Goal: Task Accomplishment & Management: Manage account settings

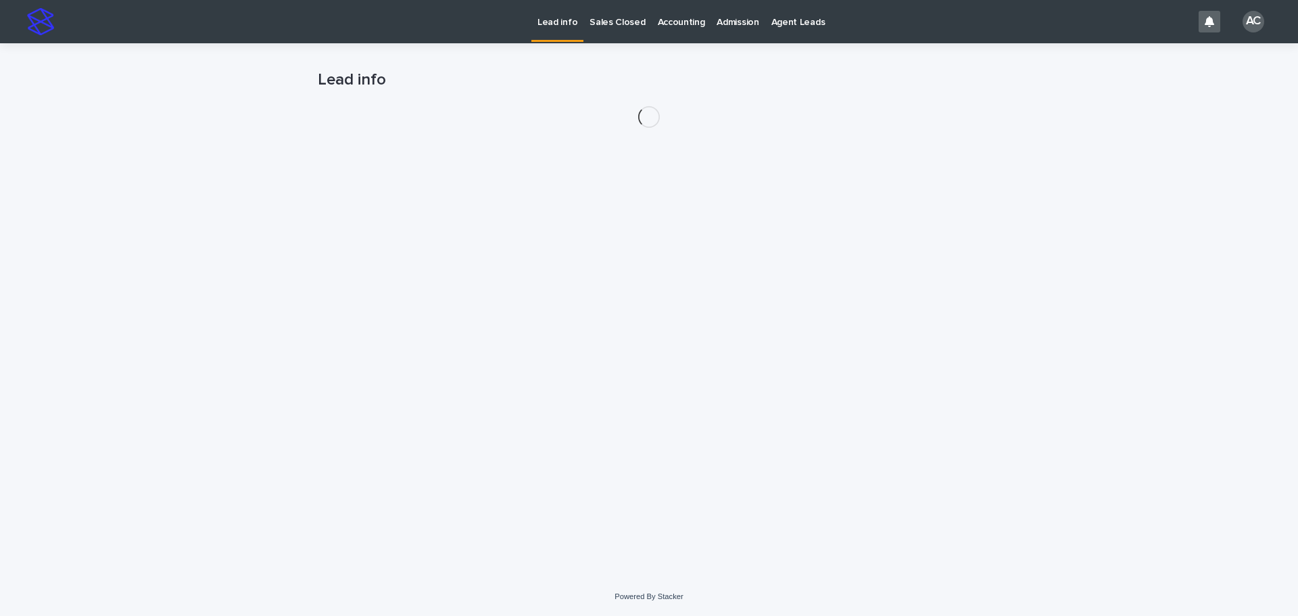
click at [670, 26] on p "Accounting" at bounding box center [681, 14] width 47 height 28
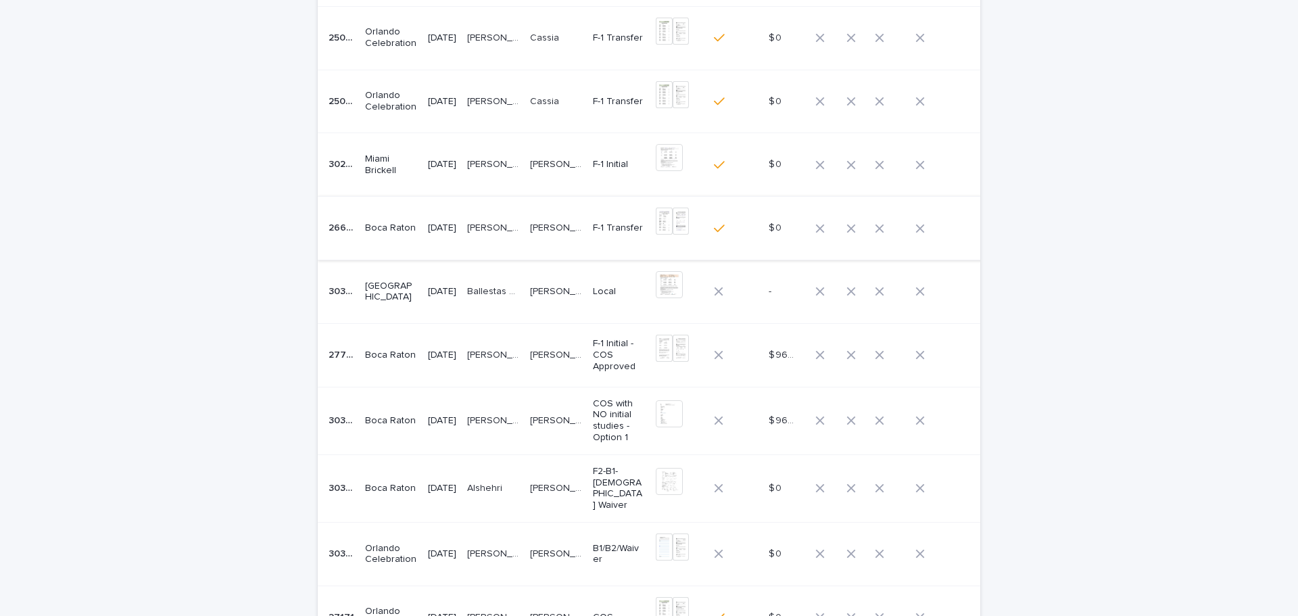
scroll to position [271, 0]
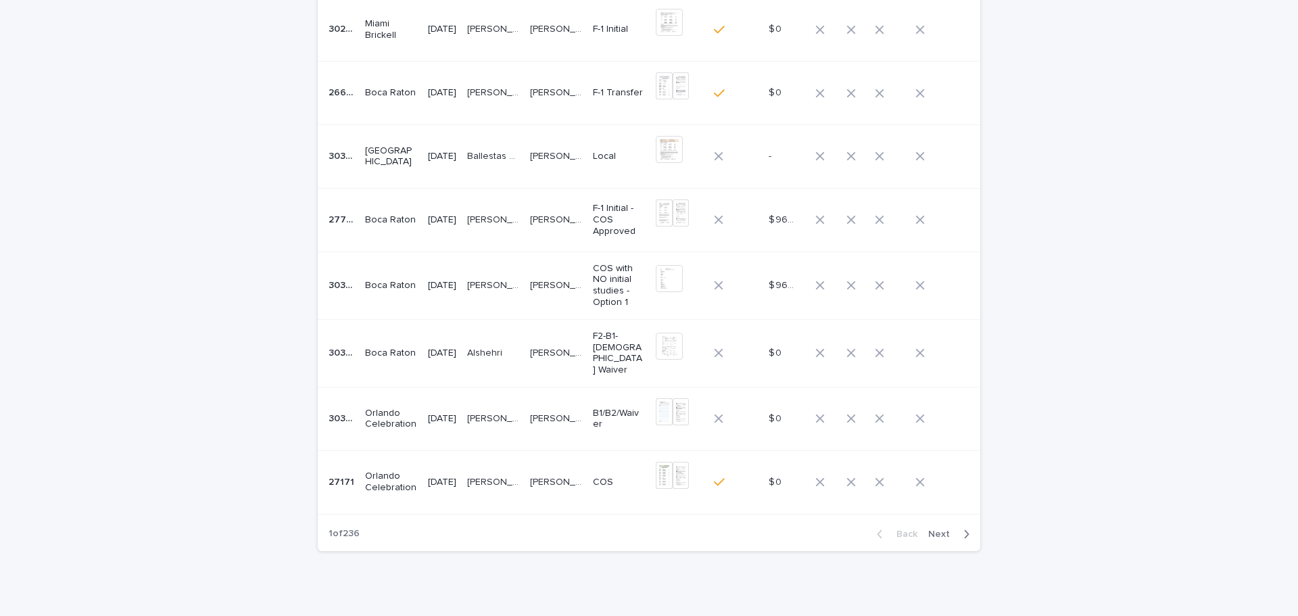
click at [958, 530] on div "button" at bounding box center [963, 534] width 11 height 12
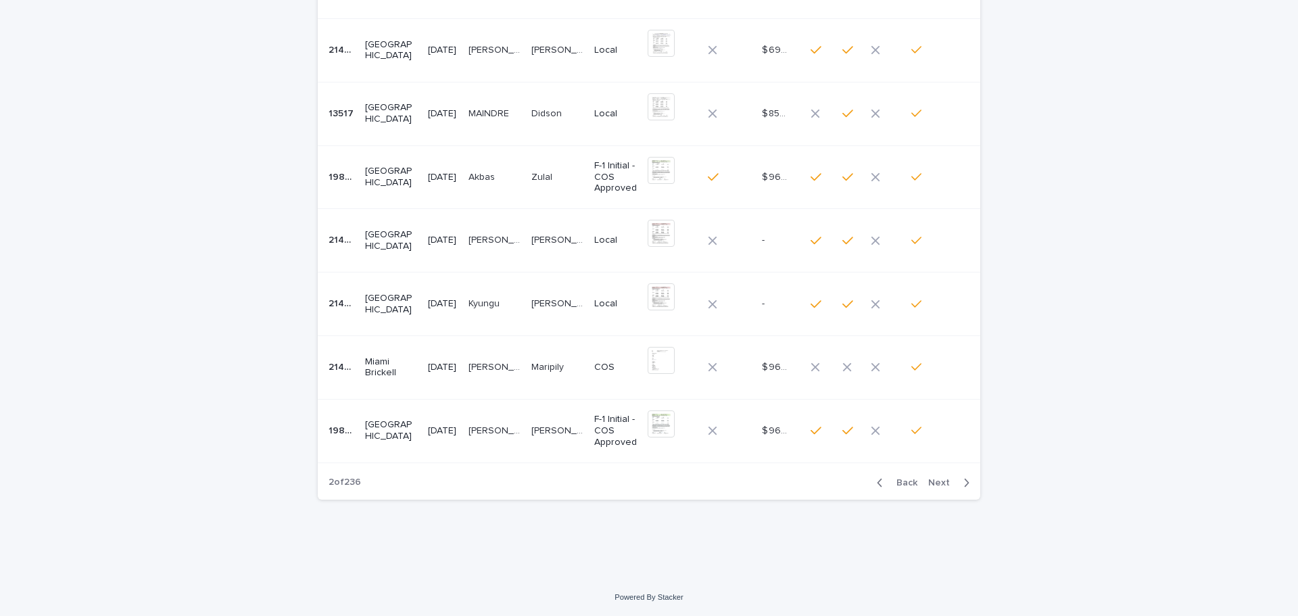
click at [900, 484] on span "Back" at bounding box center [903, 482] width 29 height 9
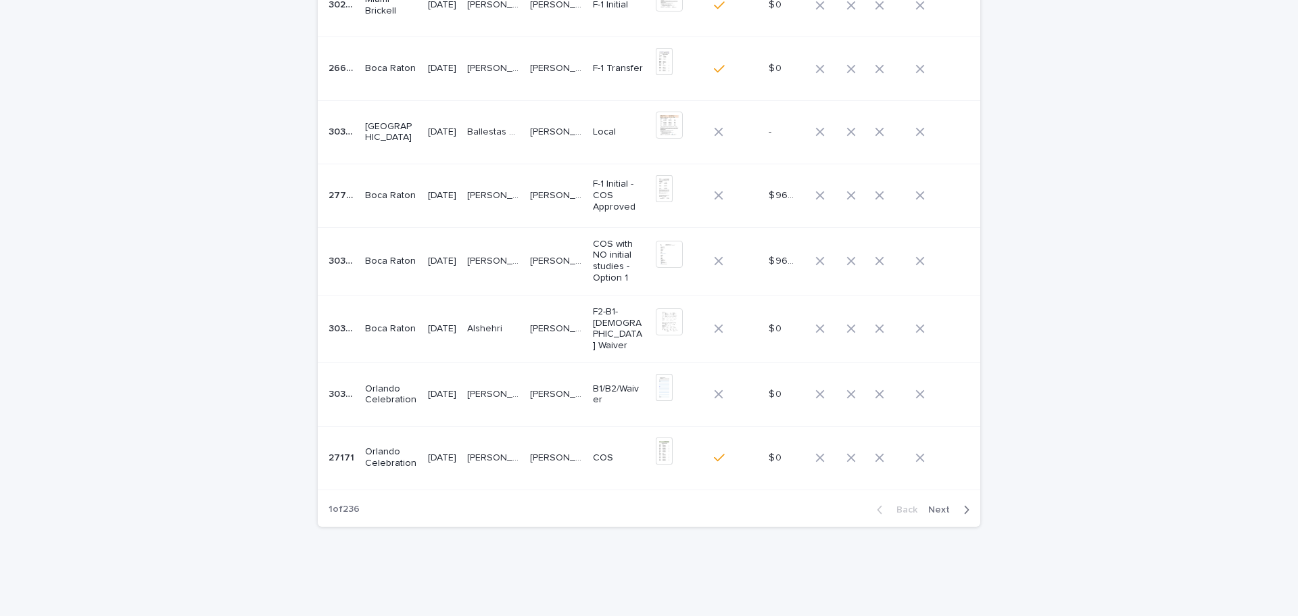
scroll to position [306, 0]
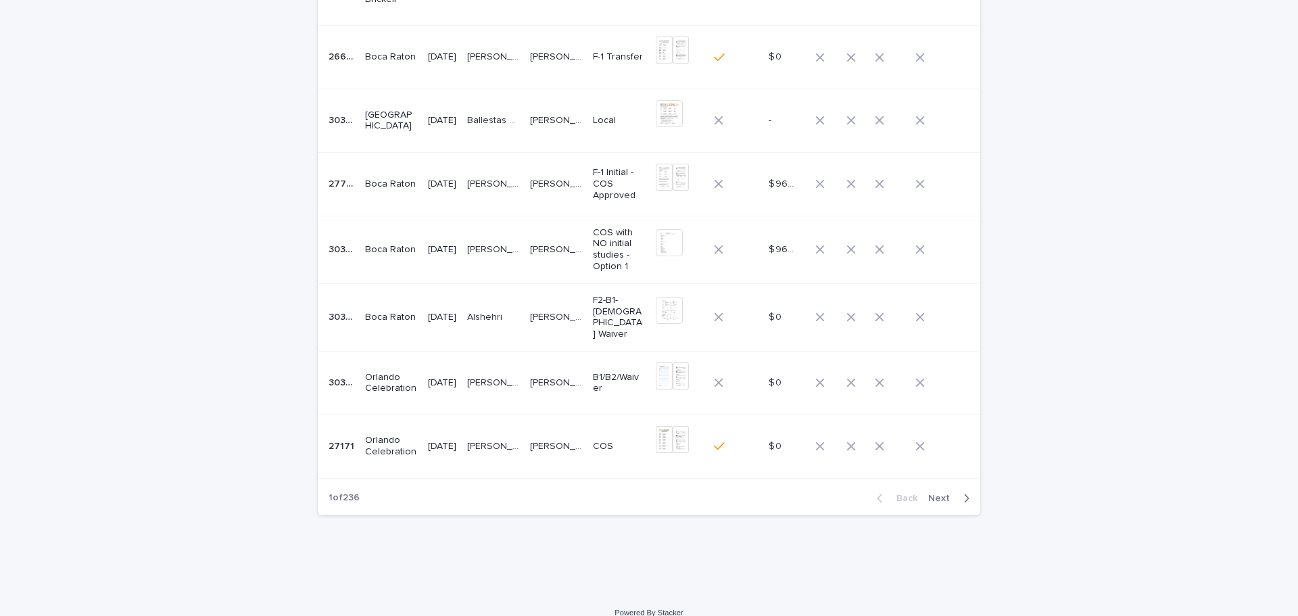
click at [462, 376] on td "[DATE]" at bounding box center [442, 383] width 39 height 64
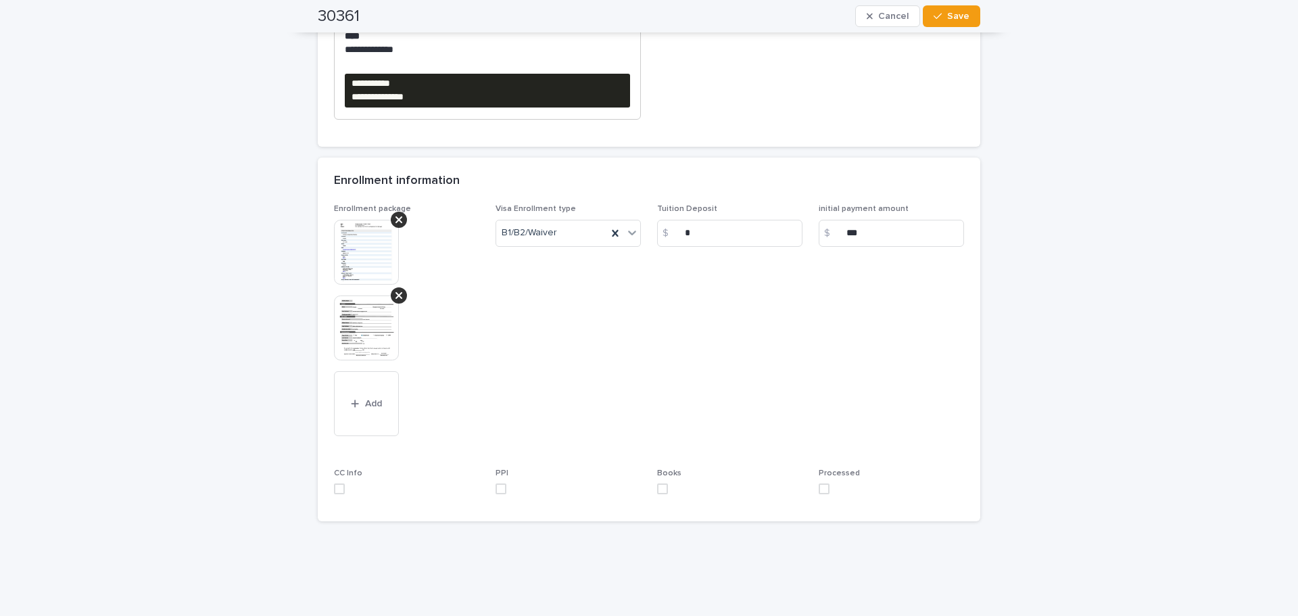
scroll to position [406, 0]
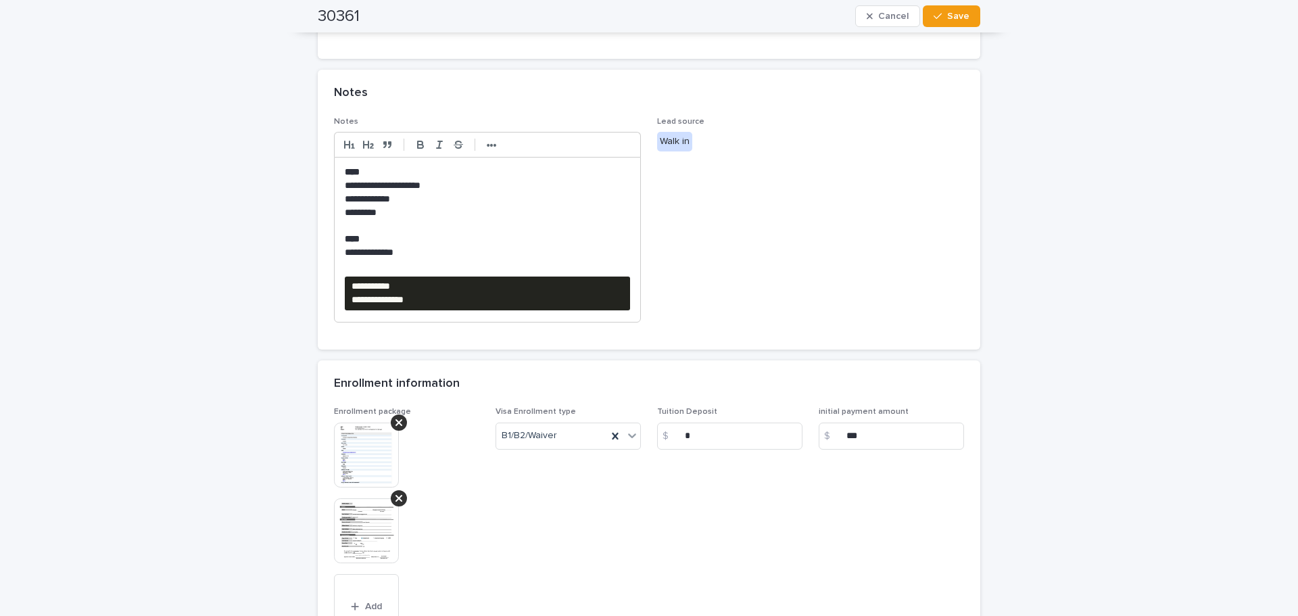
click at [364, 464] on img at bounding box center [366, 455] width 65 height 65
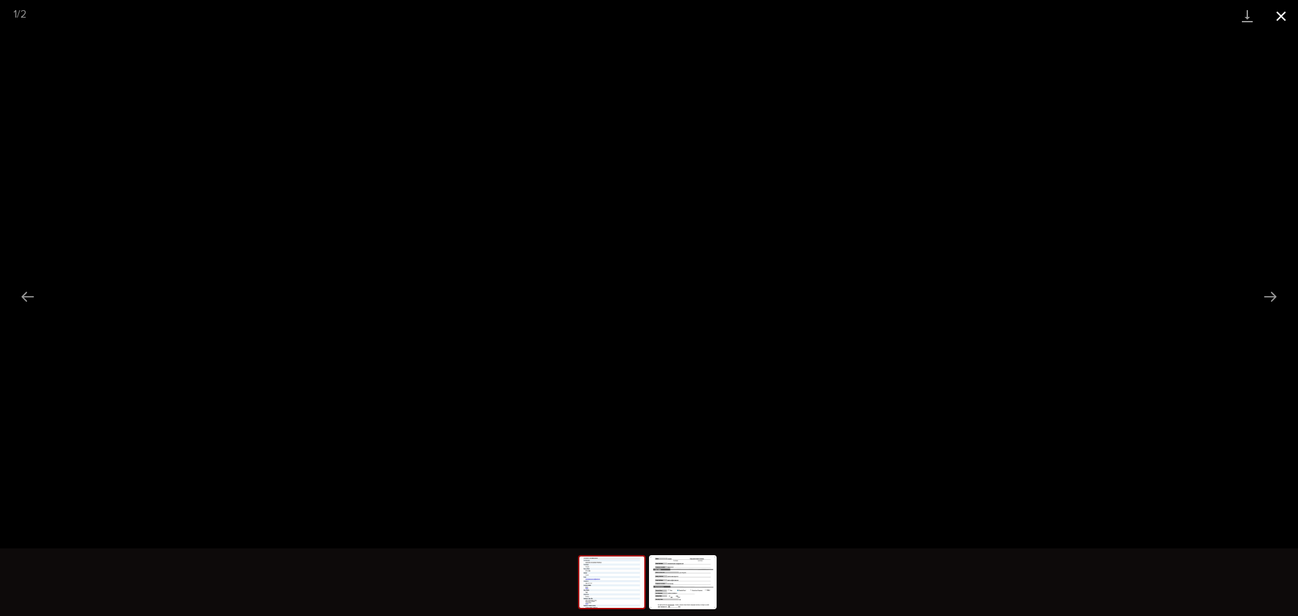
click at [1277, 12] on button "Close gallery" at bounding box center [1282, 16] width 34 height 32
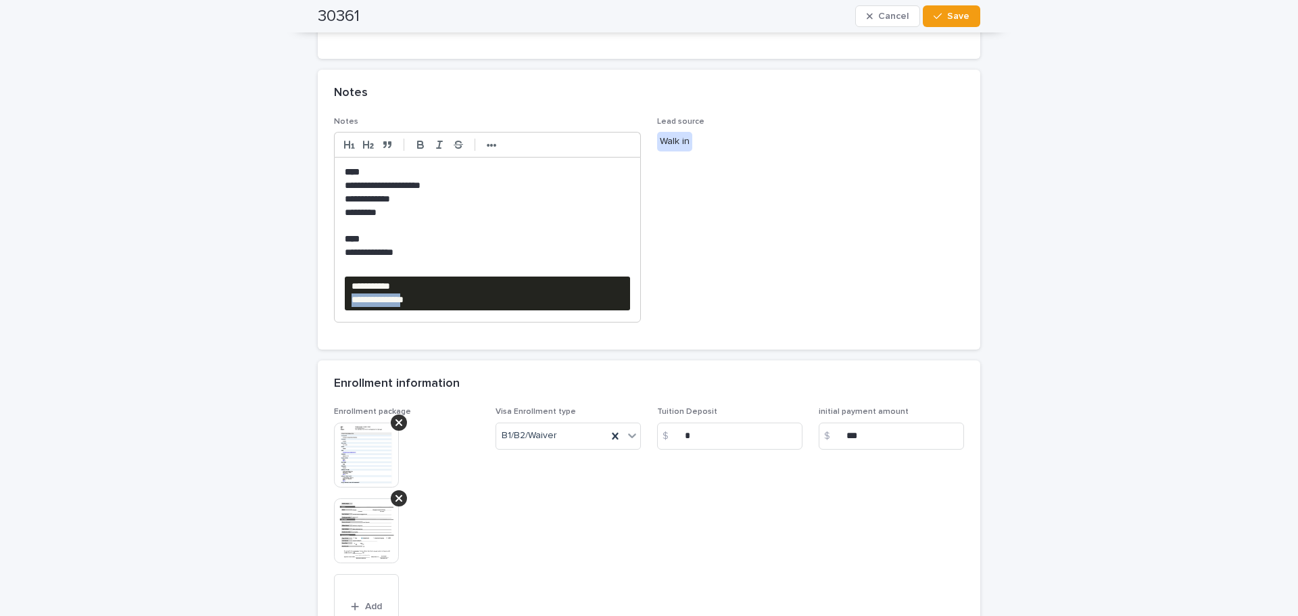
drag, startPoint x: 517, startPoint y: 308, endPoint x: 331, endPoint y: 292, distance: 187.3
click at [319, 296] on div "**********" at bounding box center [649, 233] width 663 height 233
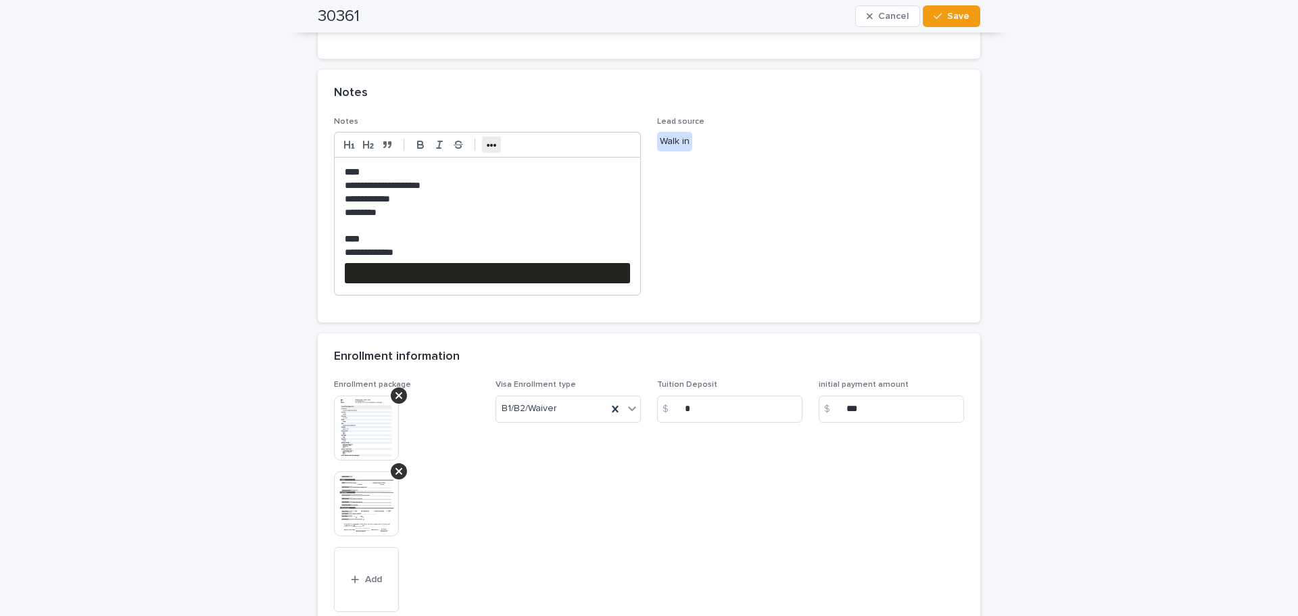
click at [493, 144] on button "•••" at bounding box center [491, 145] width 19 height 16
click at [596, 151] on icon "button" at bounding box center [600, 145] width 12 height 12
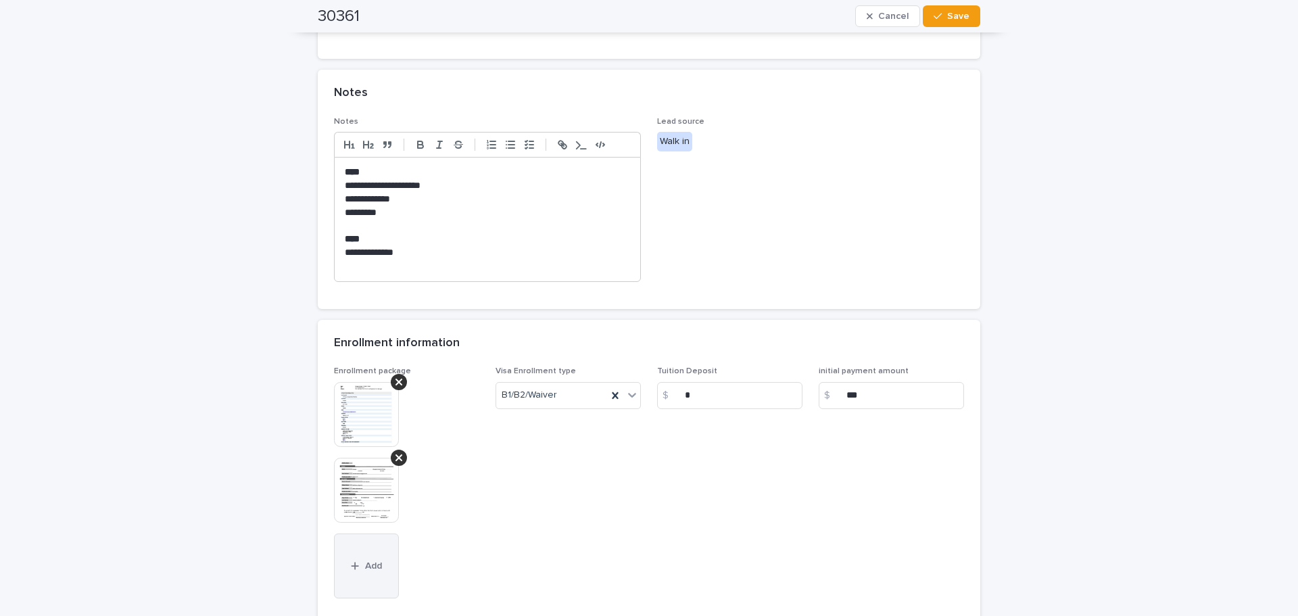
click at [367, 557] on button "Add" at bounding box center [366, 566] width 65 height 65
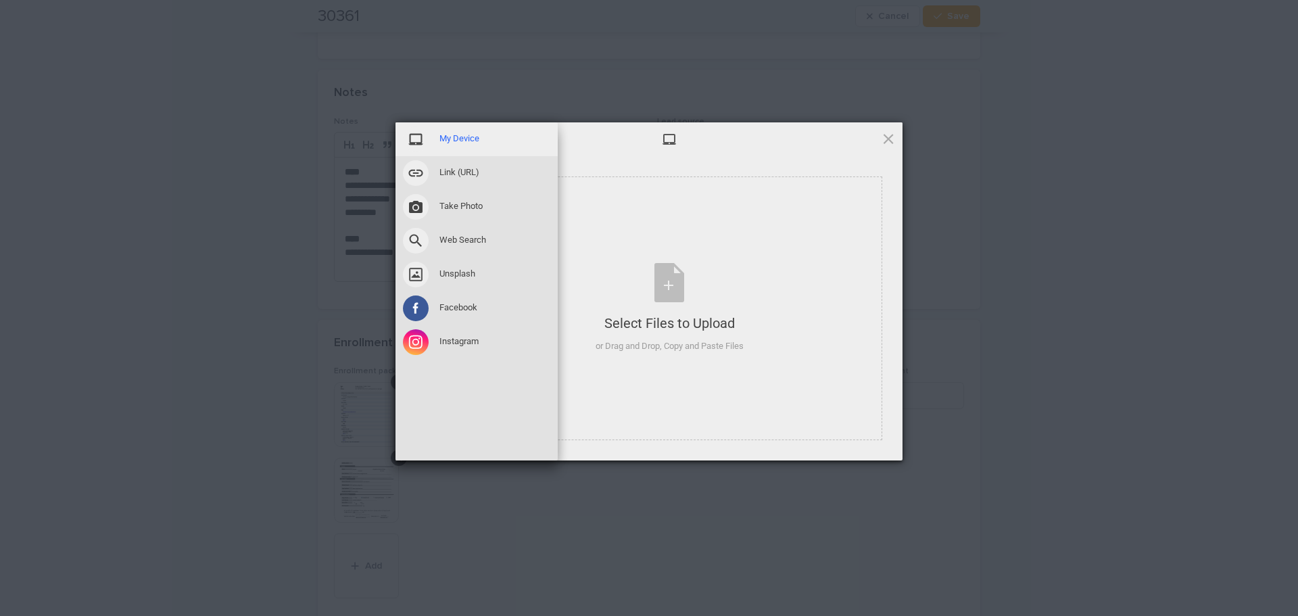
click at [477, 144] on span "My Device" at bounding box center [460, 139] width 40 height 12
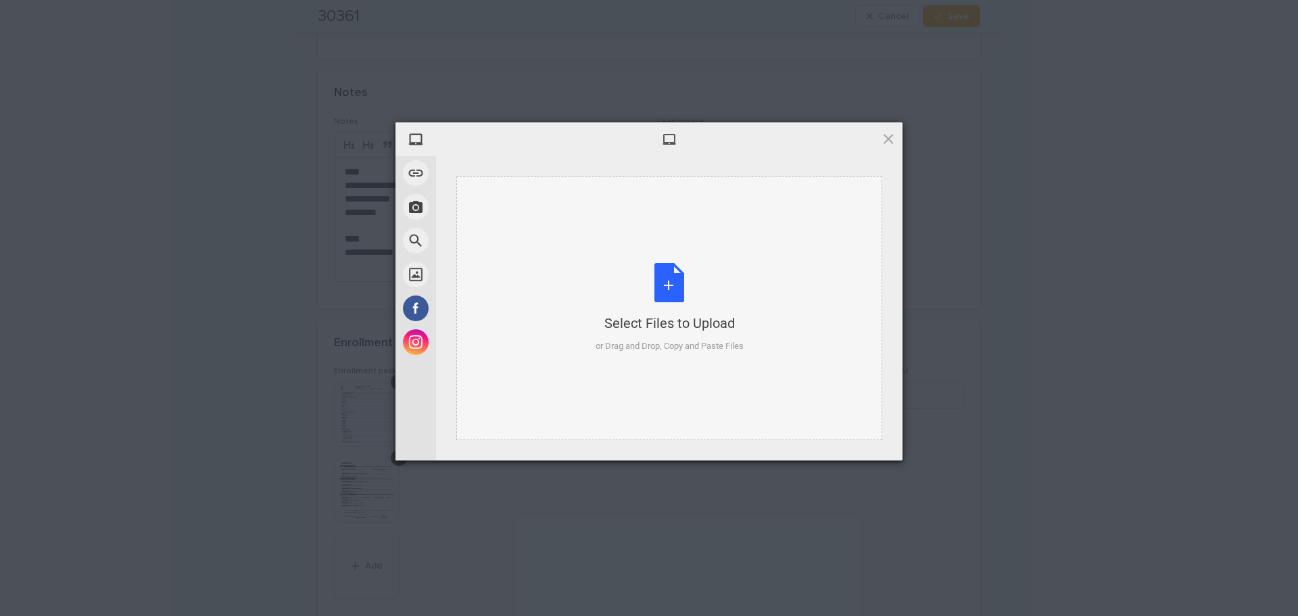
click at [665, 316] on div "Select Files to Upload" at bounding box center [670, 323] width 148 height 19
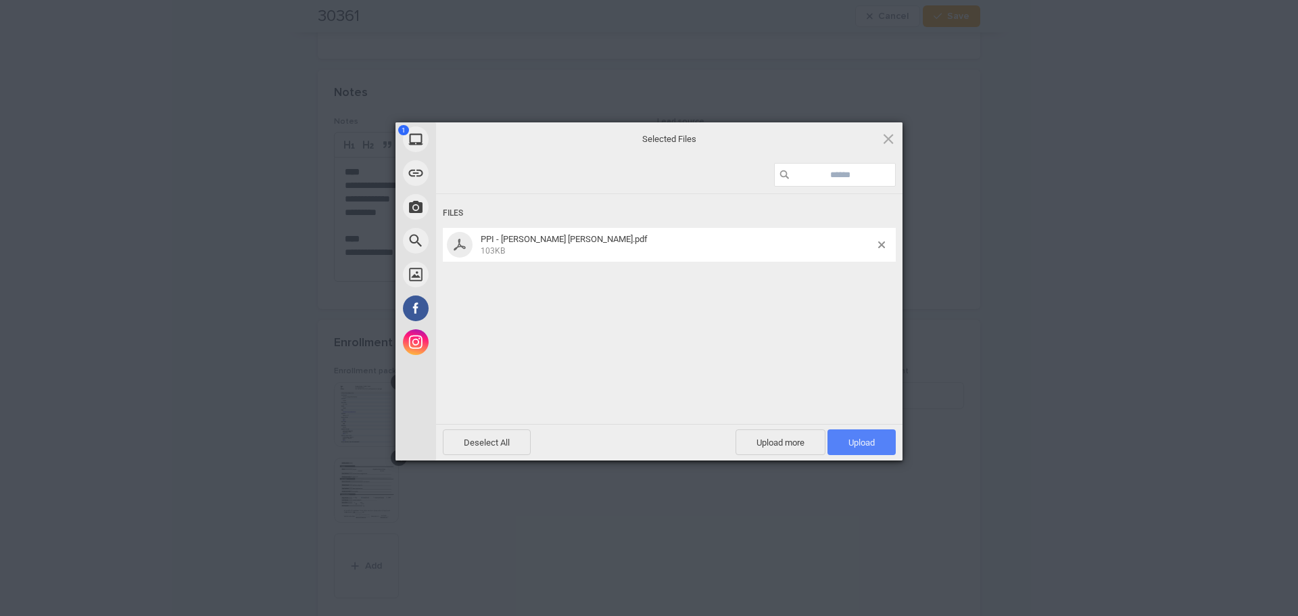
click at [857, 438] on span "Upload 1" at bounding box center [862, 443] width 26 height 10
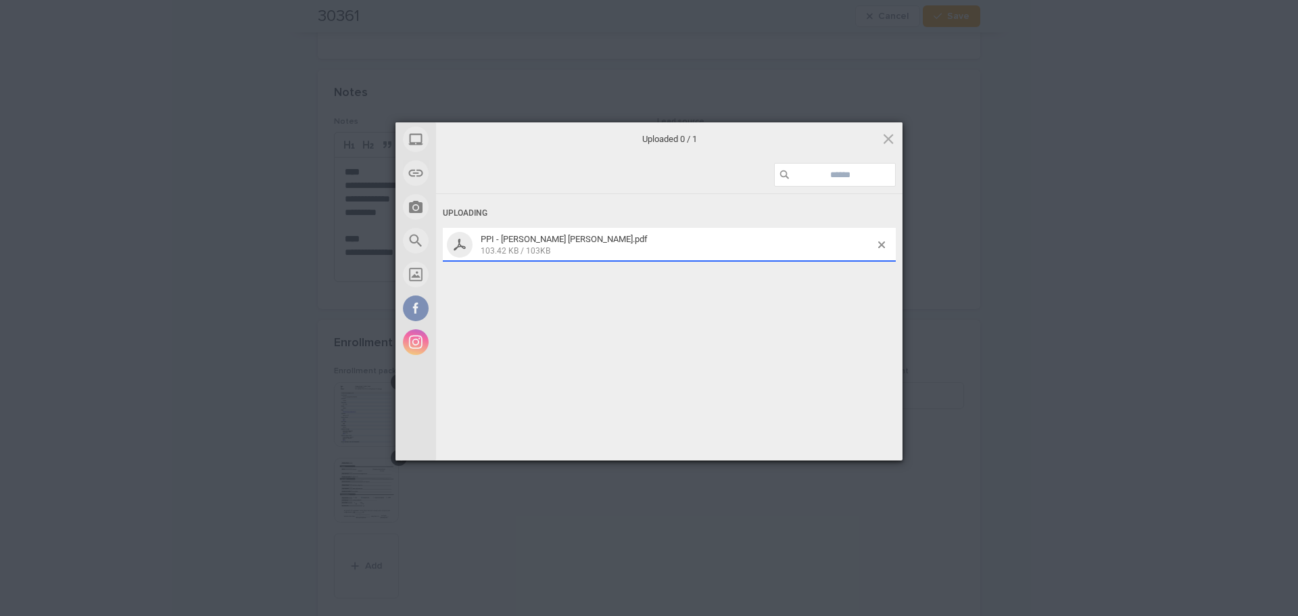
scroll to position [444, 0]
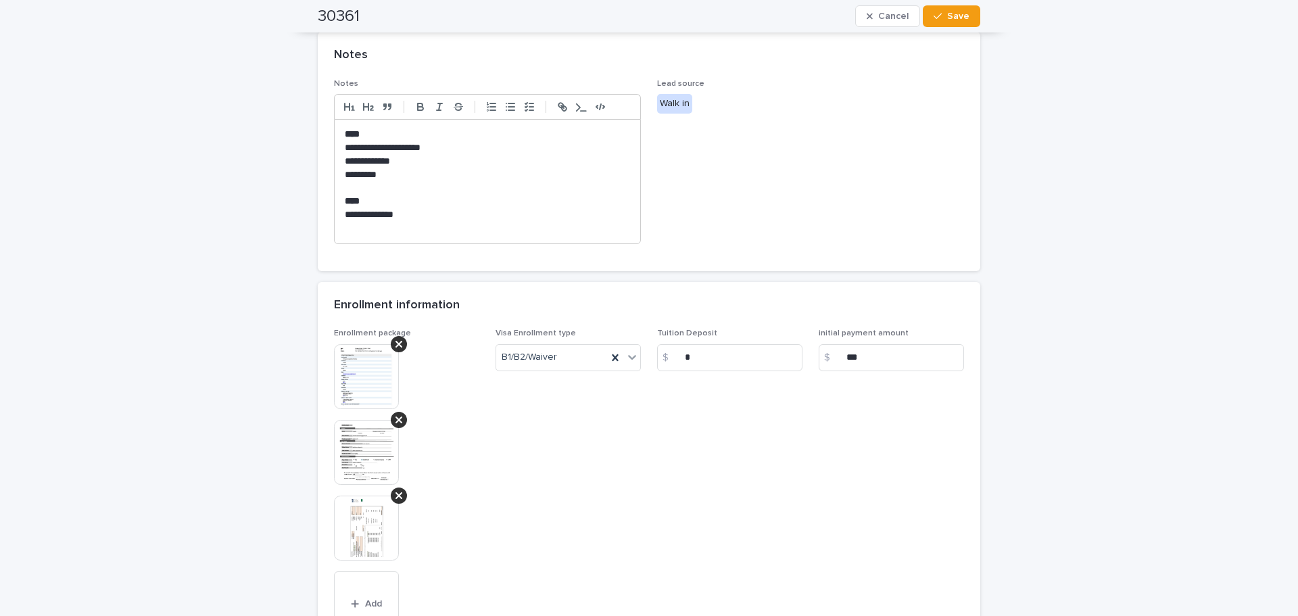
click at [356, 445] on img at bounding box center [366, 452] width 65 height 65
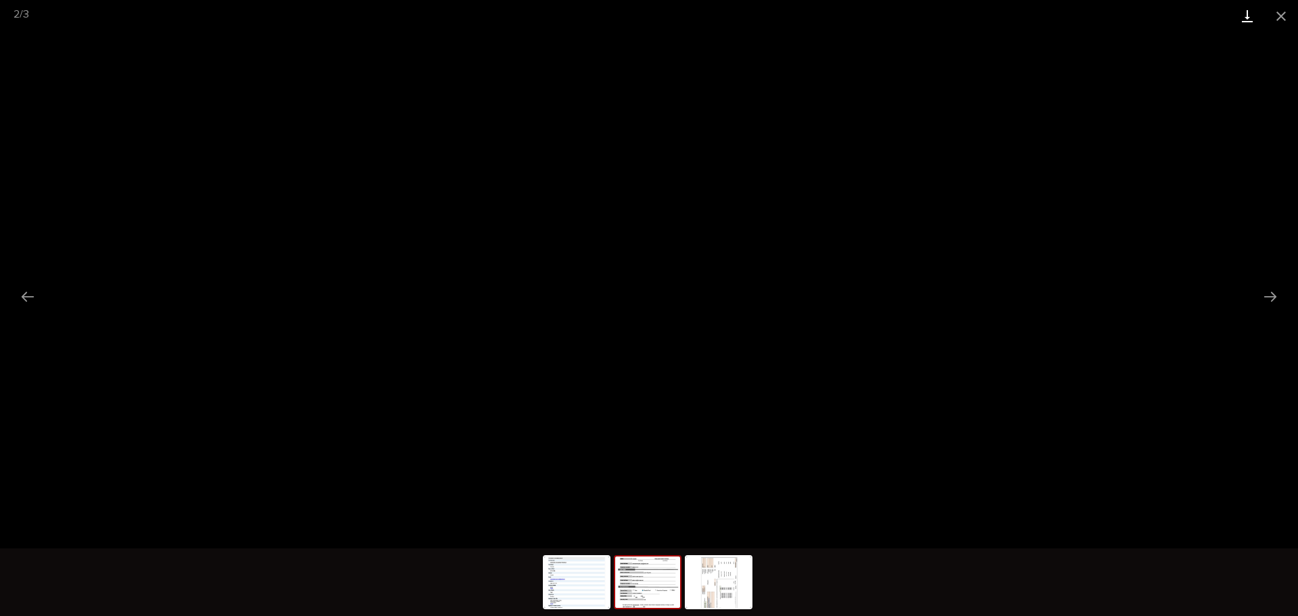
click at [1244, 16] on link "Download" at bounding box center [1248, 16] width 34 height 32
drag, startPoint x: 1282, startPoint y: 13, endPoint x: 1246, endPoint y: 19, distance: 37.0
click at [1279, 13] on button "Close gallery" at bounding box center [1282, 16] width 34 height 32
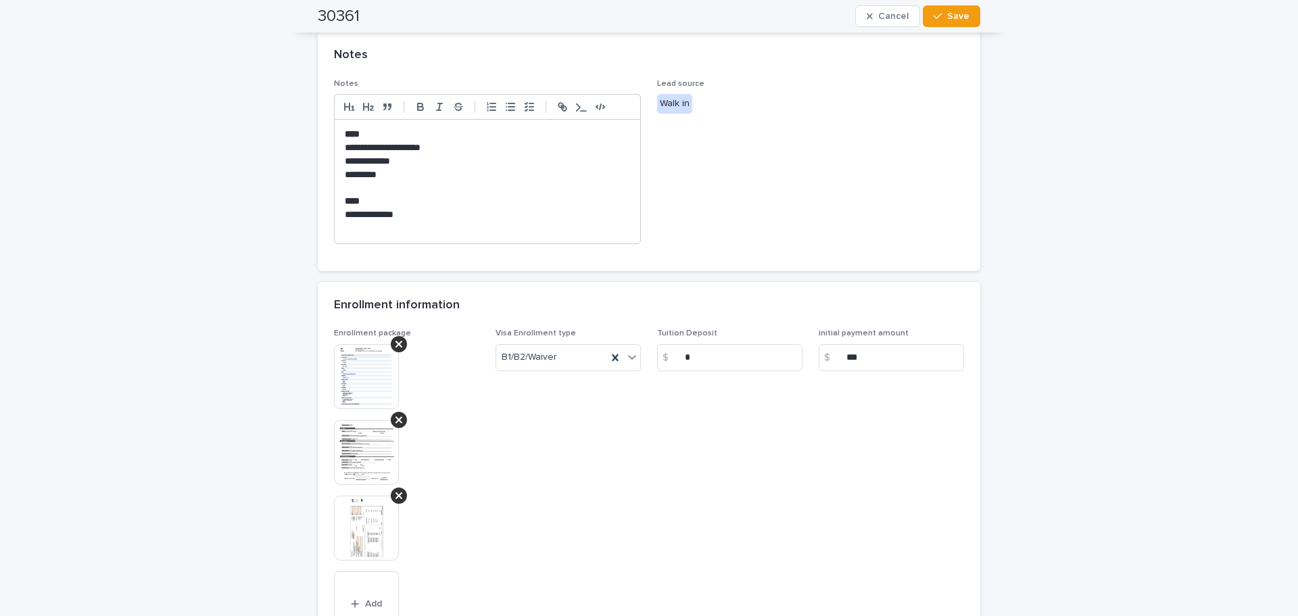
click at [364, 535] on img at bounding box center [366, 528] width 65 height 65
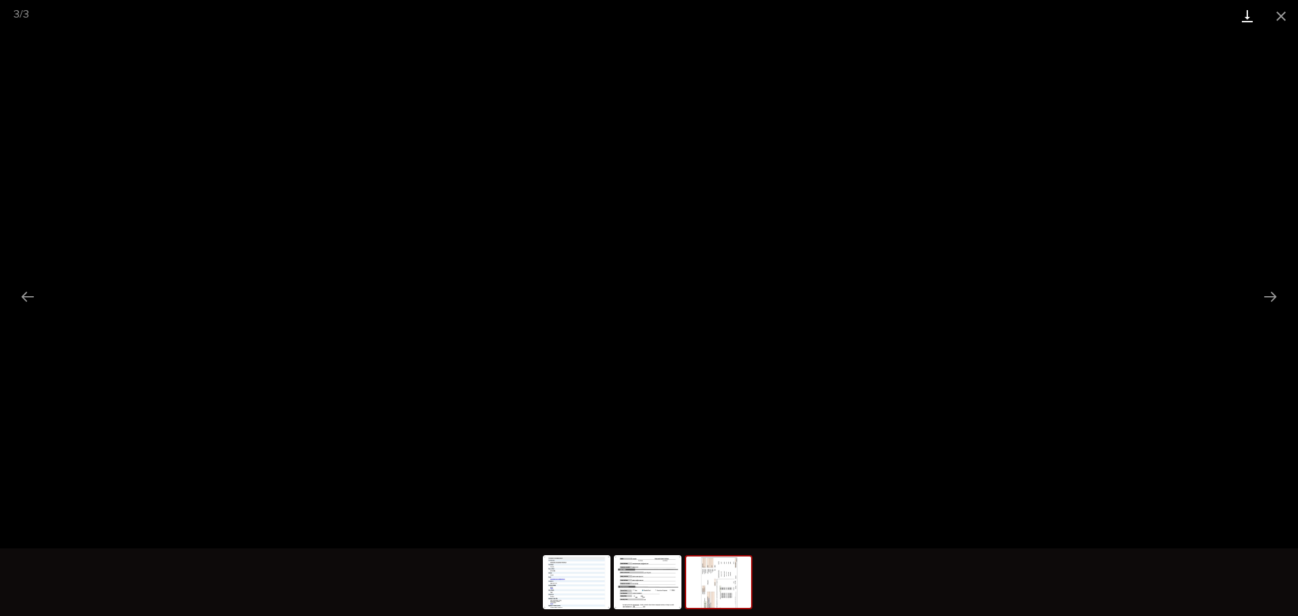
click at [1248, 13] on link "Download" at bounding box center [1248, 16] width 34 height 32
drag, startPoint x: 1292, startPoint y: 16, endPoint x: 1213, endPoint y: 19, distance: 79.2
click at [1292, 16] on button "Close gallery" at bounding box center [1282, 16] width 34 height 32
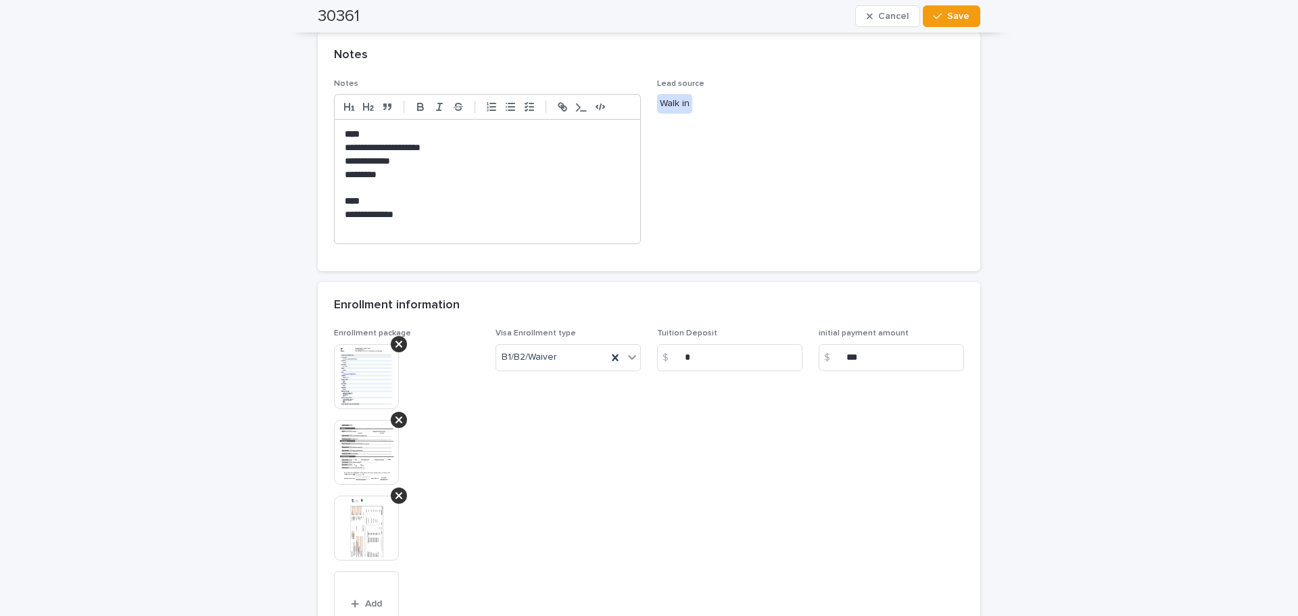
click at [373, 383] on img at bounding box center [366, 376] width 65 height 65
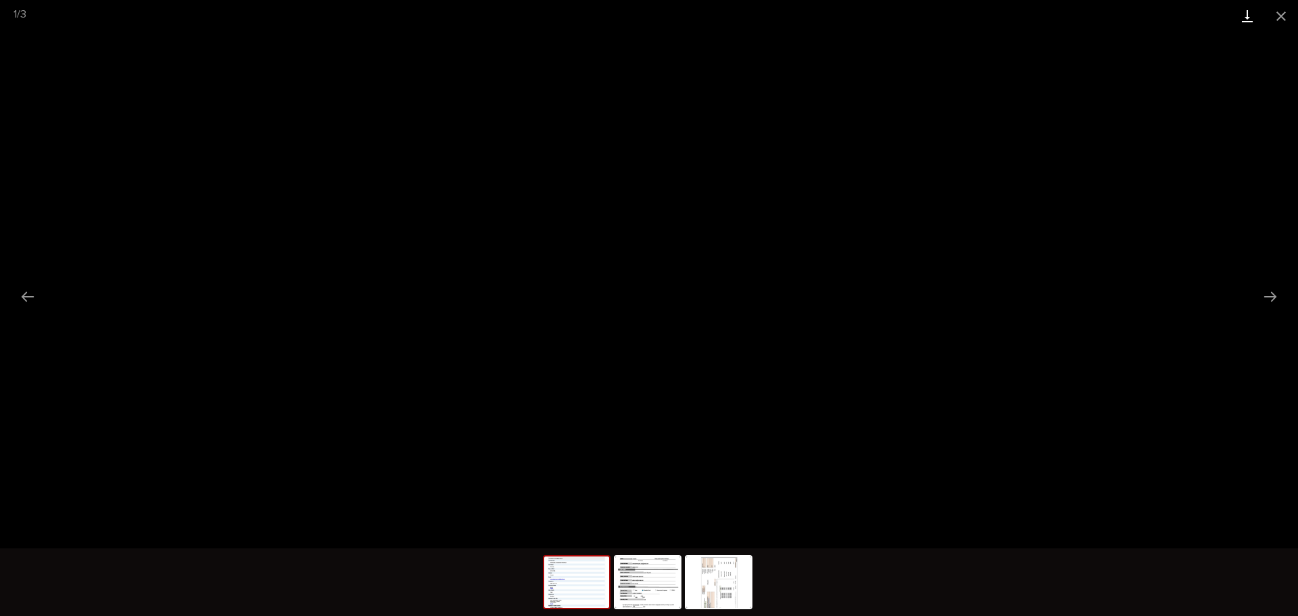
click at [1243, 18] on link "Download" at bounding box center [1248, 16] width 34 height 32
click at [1281, 18] on button "Close gallery" at bounding box center [1282, 16] width 34 height 32
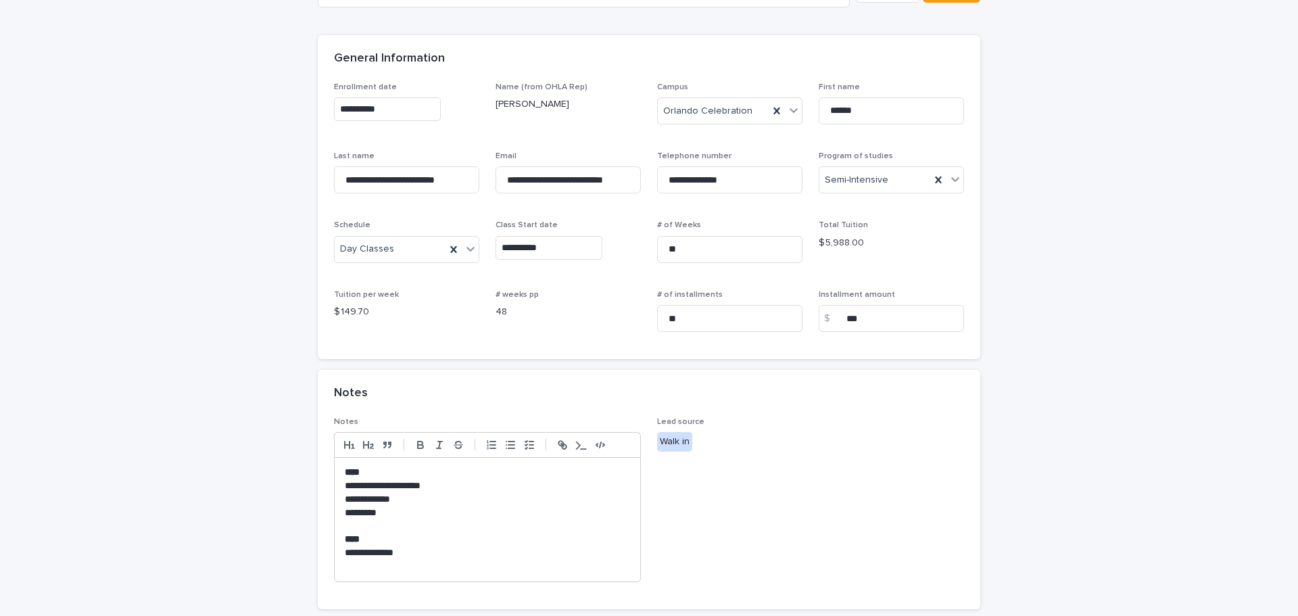
scroll to position [38, 0]
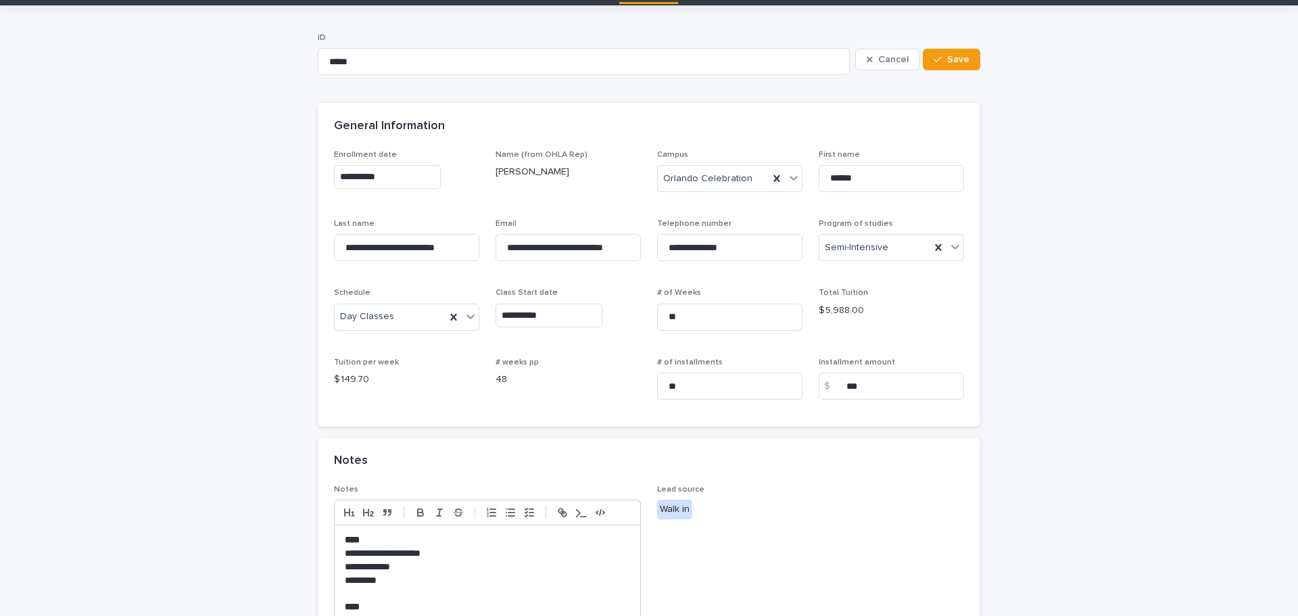
click at [272, 142] on div "**********" at bounding box center [649, 605] width 1298 height 1200
click at [198, 238] on div "**********" at bounding box center [649, 605] width 1298 height 1200
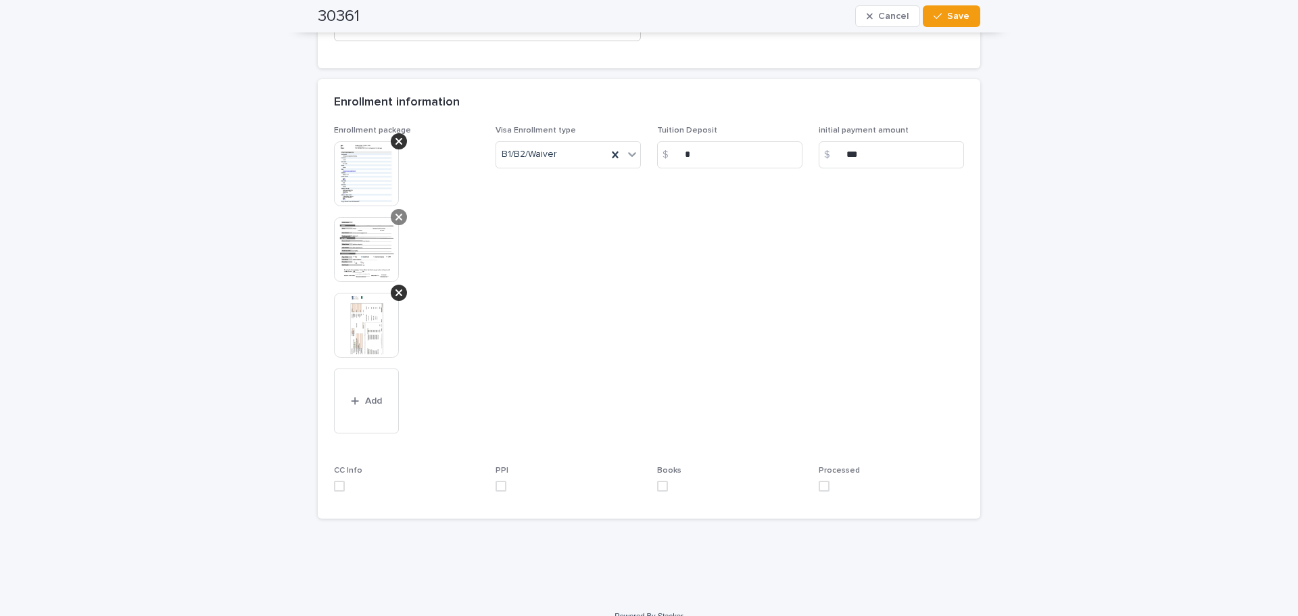
click at [391, 216] on div at bounding box center [399, 217] width 16 height 16
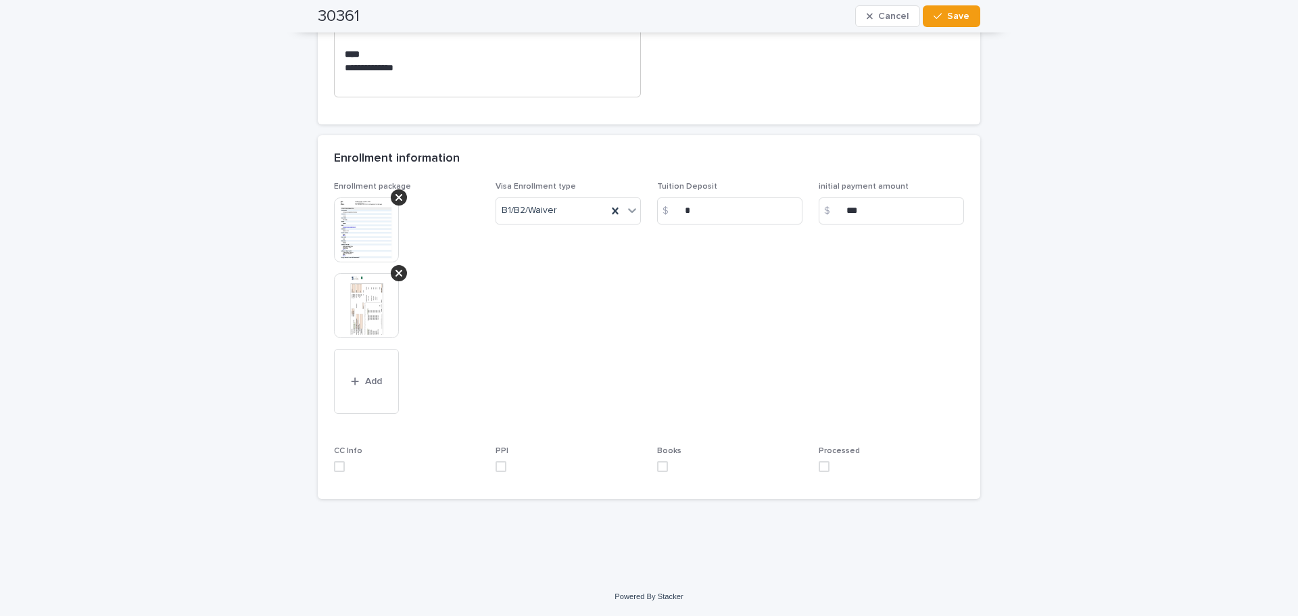
scroll to position [590, 0]
click at [339, 466] on span at bounding box center [339, 466] width 11 height 11
click at [488, 469] on div "Enrollment package This file cannot be opened Download File Add Visa Enrollment…" at bounding box center [649, 332] width 630 height 301
click at [496, 467] on span at bounding box center [501, 466] width 11 height 11
drag, startPoint x: 647, startPoint y: 467, endPoint x: 656, endPoint y: 467, distance: 9.5
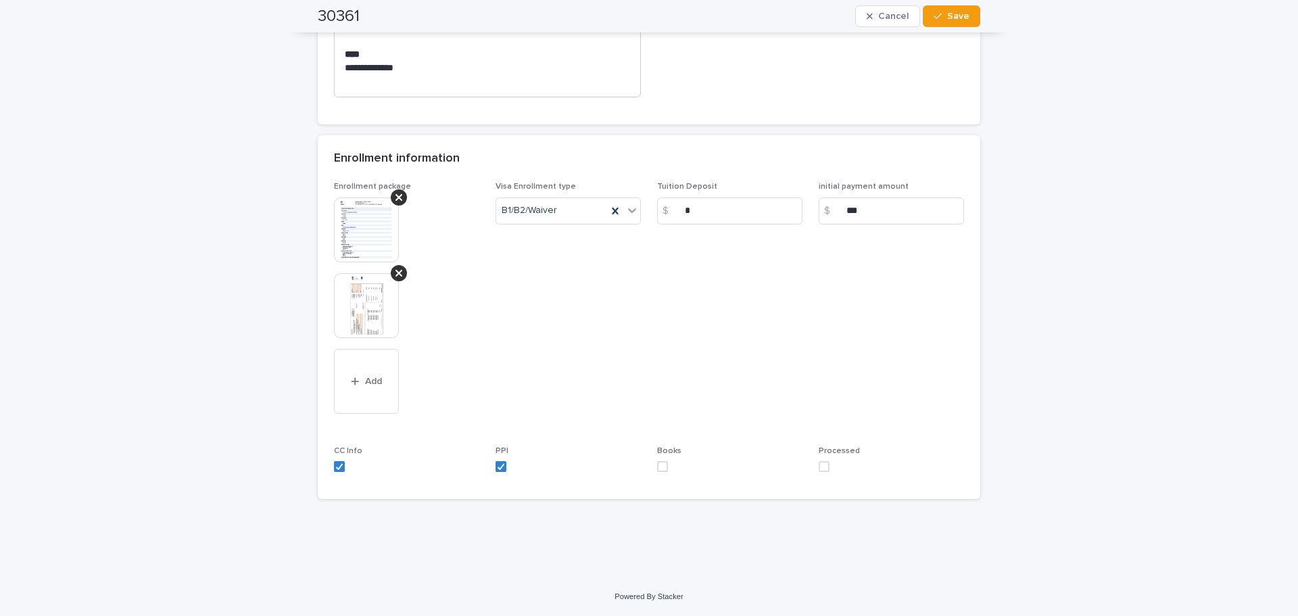
click at [647, 467] on div "Enrollment package This file cannot be opened Download File Add Visa Enrollment…" at bounding box center [649, 332] width 630 height 301
click at [660, 467] on span at bounding box center [662, 466] width 11 height 11
click at [819, 469] on span at bounding box center [824, 466] width 11 height 11
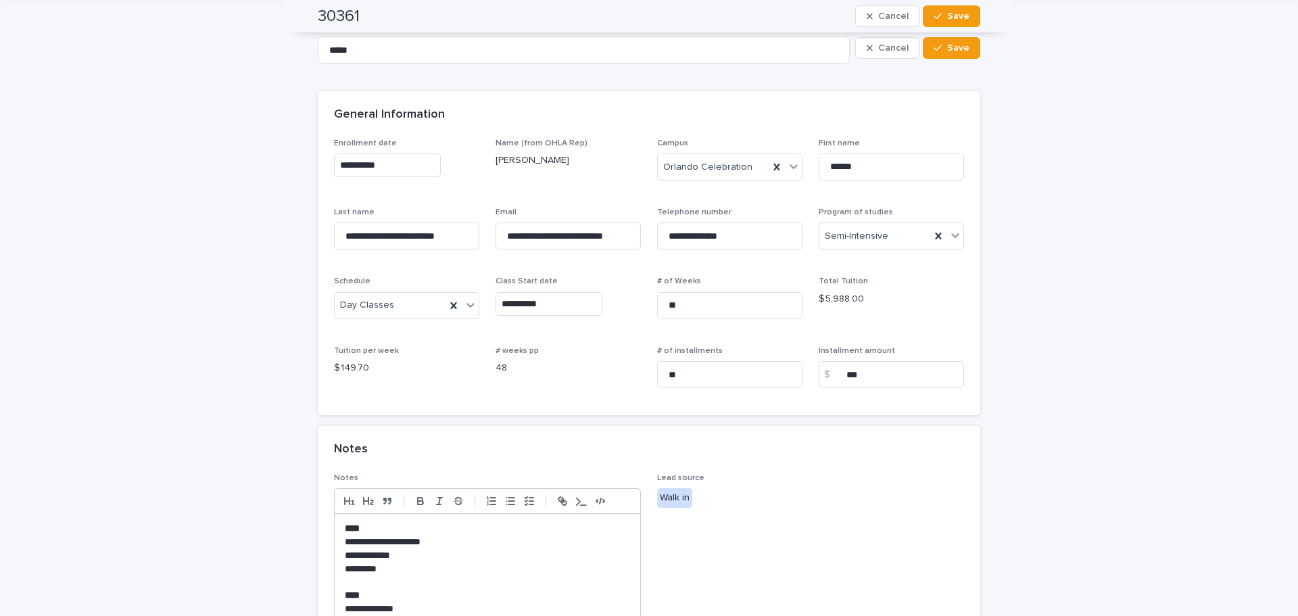
scroll to position [0, 0]
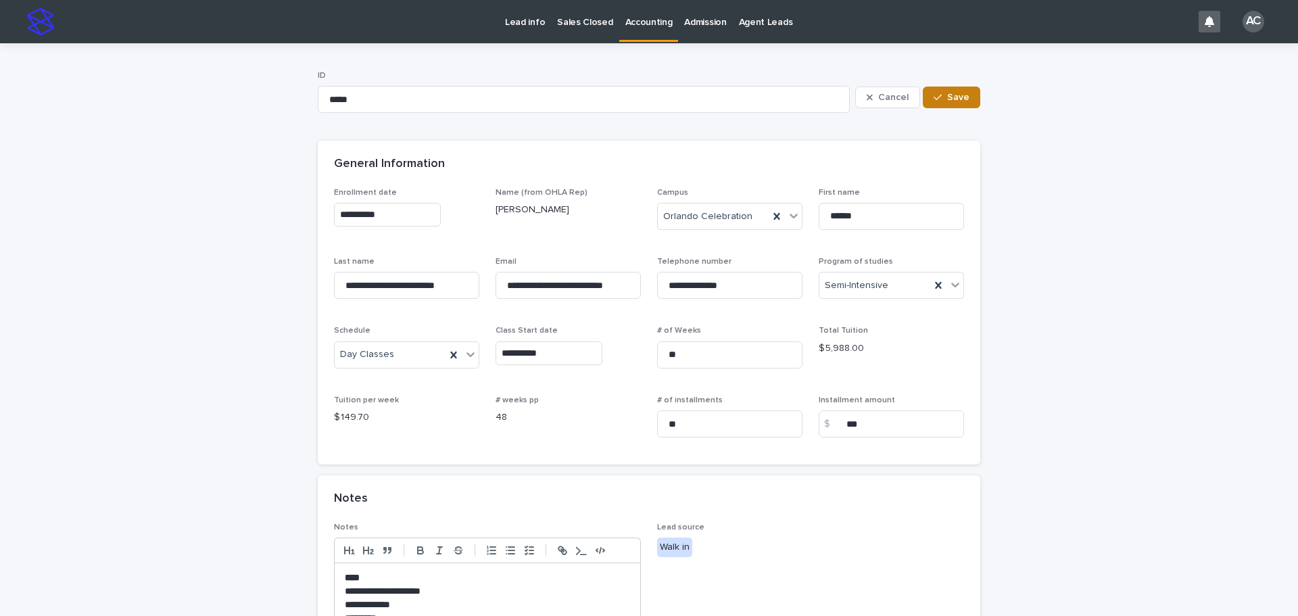
click at [942, 91] on button "Save" at bounding box center [951, 98] width 57 height 22
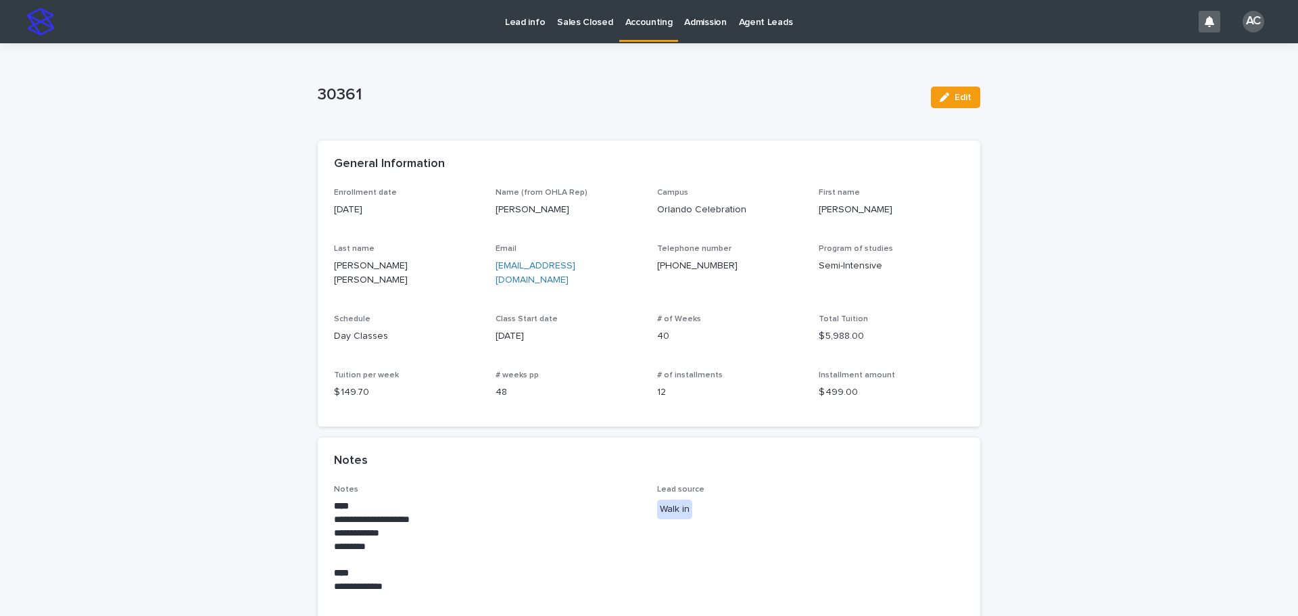
click at [653, 22] on p "Accounting" at bounding box center [649, 14] width 47 height 28
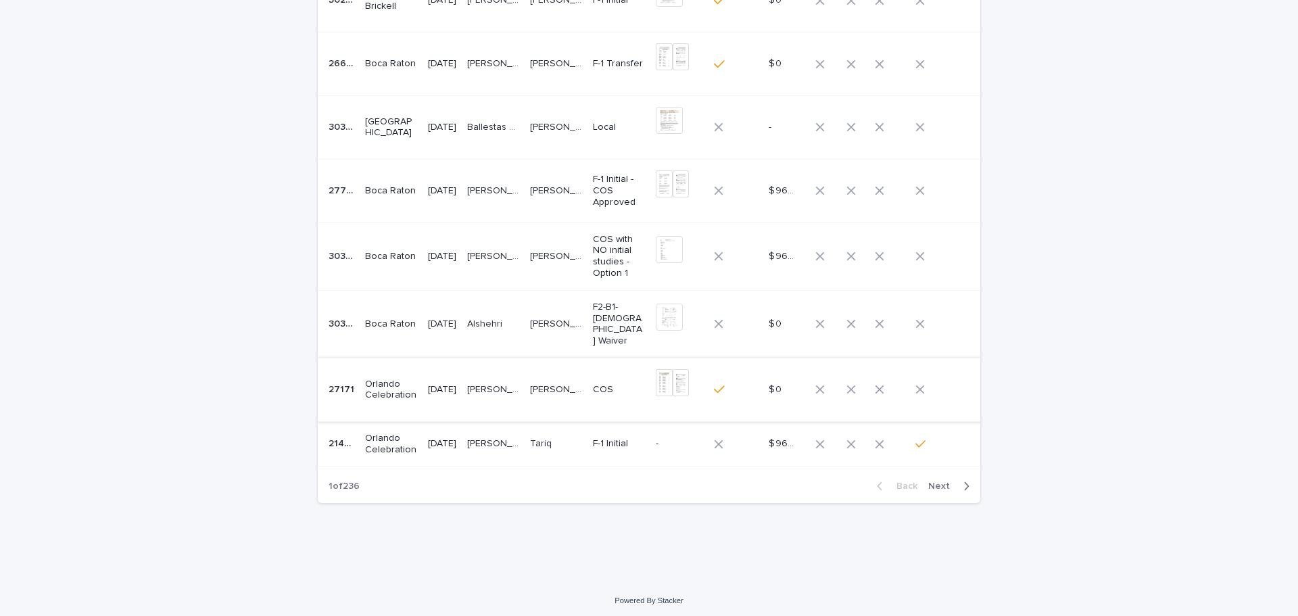
scroll to position [232, 0]
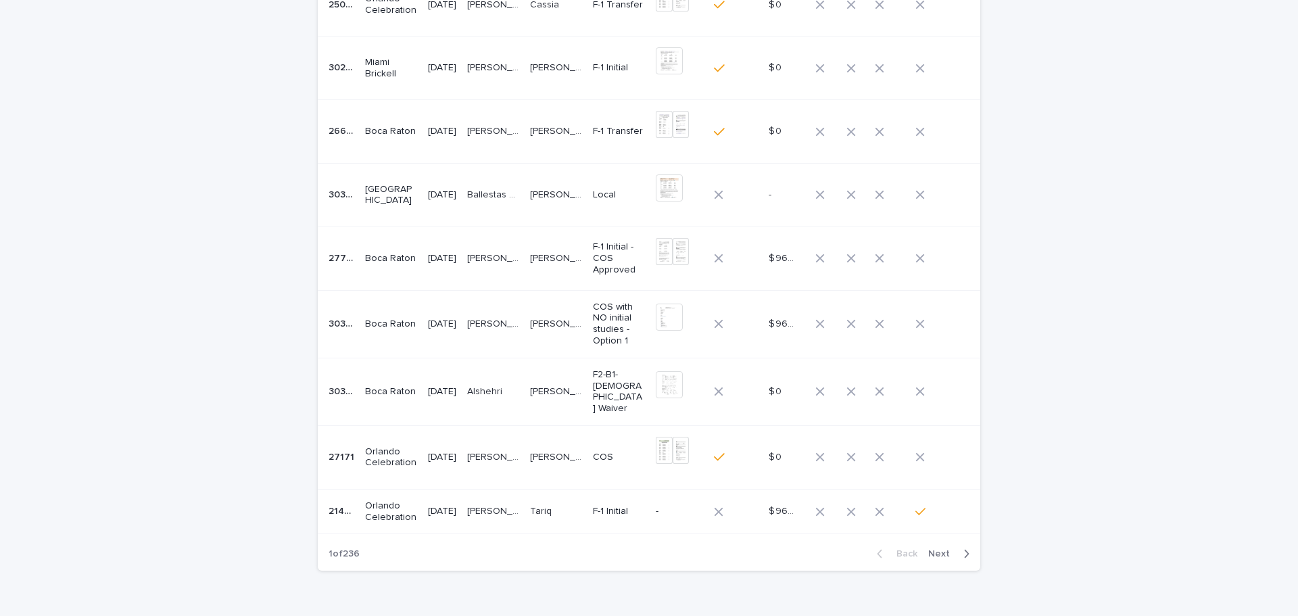
click at [542, 454] on td "[PERSON_NAME] [PERSON_NAME] [PERSON_NAME] [PERSON_NAME]" at bounding box center [556, 457] width 63 height 64
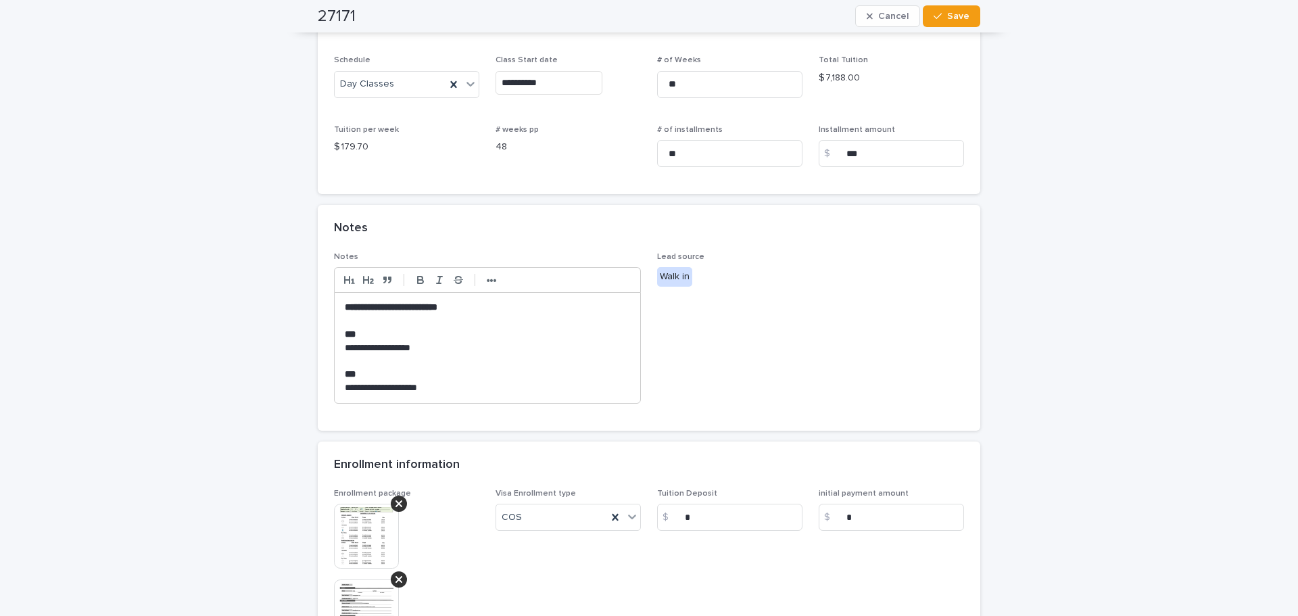
scroll to position [541, 0]
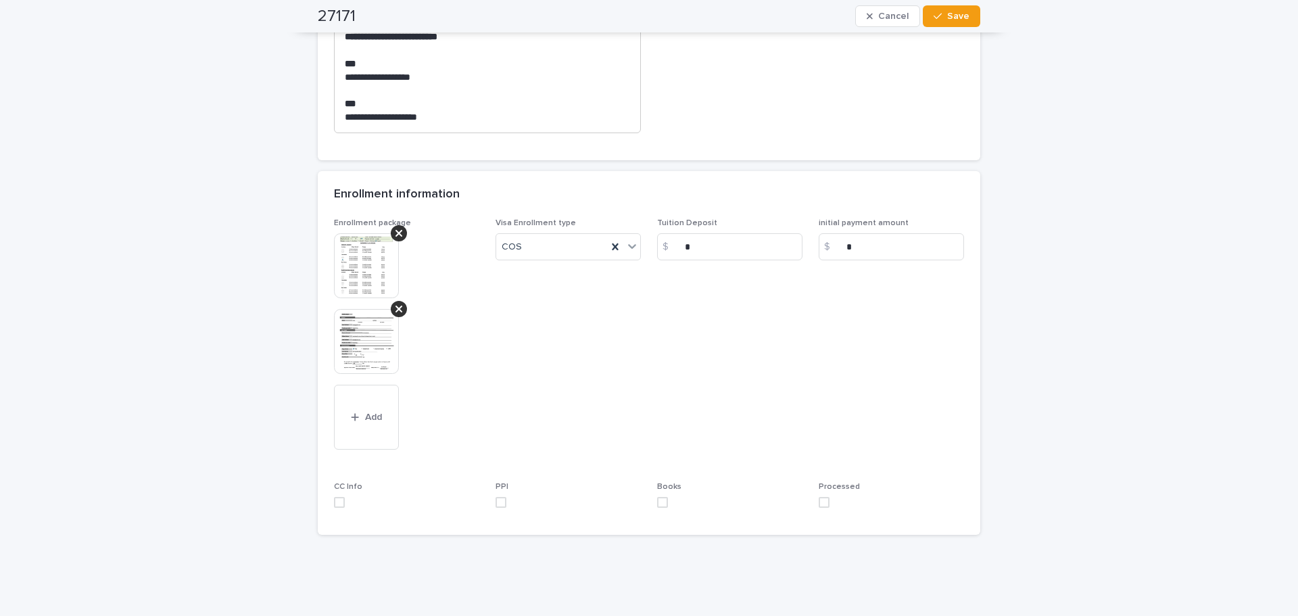
click at [367, 358] on img at bounding box center [366, 341] width 65 height 65
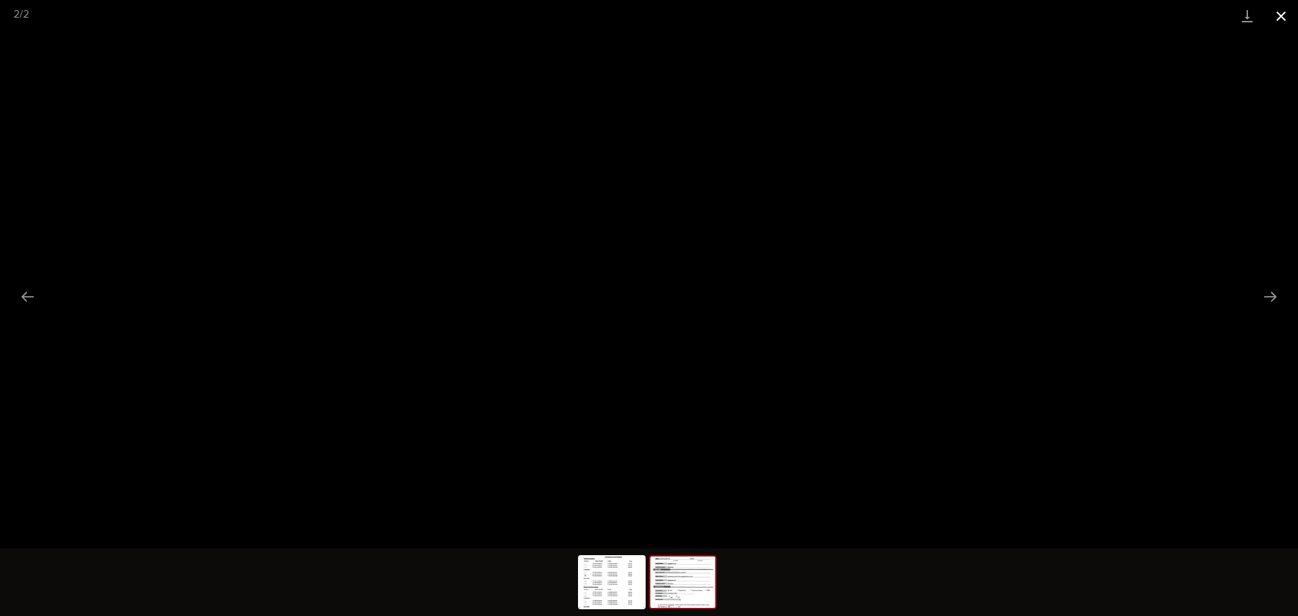
click at [1293, 10] on button "Close gallery" at bounding box center [1282, 16] width 34 height 32
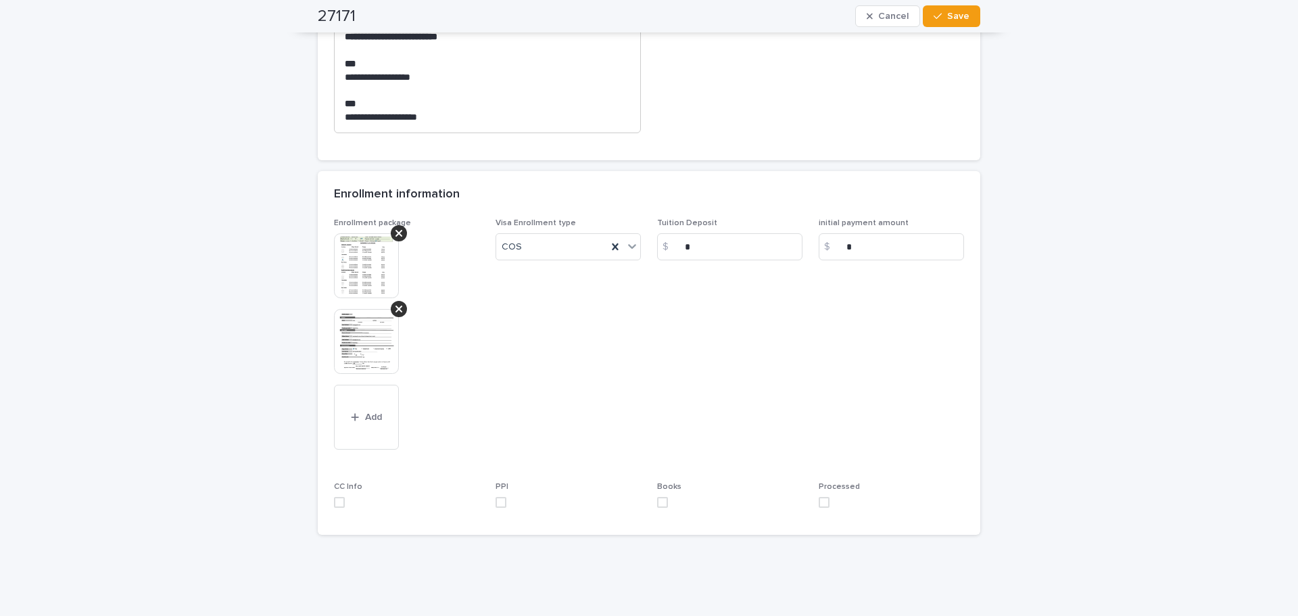
click at [350, 316] on img at bounding box center [366, 341] width 65 height 65
click at [363, 327] on img at bounding box center [366, 341] width 65 height 65
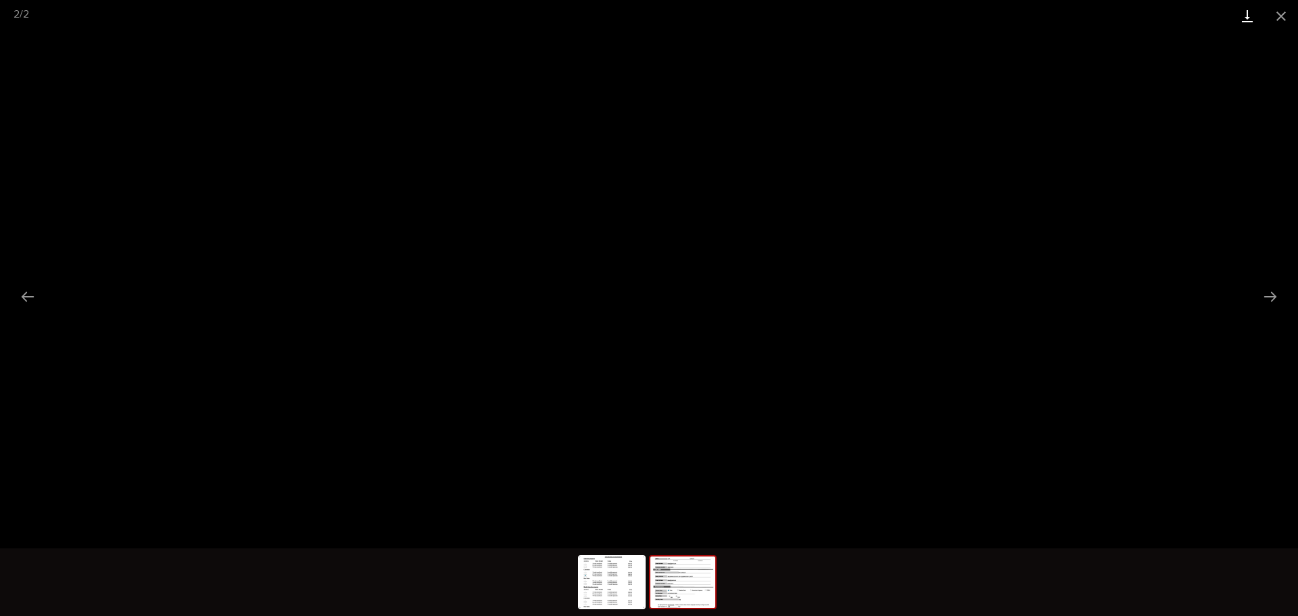
click at [1258, 7] on link "Download" at bounding box center [1248, 16] width 34 height 32
drag, startPoint x: 1279, startPoint y: 17, endPoint x: 1194, endPoint y: 22, distance: 84.7
click at [1279, 17] on button "Close gallery" at bounding box center [1282, 16] width 34 height 32
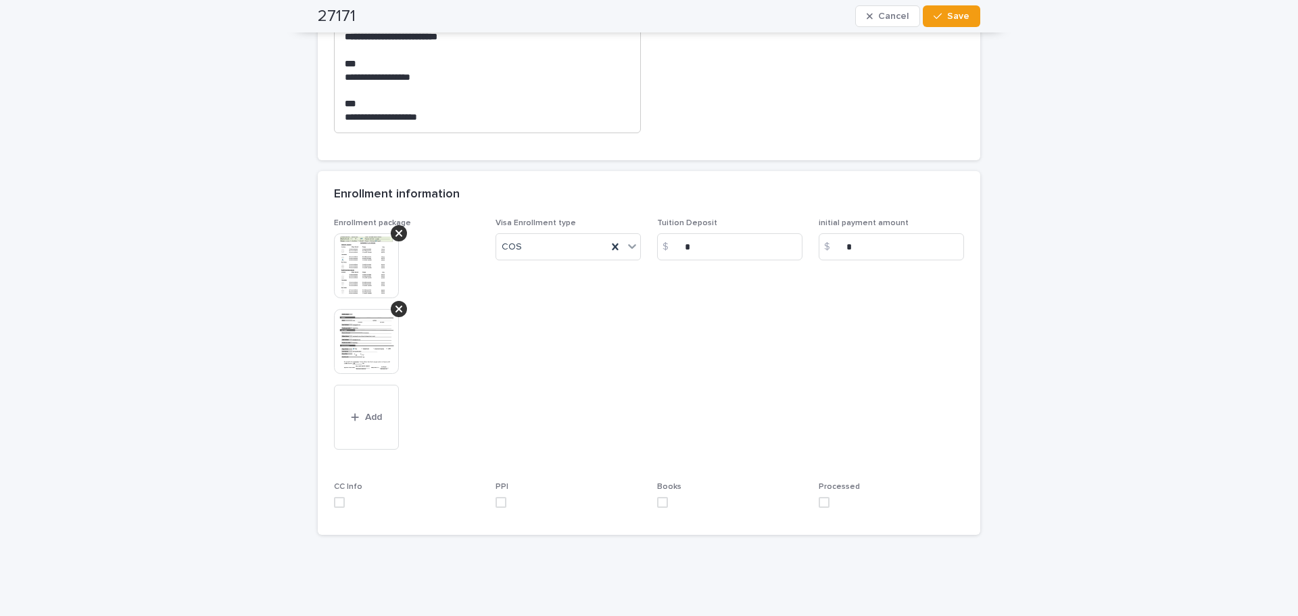
click at [353, 258] on img at bounding box center [366, 265] width 65 height 65
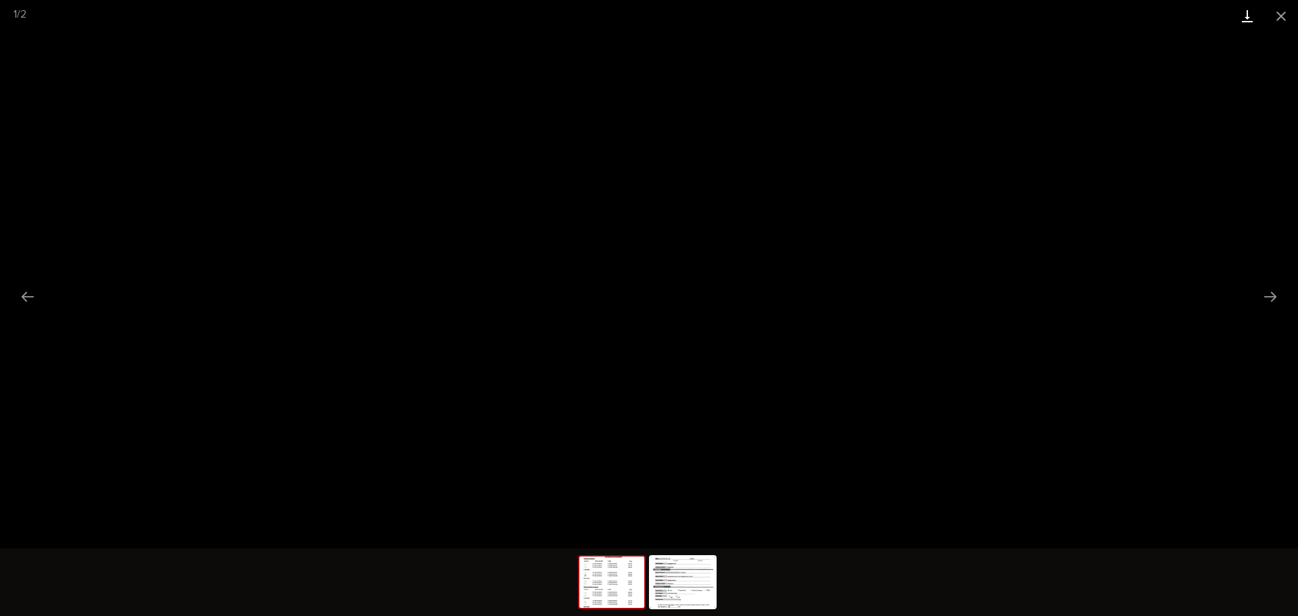
click at [1249, 16] on link "Download" at bounding box center [1248, 16] width 34 height 32
click at [1280, 20] on button "Close gallery" at bounding box center [1282, 16] width 34 height 32
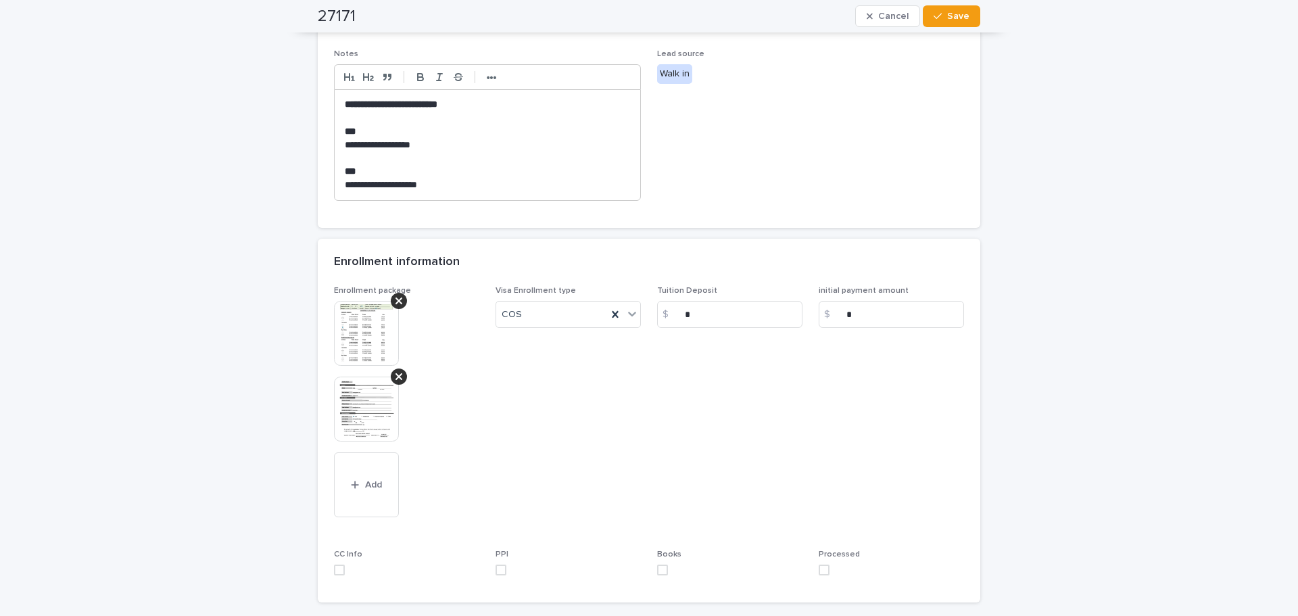
scroll to position [577, 0]
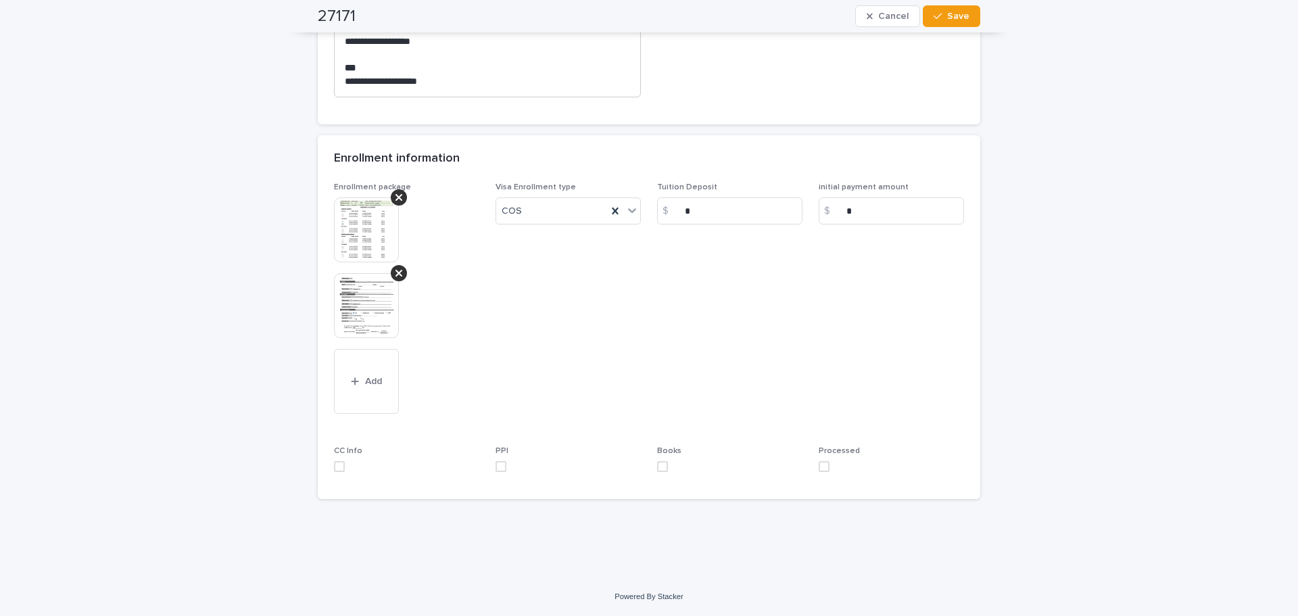
drag, startPoint x: 393, startPoint y: 276, endPoint x: 390, endPoint y: 282, distance: 7.0
click at [396, 276] on icon at bounding box center [399, 273] width 7 height 11
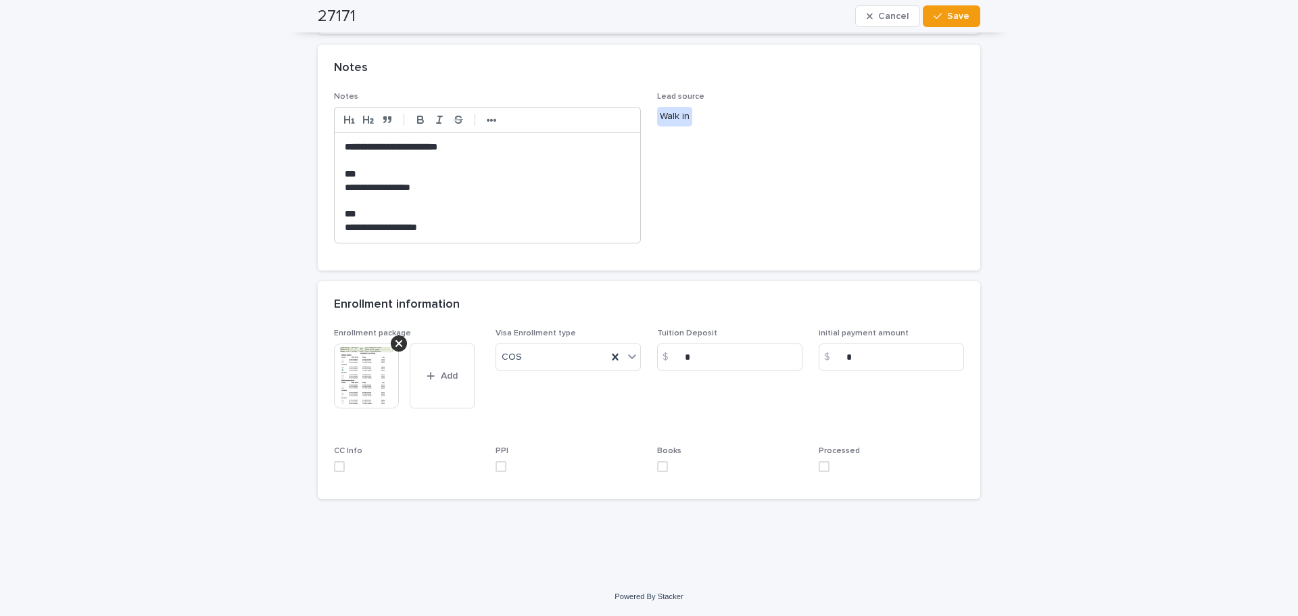
drag, startPoint x: 326, startPoint y: 462, endPoint x: 334, endPoint y: 467, distance: 9.8
click at [330, 464] on div "Enrollment package This file cannot be opened Download File Add Visa Enrollment…" at bounding box center [649, 414] width 663 height 171
click at [337, 467] on span at bounding box center [339, 466] width 11 height 11
click at [504, 464] on label at bounding box center [568, 466] width 145 height 11
click at [819, 467] on span at bounding box center [824, 466] width 11 height 11
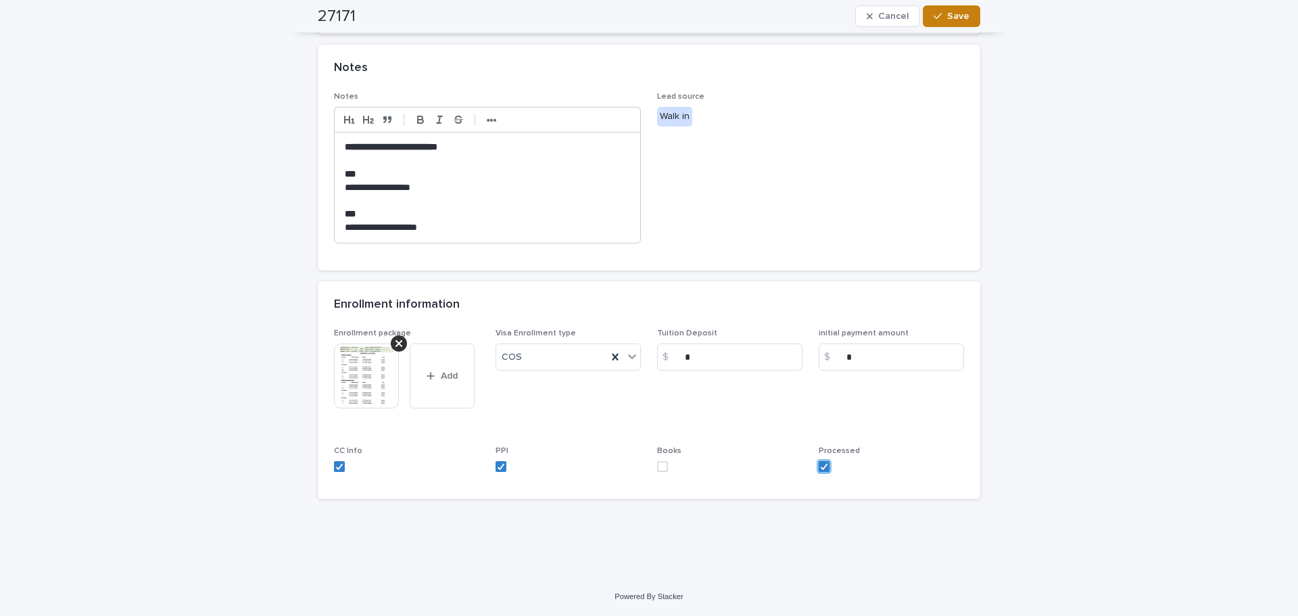
click at [960, 15] on span "Save" at bounding box center [958, 15] width 22 height 9
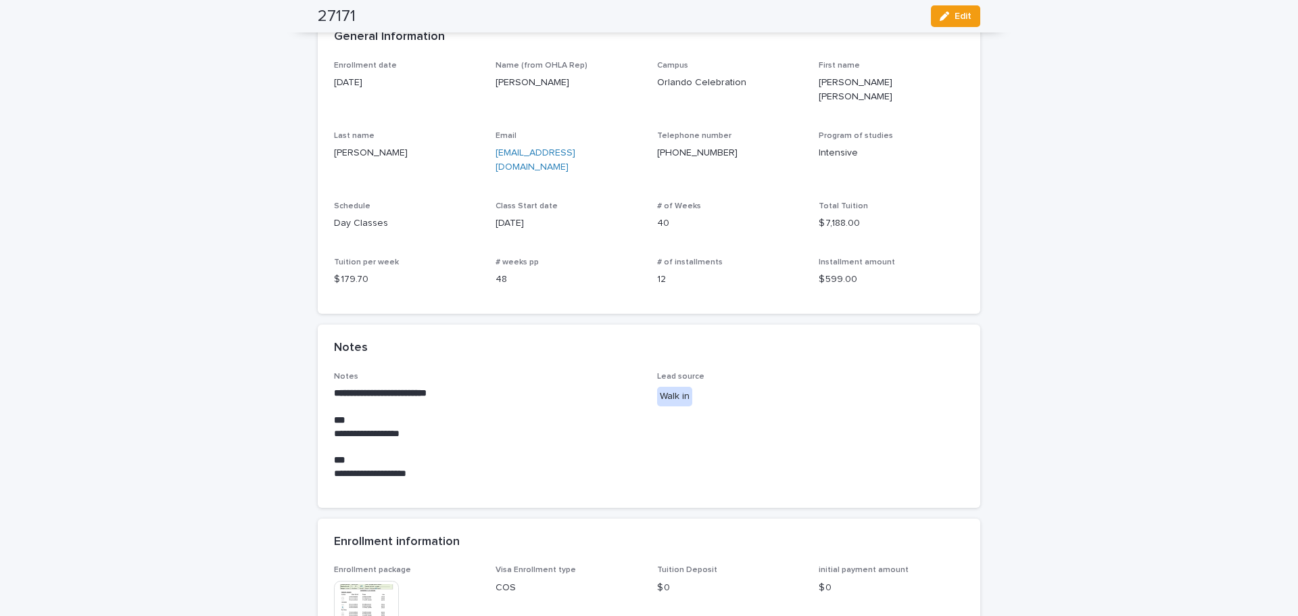
scroll to position [0, 0]
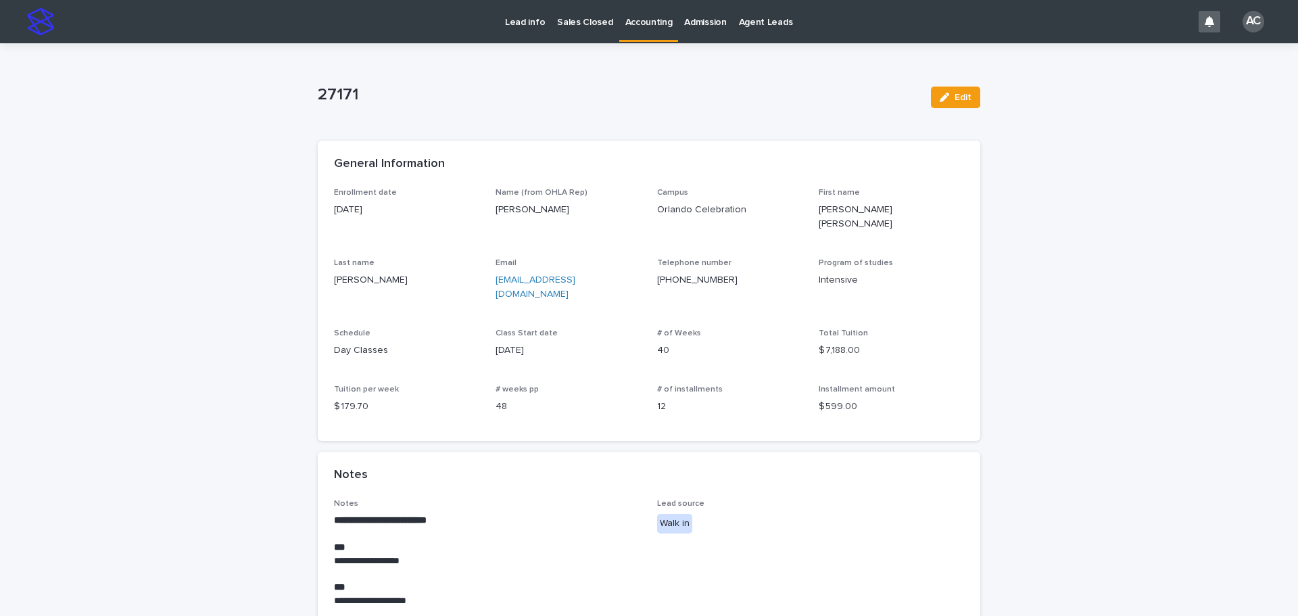
click at [650, 34] on link "Accounting" at bounding box center [649, 20] width 60 height 40
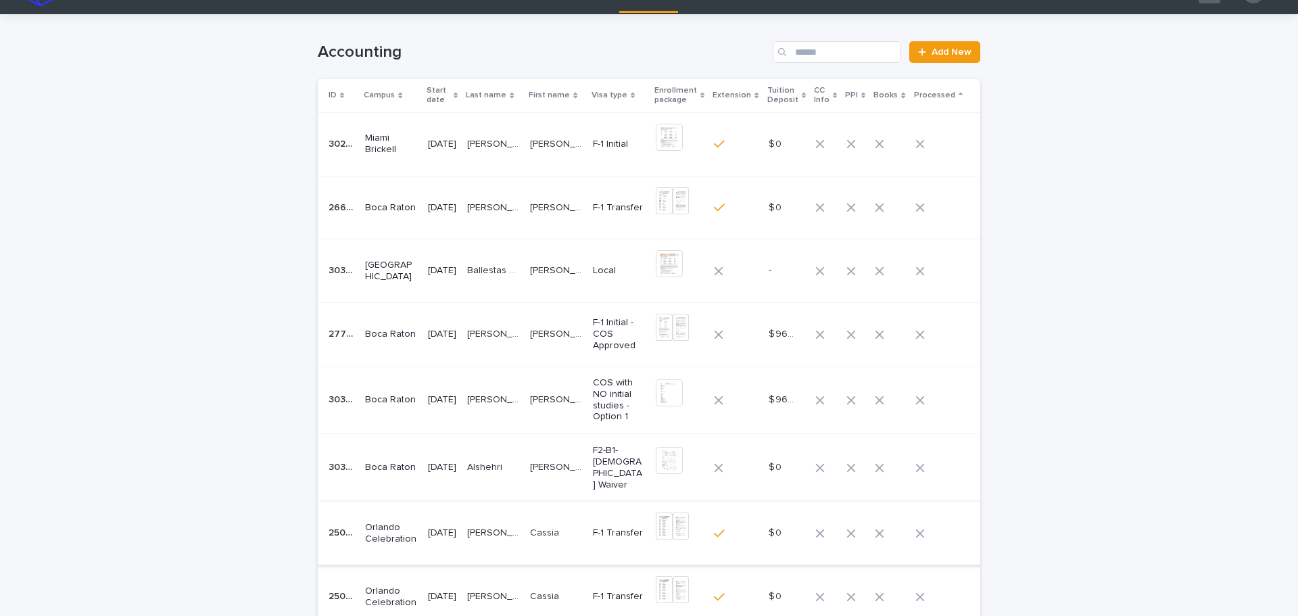
scroll to position [300, 0]
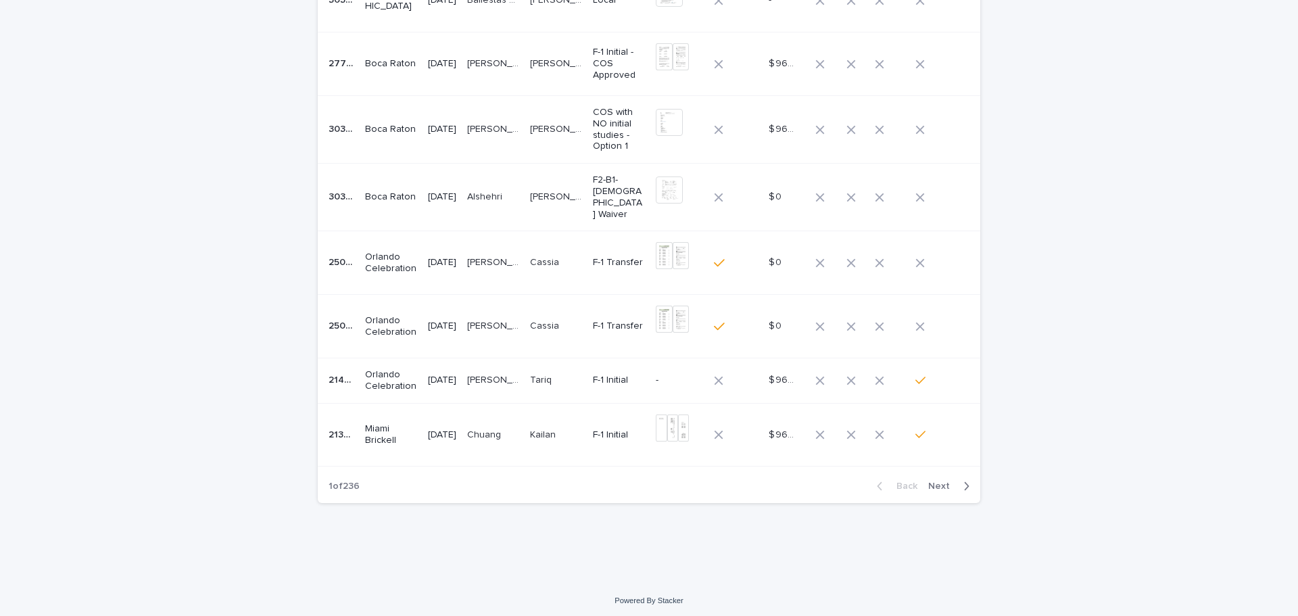
click at [482, 321] on p "[PERSON_NAME] [PERSON_NAME]" at bounding box center [494, 325] width 55 height 14
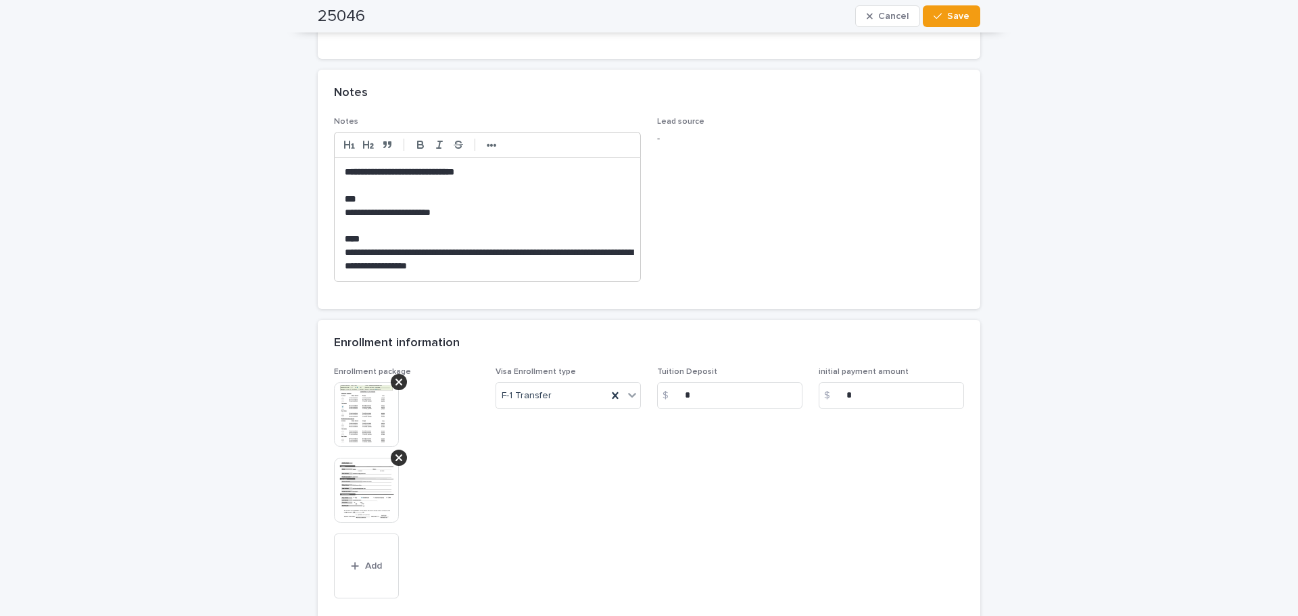
scroll to position [590, 0]
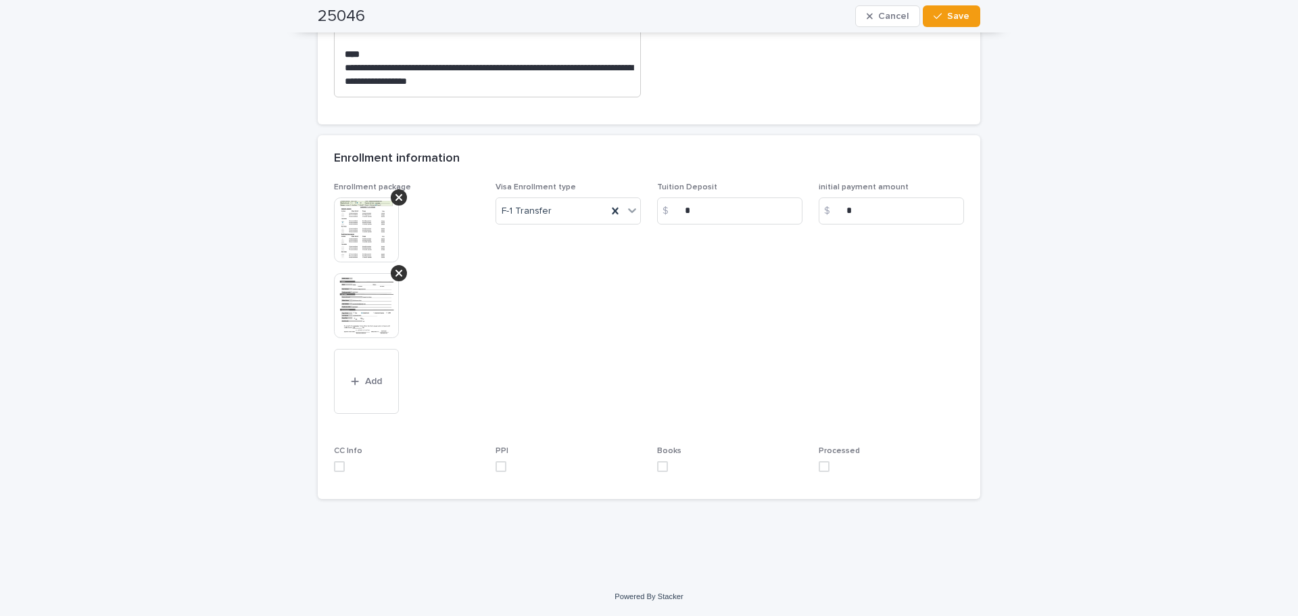
click at [375, 306] on img at bounding box center [366, 305] width 65 height 65
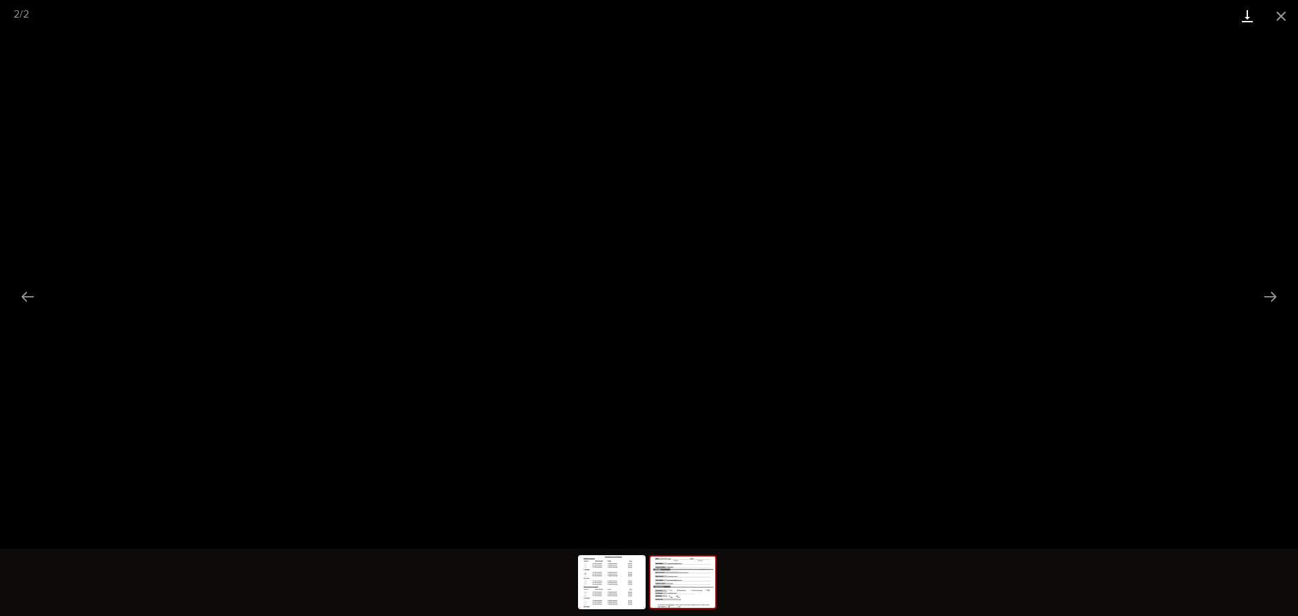
click at [1254, 17] on link "Download" at bounding box center [1248, 16] width 34 height 32
click at [1294, 17] on button "Close gallery" at bounding box center [1282, 16] width 34 height 32
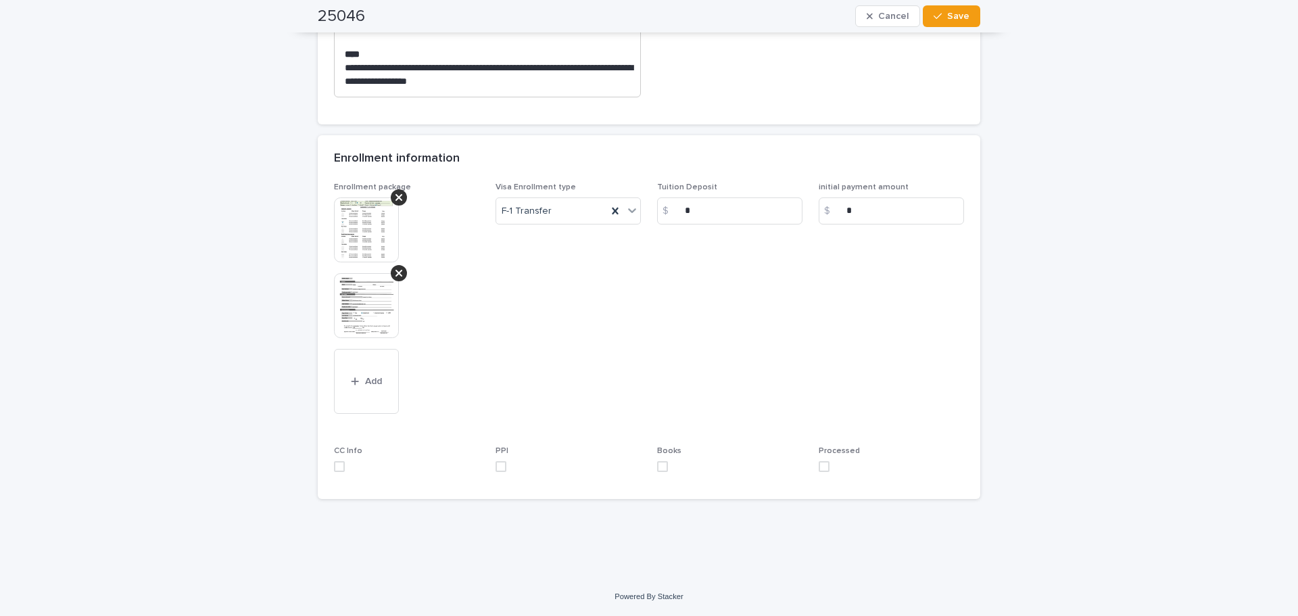
click at [348, 217] on img at bounding box center [366, 229] width 65 height 65
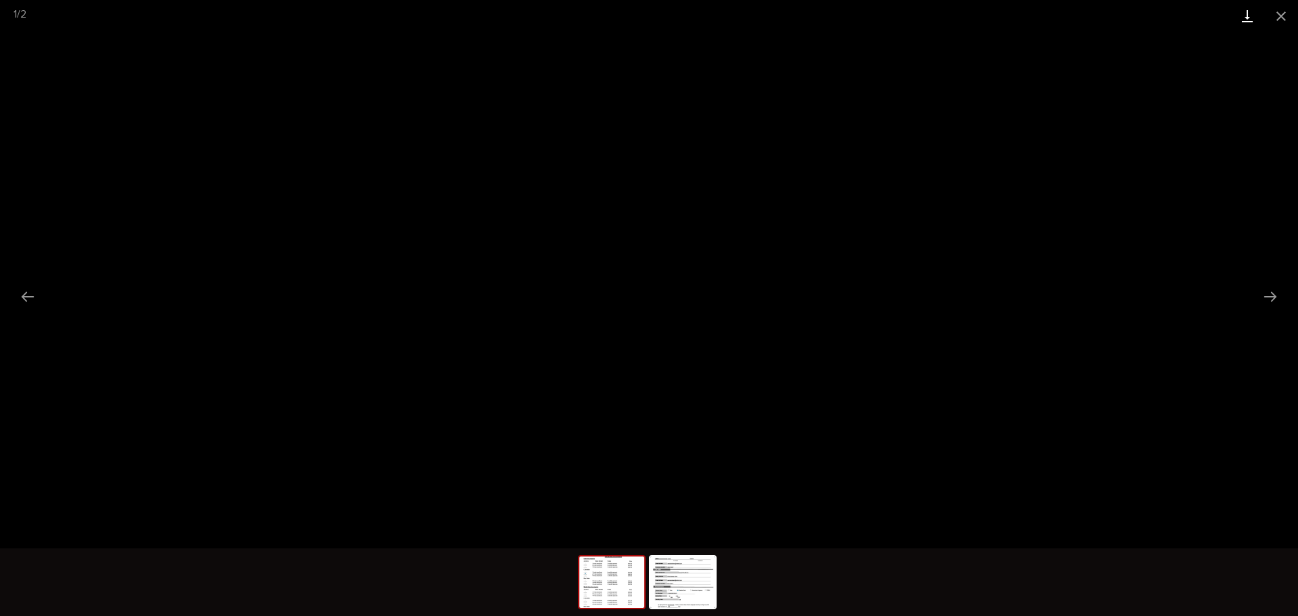
click at [1252, 18] on link "Download" at bounding box center [1248, 16] width 34 height 32
click at [1280, 15] on button "Close gallery" at bounding box center [1282, 16] width 34 height 32
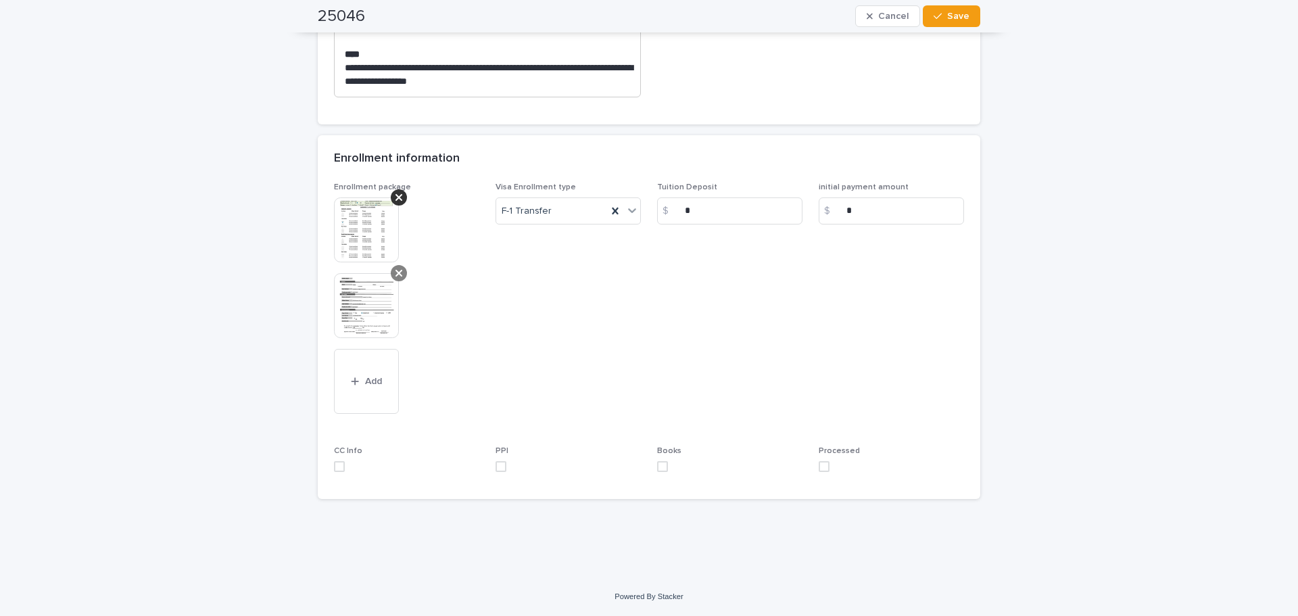
click at [396, 274] on icon at bounding box center [399, 273] width 7 height 11
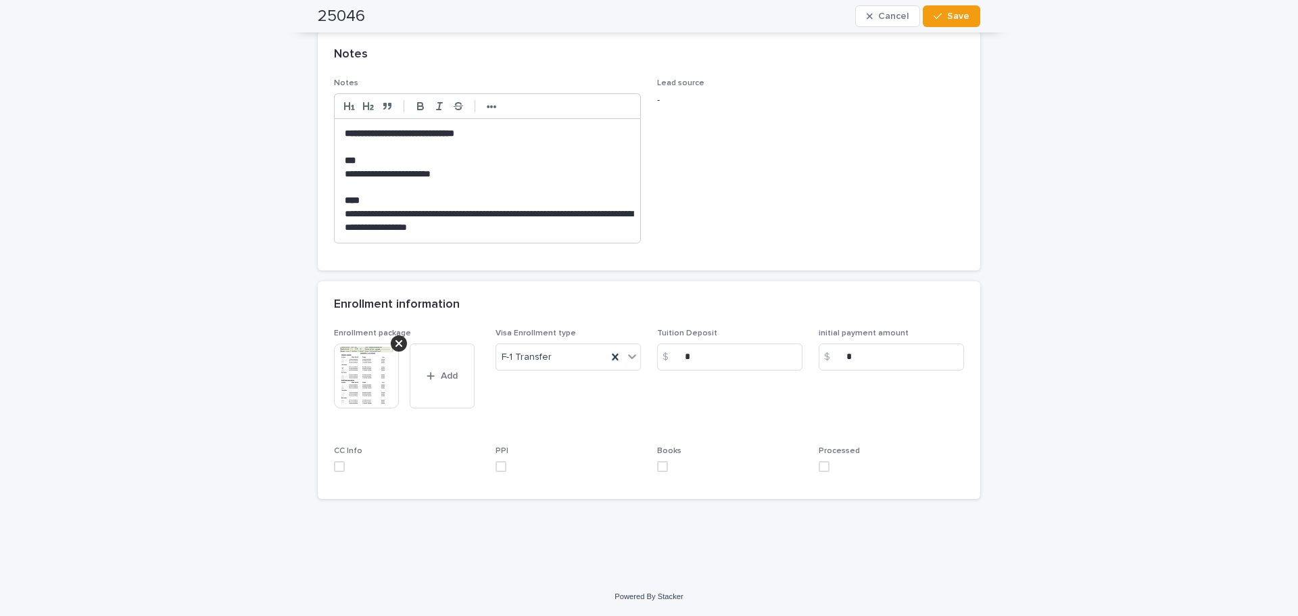
scroll to position [444, 0]
click at [819, 468] on span at bounding box center [824, 466] width 11 height 11
click at [334, 469] on span at bounding box center [339, 466] width 11 height 11
click at [496, 466] on span at bounding box center [501, 466] width 11 height 11
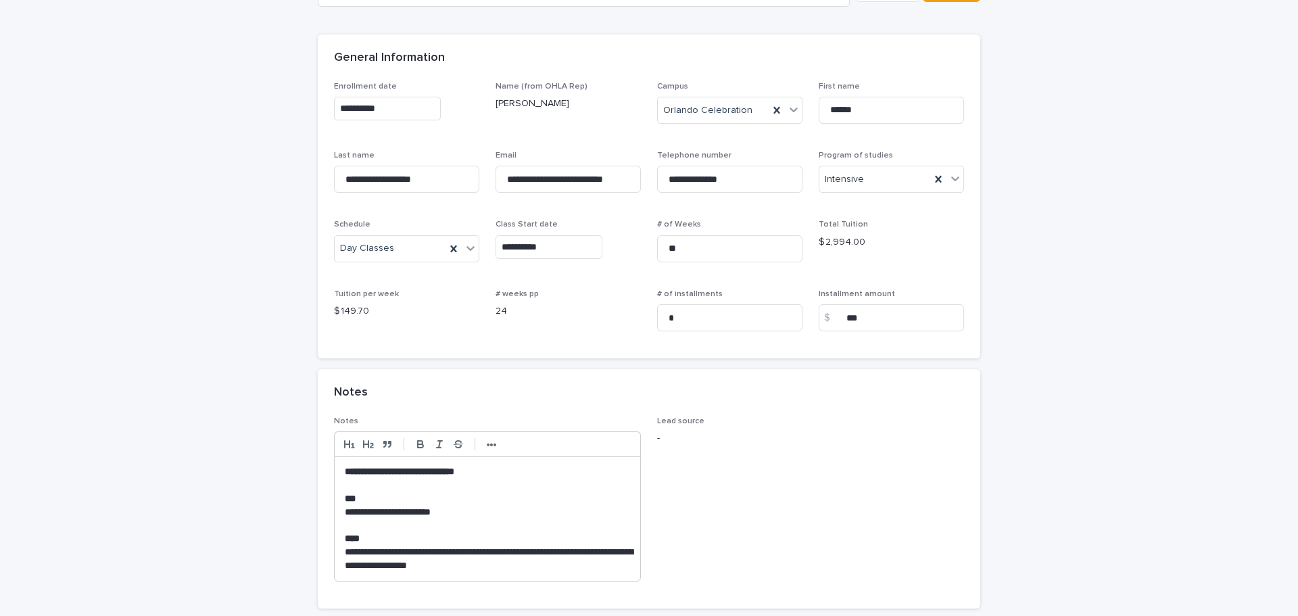
scroll to position [0, 0]
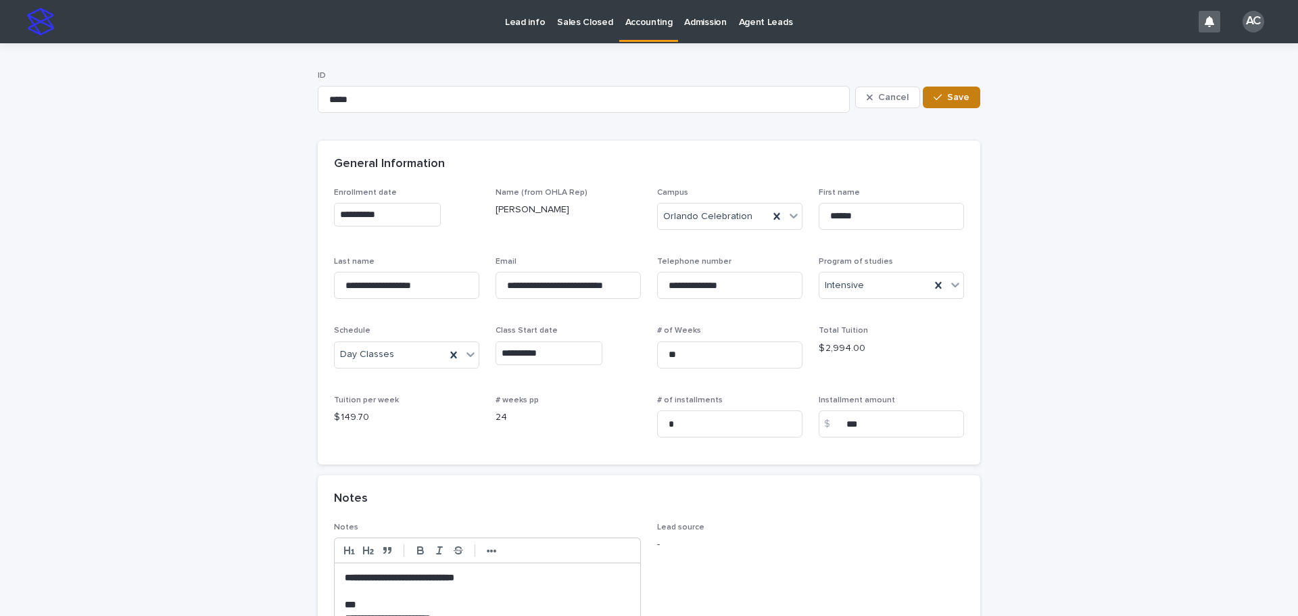
click at [934, 99] on icon "button" at bounding box center [938, 97] width 8 height 9
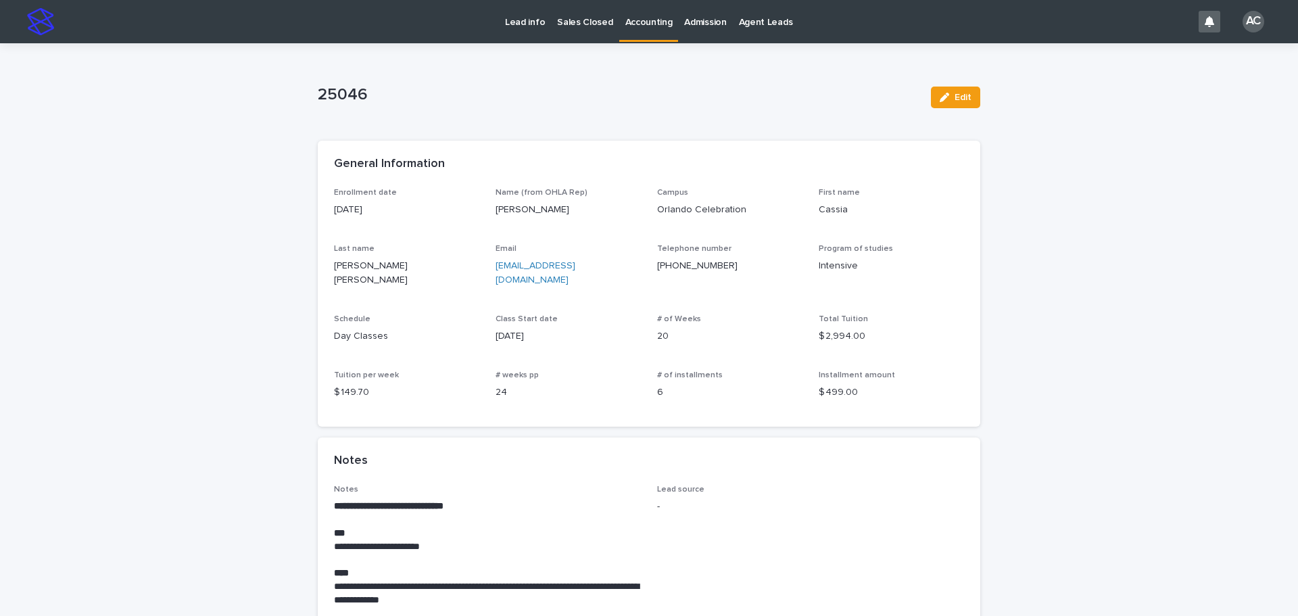
click at [631, 30] on link "Accounting" at bounding box center [649, 20] width 60 height 40
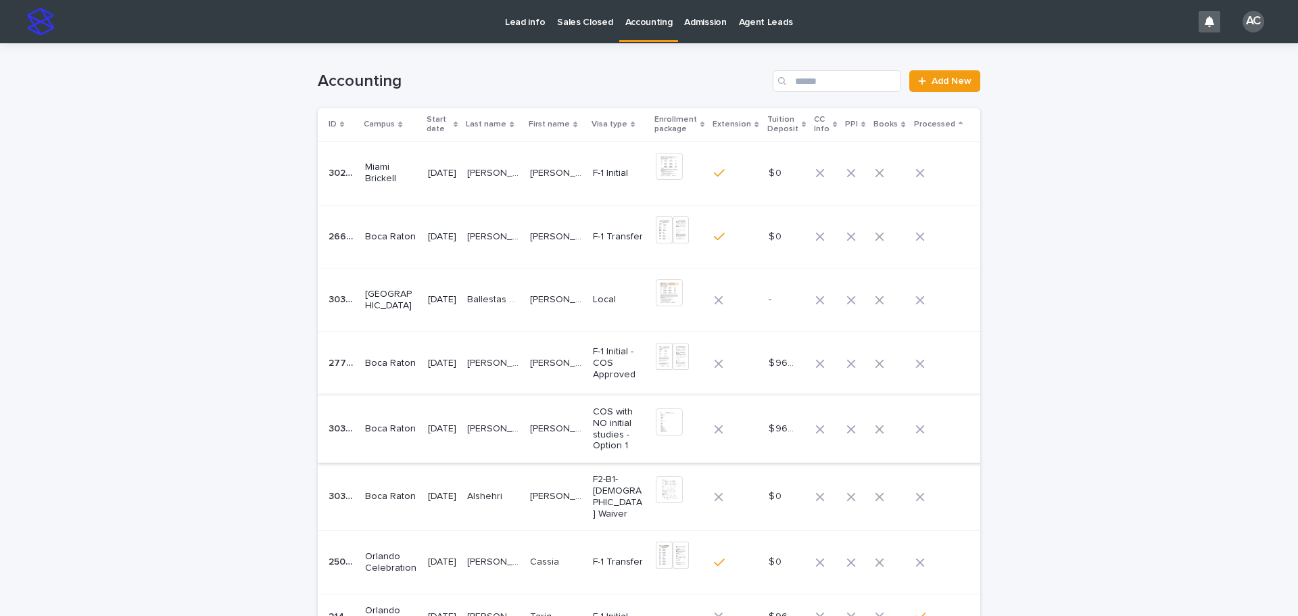
scroll to position [271, 0]
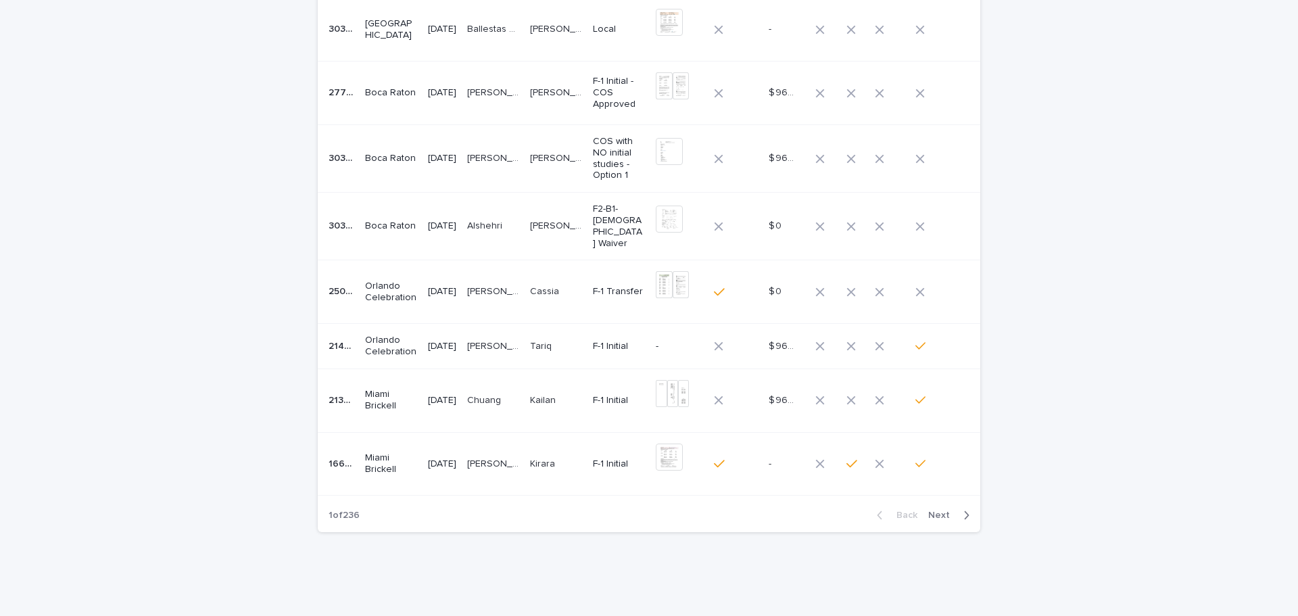
click at [482, 300] on td "[PERSON_NAME] [PERSON_NAME] [PERSON_NAME] [PERSON_NAME]" at bounding box center [493, 292] width 63 height 64
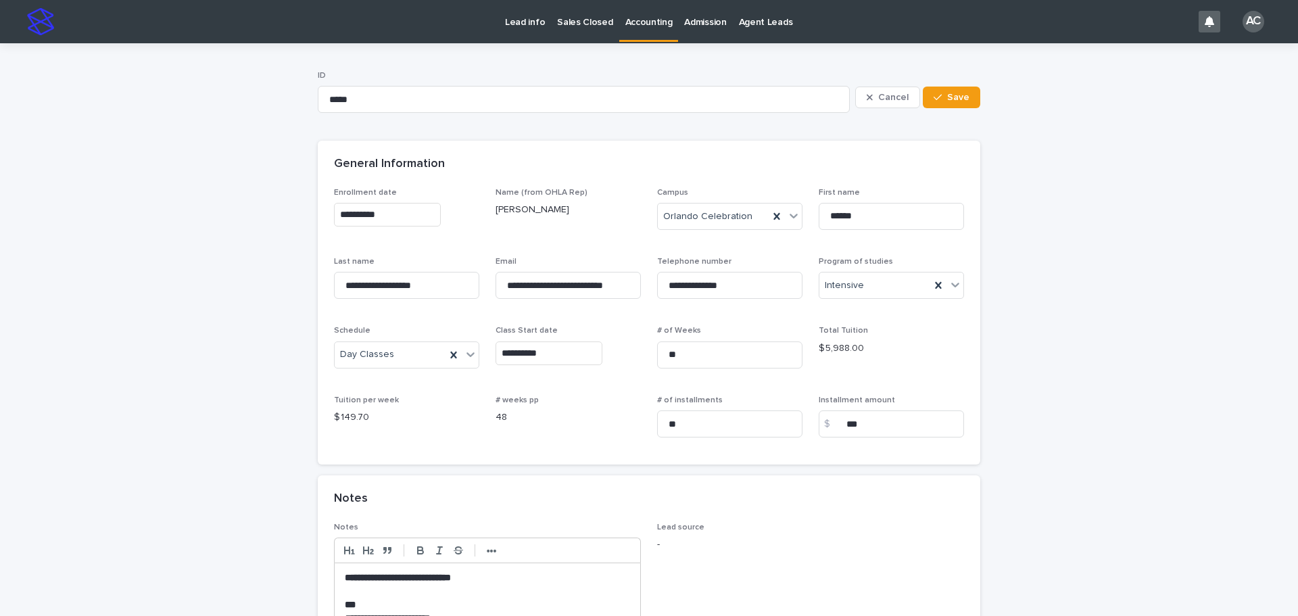
click at [663, 24] on p "Accounting" at bounding box center [649, 14] width 47 height 28
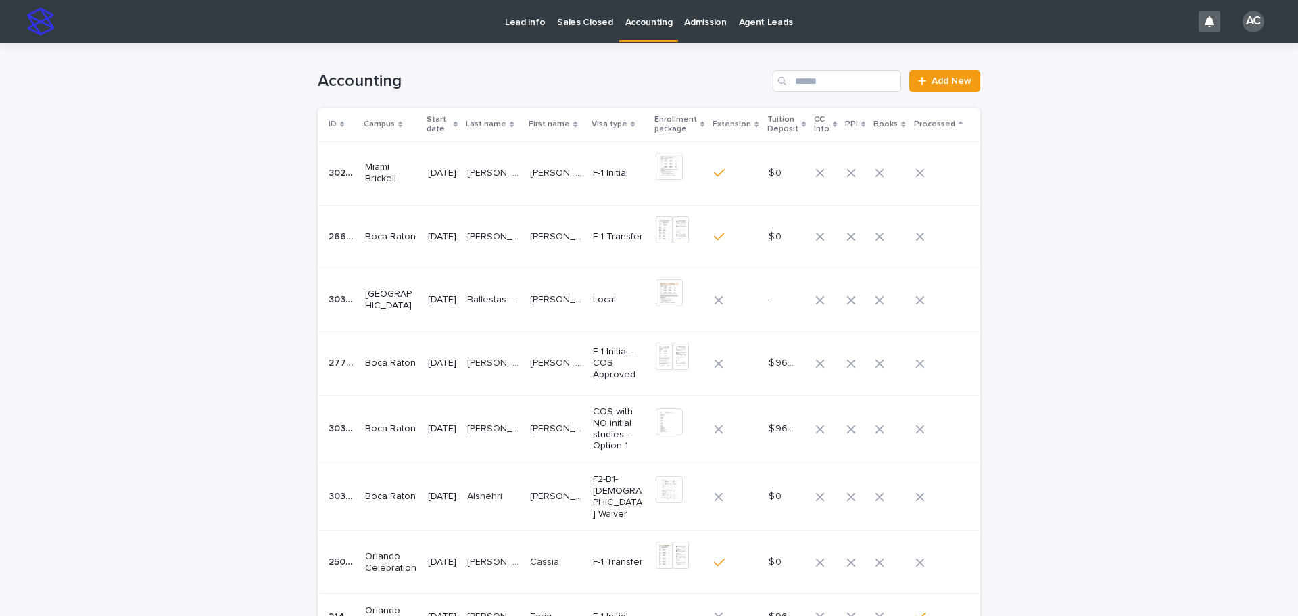
scroll to position [203, 0]
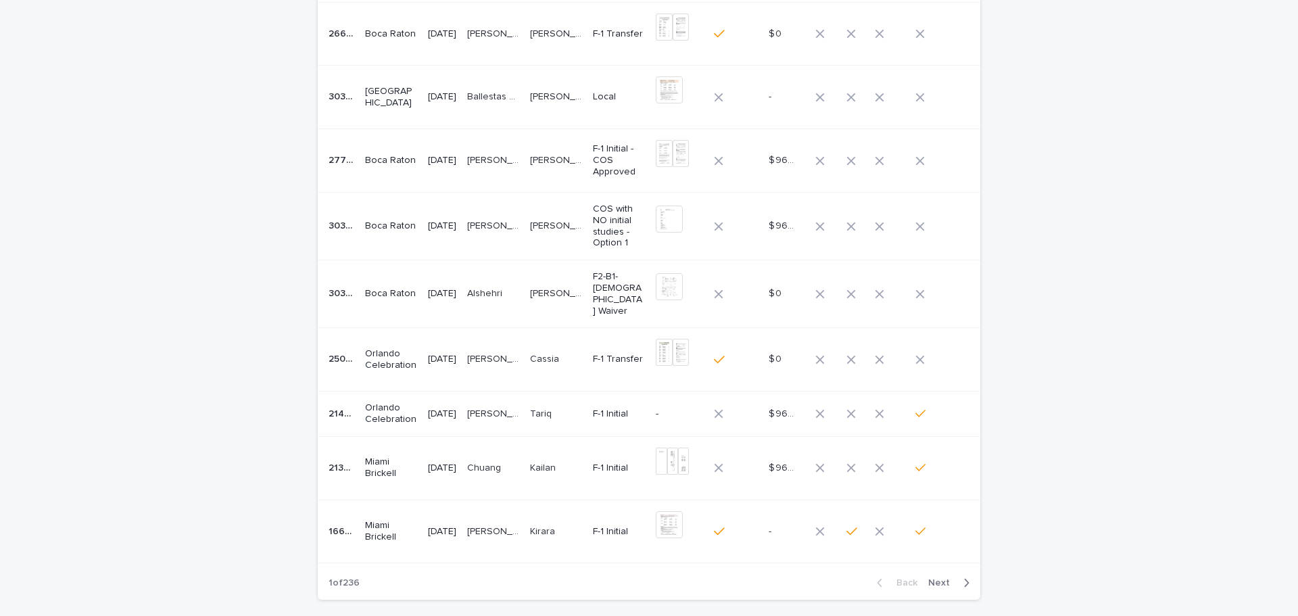
click at [549, 365] on div "Cassia Cassia" at bounding box center [556, 359] width 52 height 22
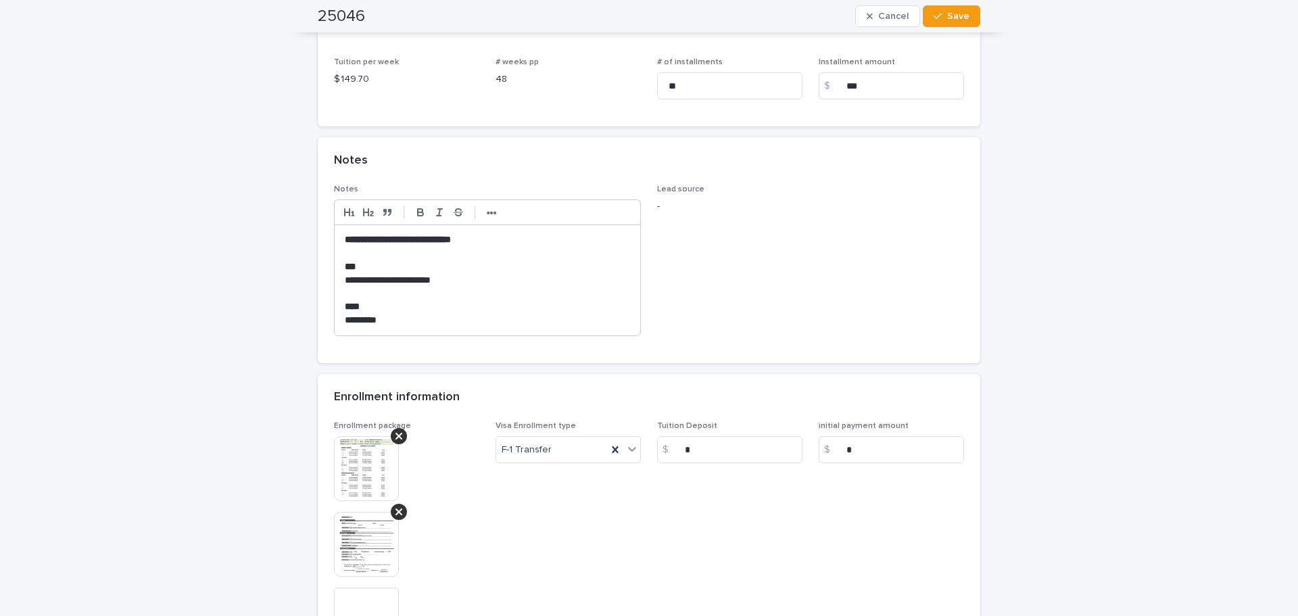
scroll to position [541, 0]
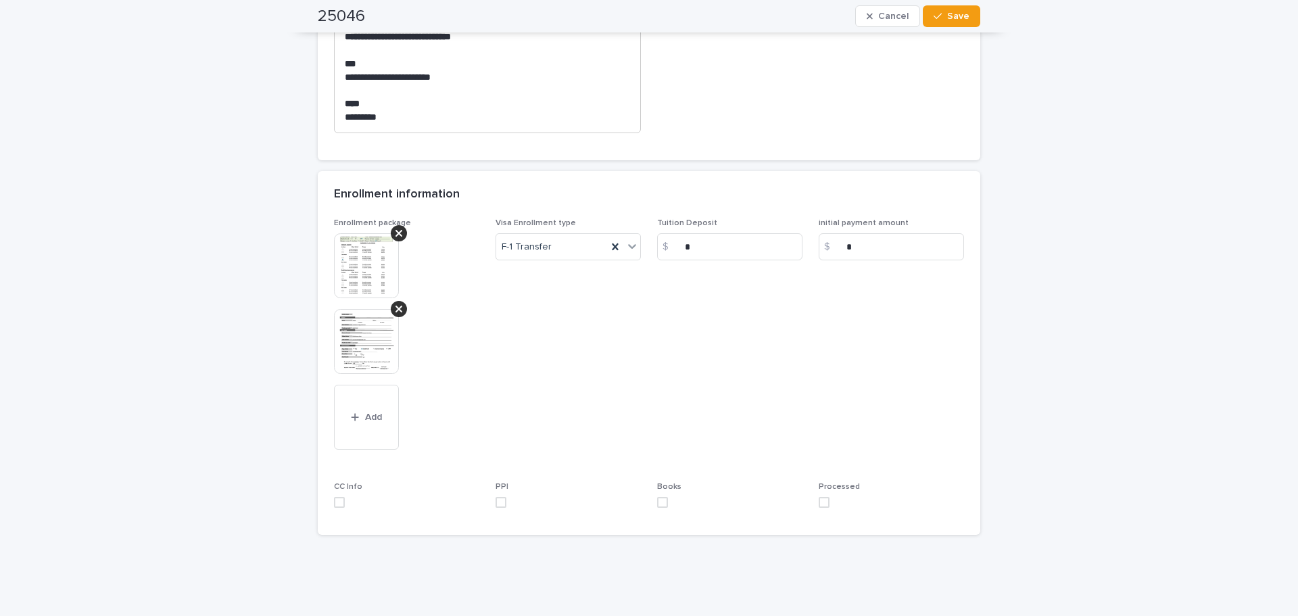
click at [354, 343] on img at bounding box center [366, 341] width 65 height 65
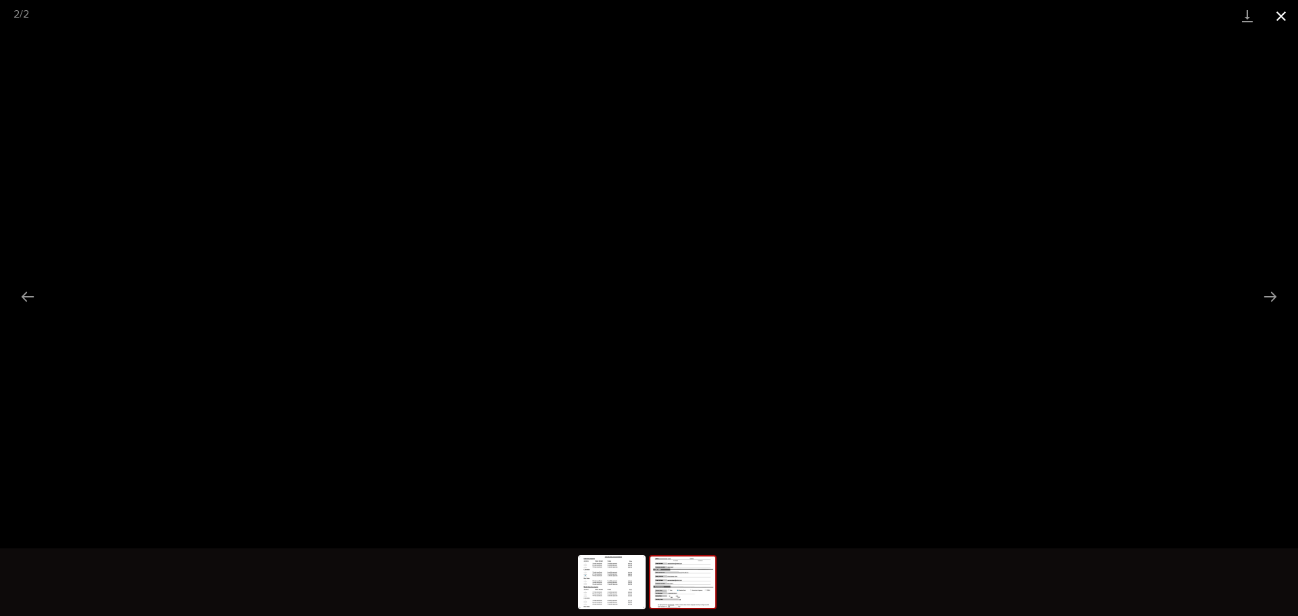
click at [1281, 12] on button "Close gallery" at bounding box center [1282, 16] width 34 height 32
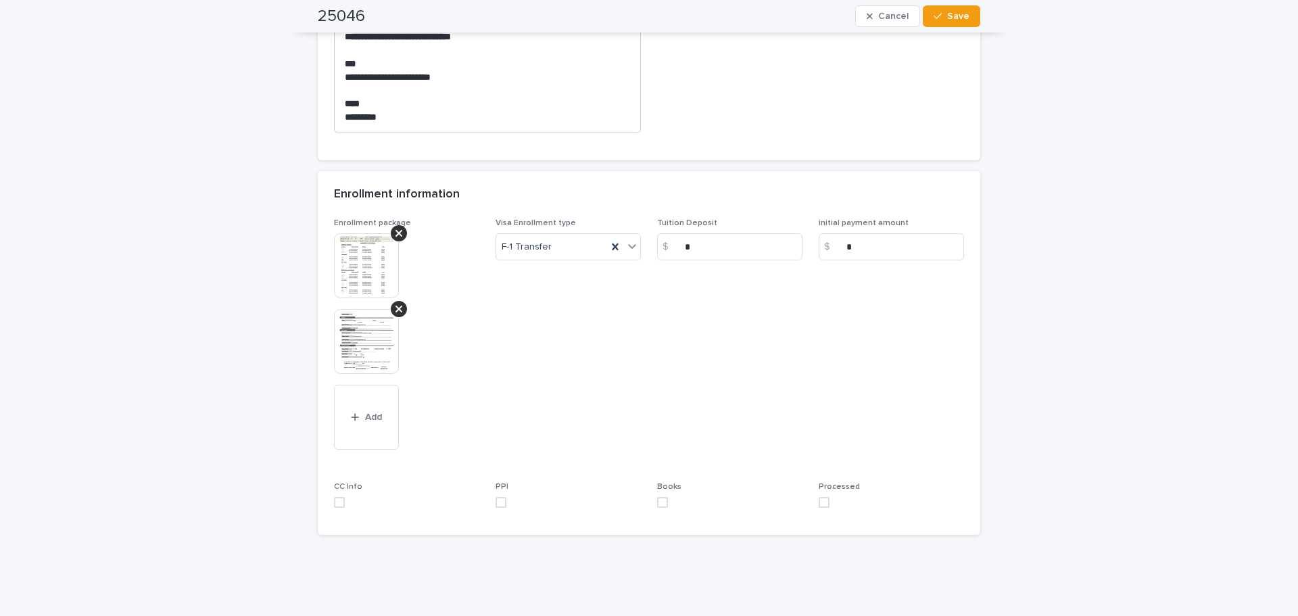
click at [378, 271] on img at bounding box center [366, 265] width 65 height 65
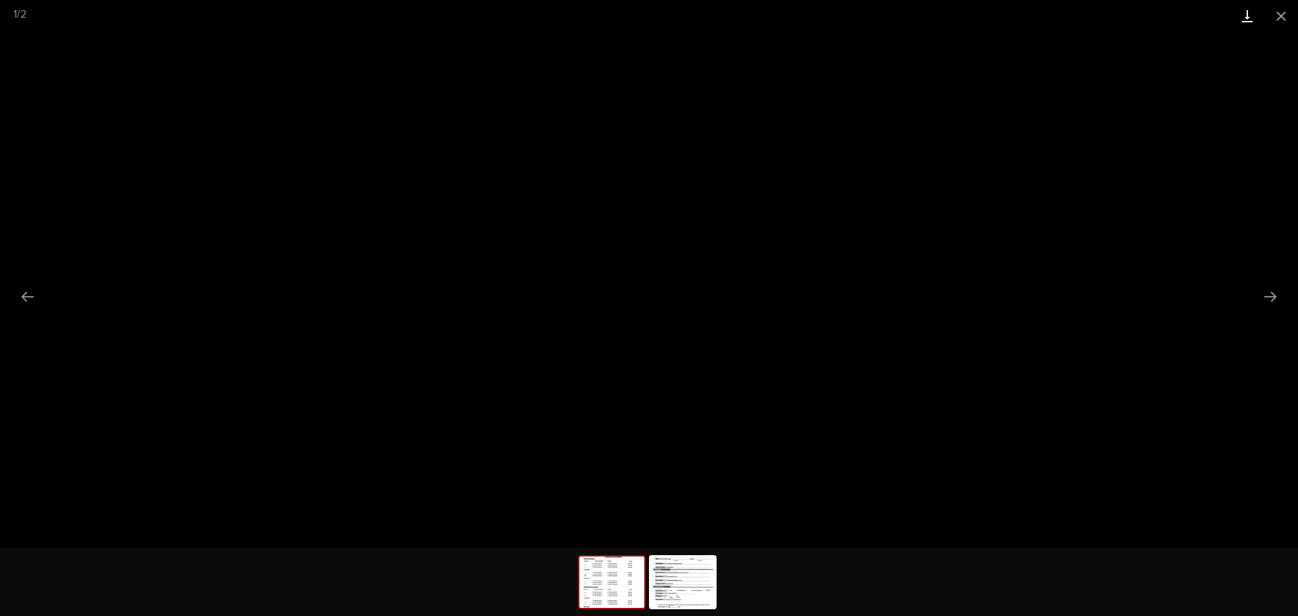
click at [1252, 20] on link "Download" at bounding box center [1248, 16] width 34 height 32
click at [1294, 22] on button "Close gallery" at bounding box center [1282, 16] width 34 height 32
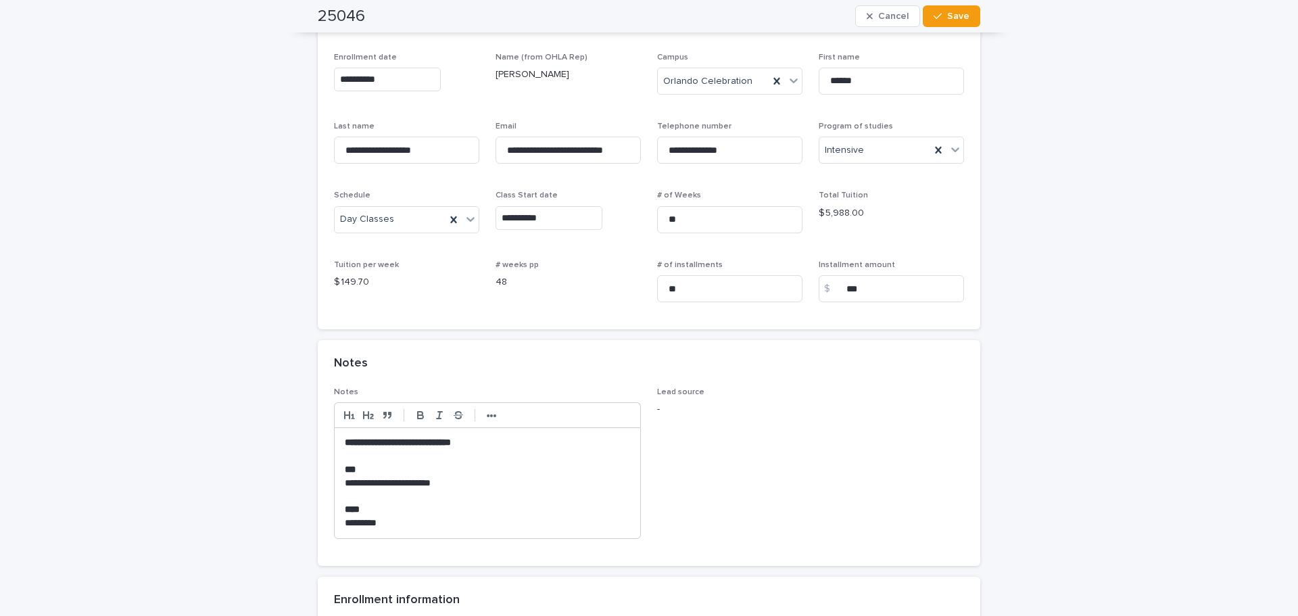
scroll to position [271, 0]
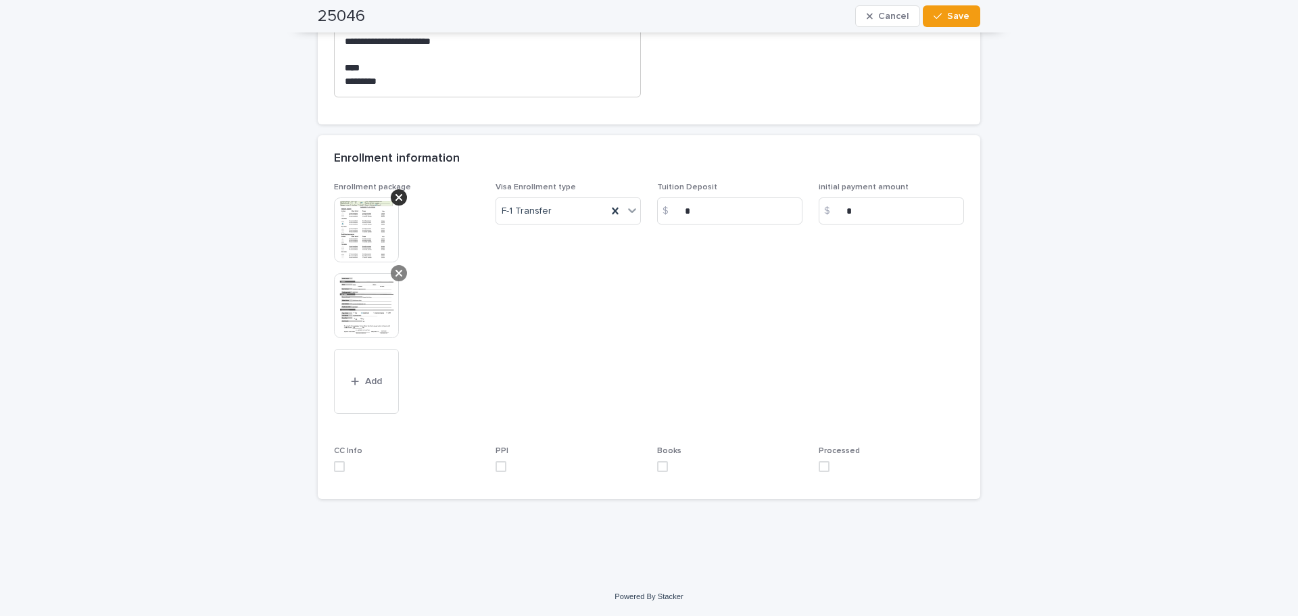
click at [396, 273] on icon at bounding box center [399, 273] width 7 height 11
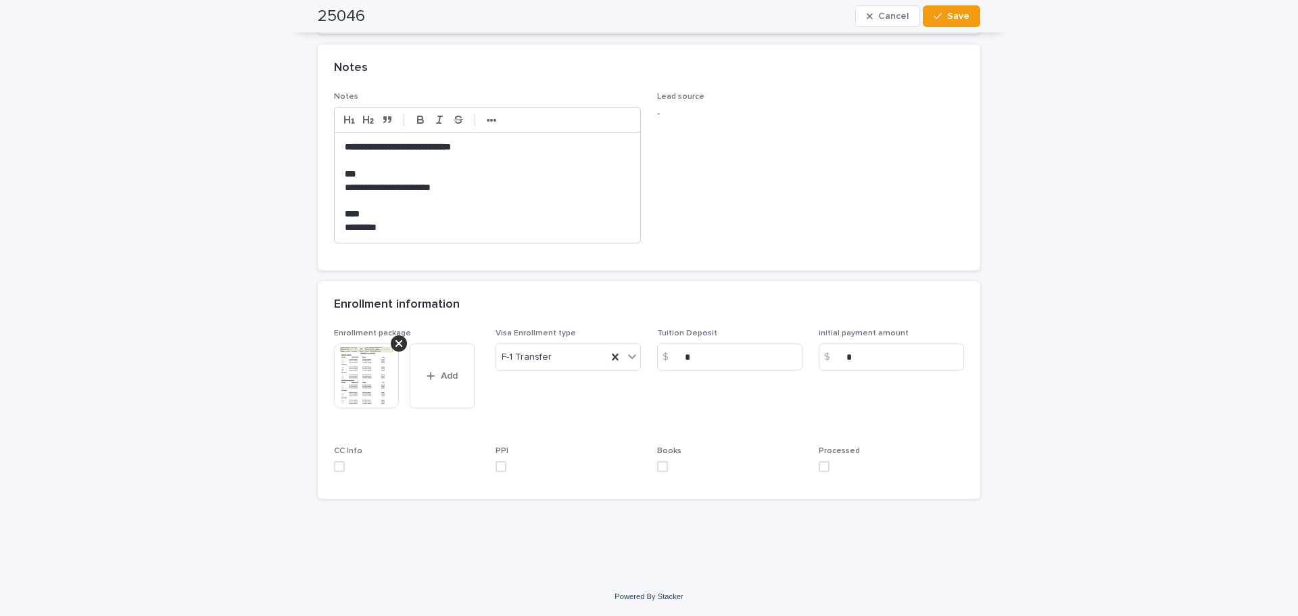
scroll to position [431, 0]
click at [824, 465] on span at bounding box center [824, 466] width 11 height 11
drag, startPoint x: 333, startPoint y: 469, endPoint x: 457, endPoint y: 472, distance: 123.8
click at [346, 470] on label at bounding box center [406, 466] width 145 height 11
click at [496, 465] on span at bounding box center [501, 466] width 11 height 11
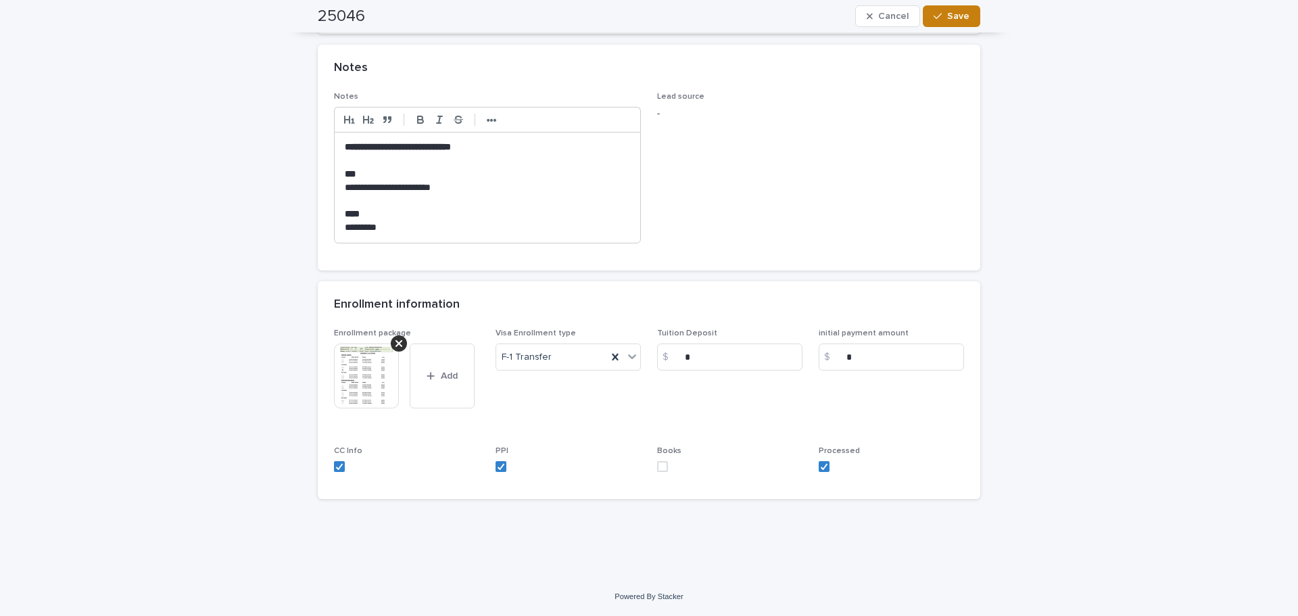
click at [954, 8] on button "Save" at bounding box center [951, 16] width 57 height 22
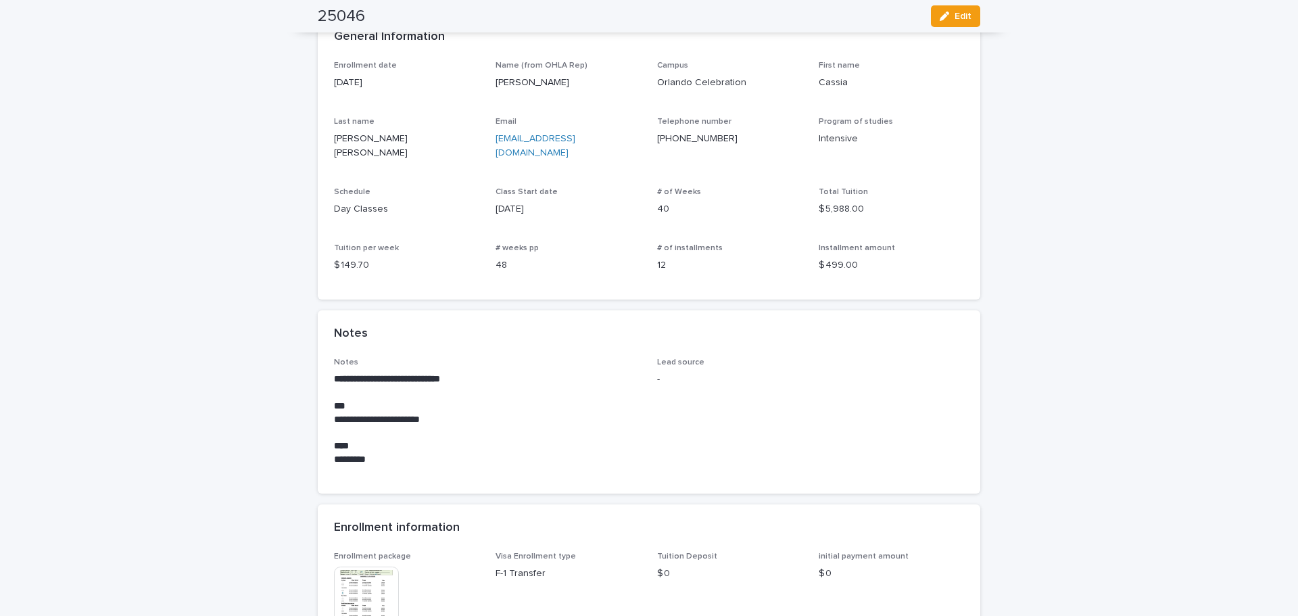
scroll to position [0, 0]
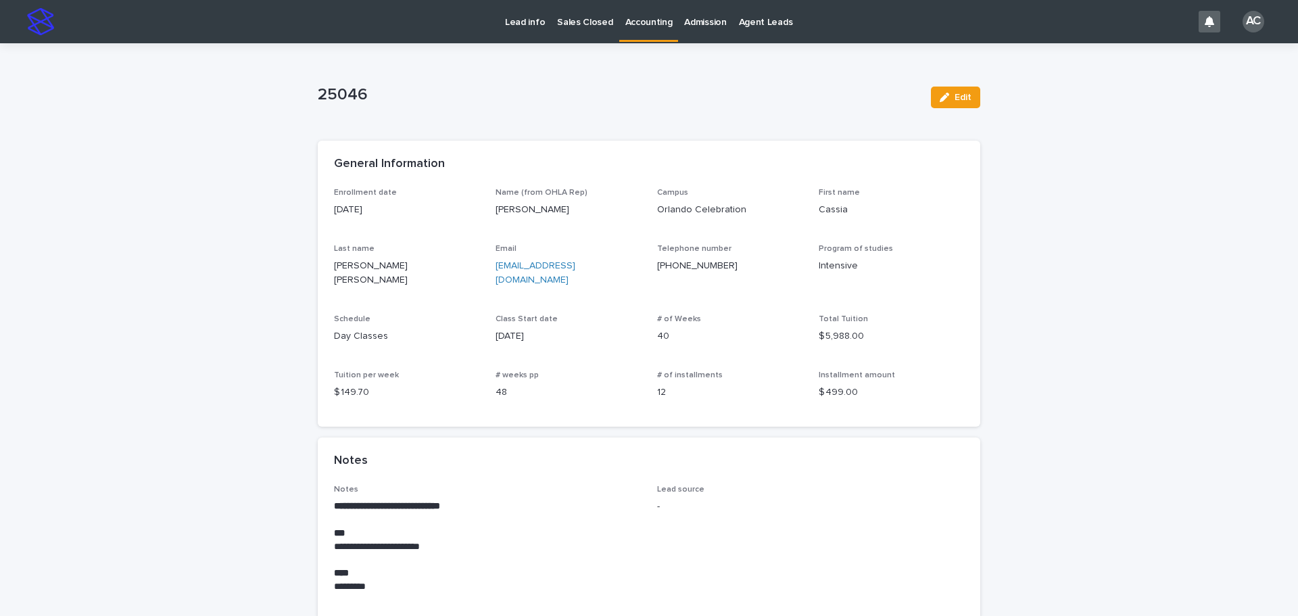
click at [641, 26] on p "Accounting" at bounding box center [649, 14] width 47 height 28
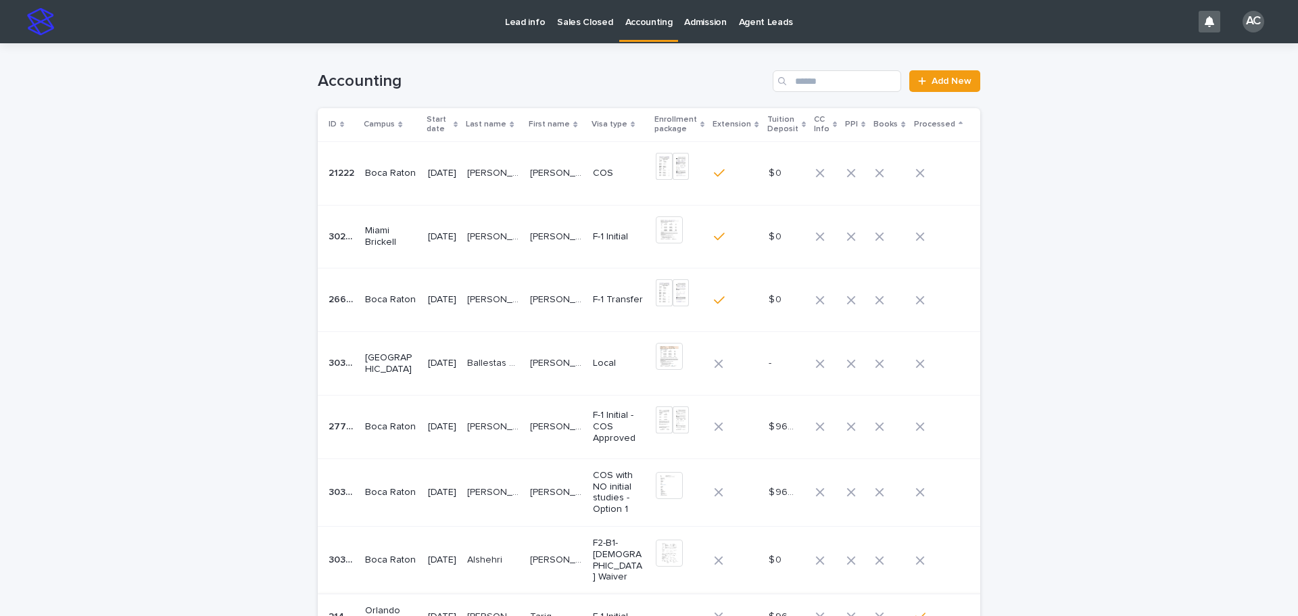
scroll to position [135, 0]
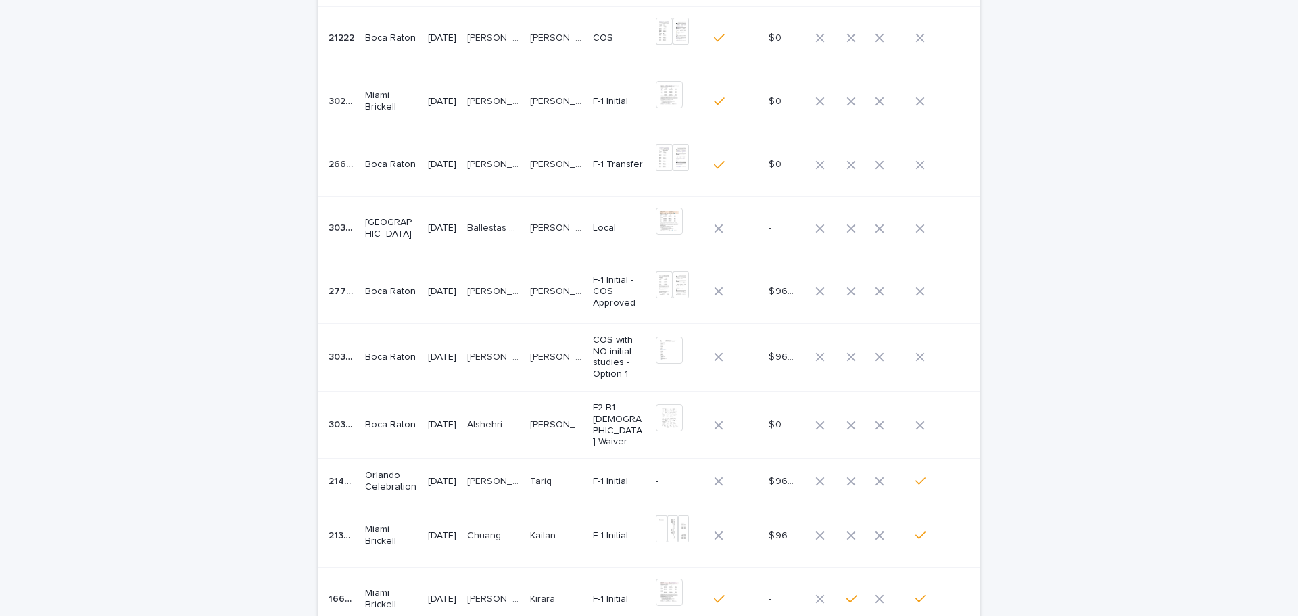
click at [550, 424] on p "[PERSON_NAME]" at bounding box center [557, 424] width 55 height 14
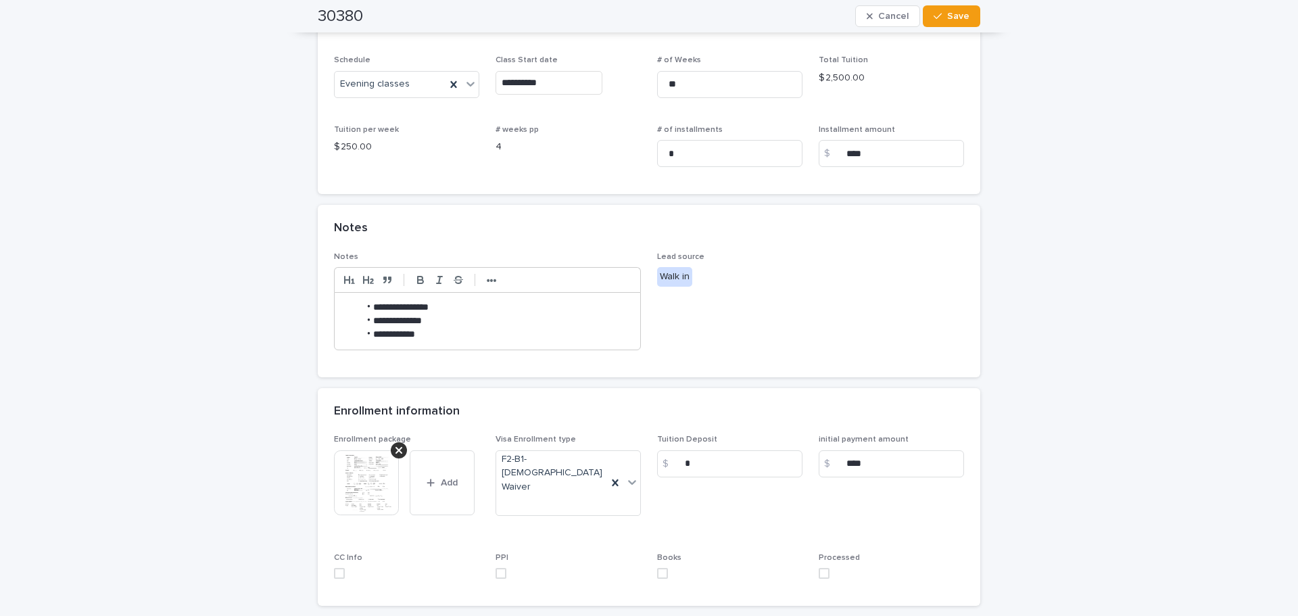
scroll to position [203, 0]
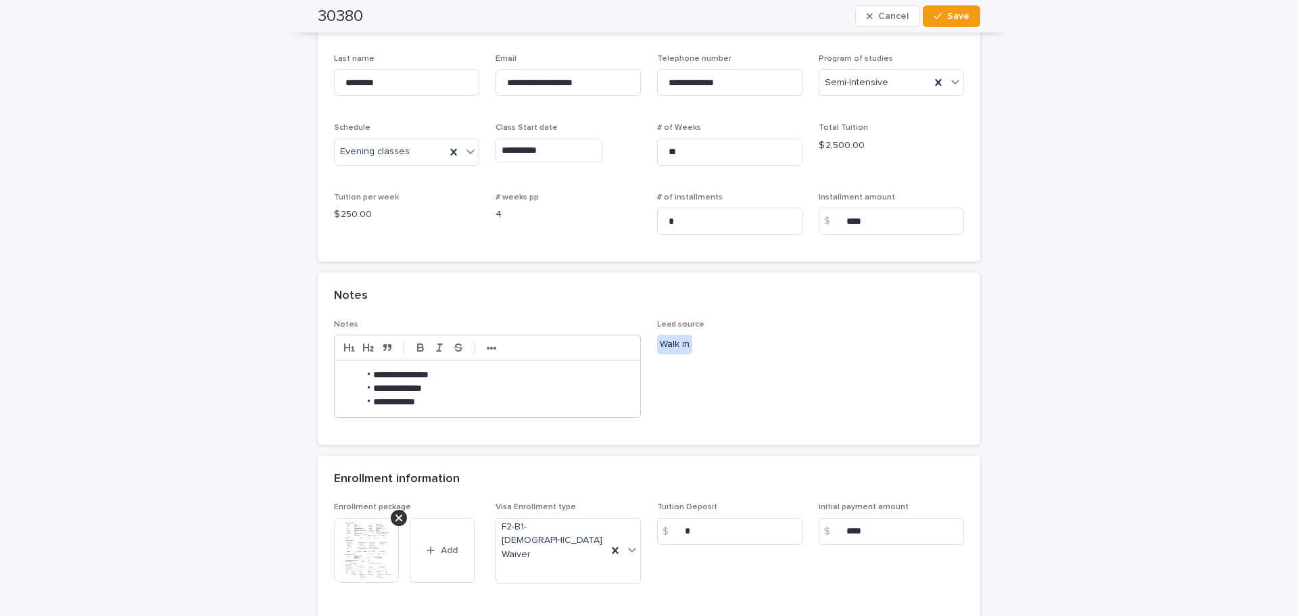
click at [359, 541] on img at bounding box center [366, 550] width 65 height 65
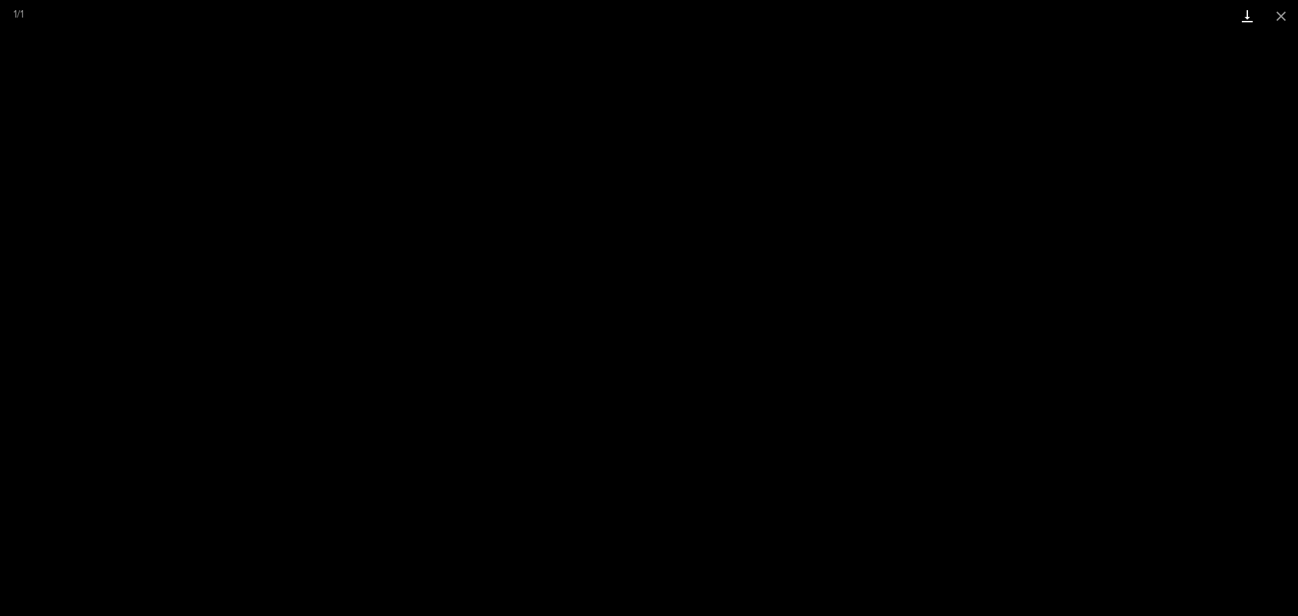
click at [1245, 18] on link "Download" at bounding box center [1248, 16] width 34 height 32
click at [1286, 15] on button "Close gallery" at bounding box center [1282, 16] width 34 height 32
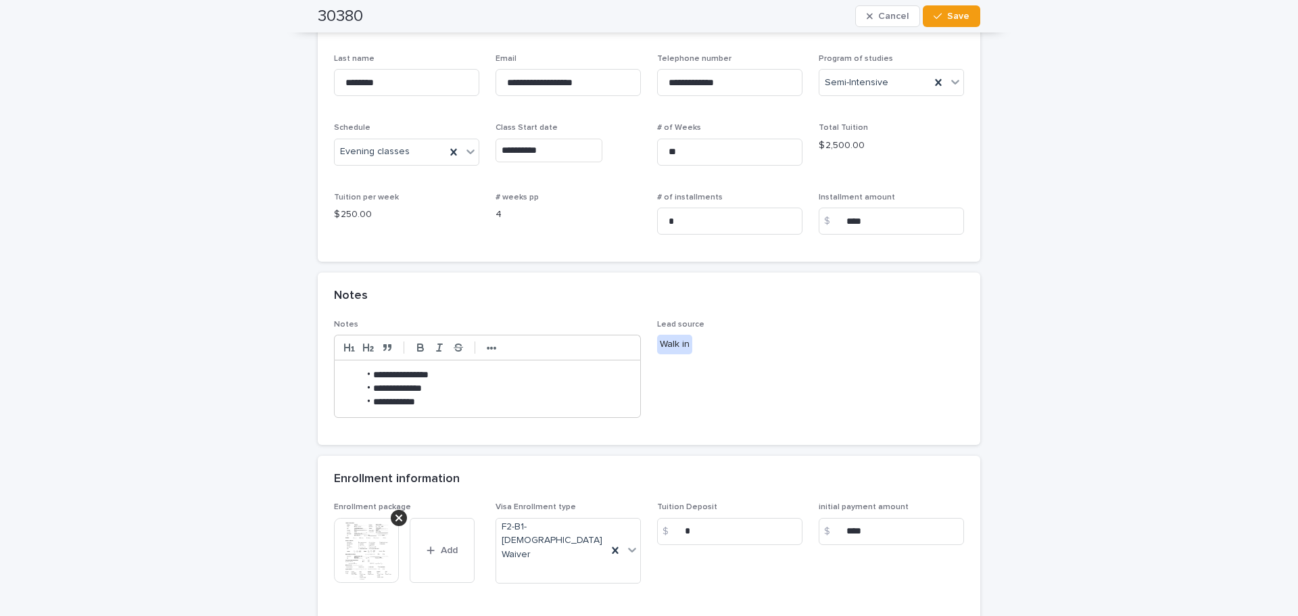
scroll to position [377, 0]
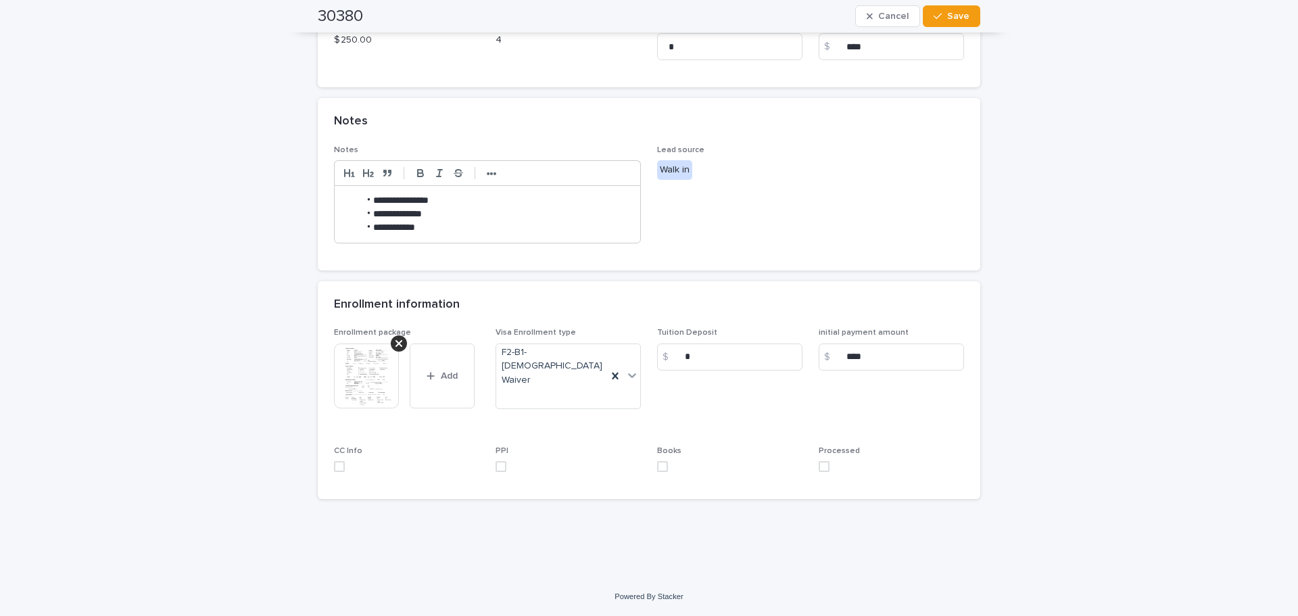
click at [663, 469] on span at bounding box center [662, 466] width 11 height 11
click at [823, 468] on span at bounding box center [824, 466] width 11 height 11
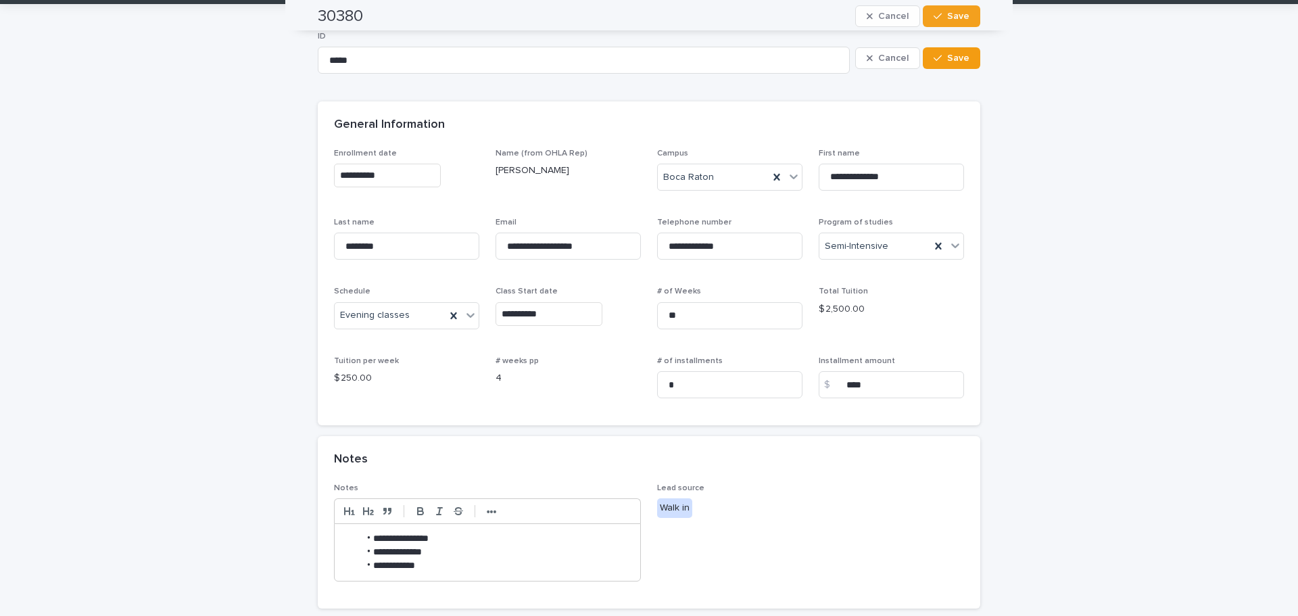
scroll to position [0, 0]
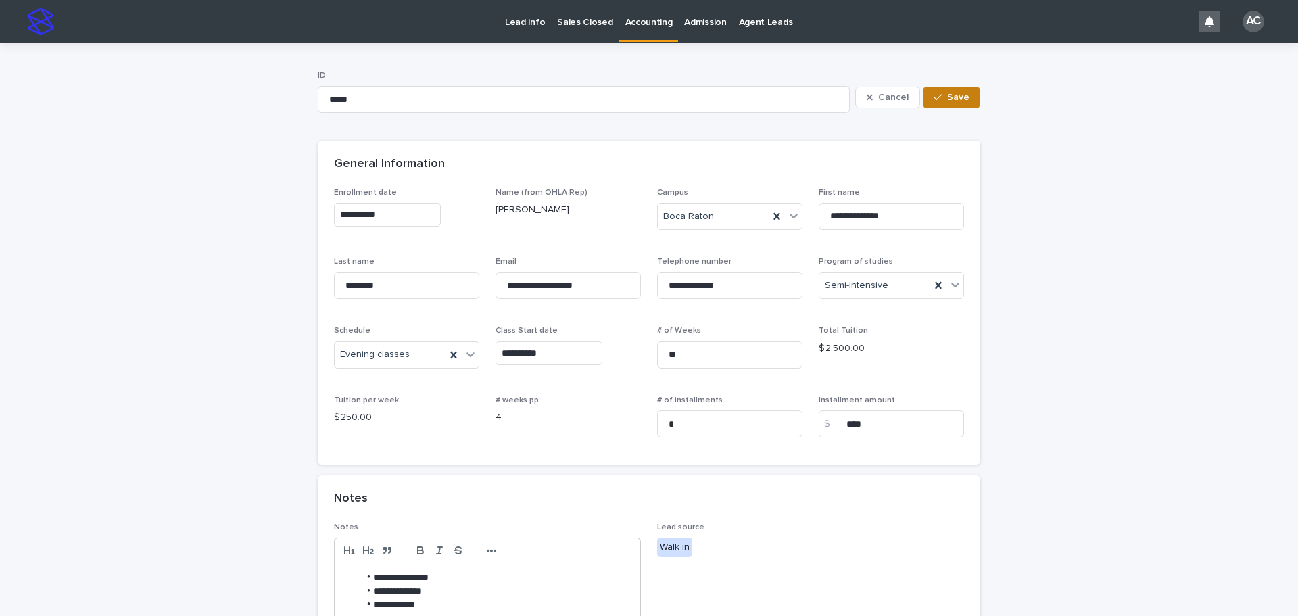
click at [953, 87] on button "Save" at bounding box center [951, 98] width 57 height 22
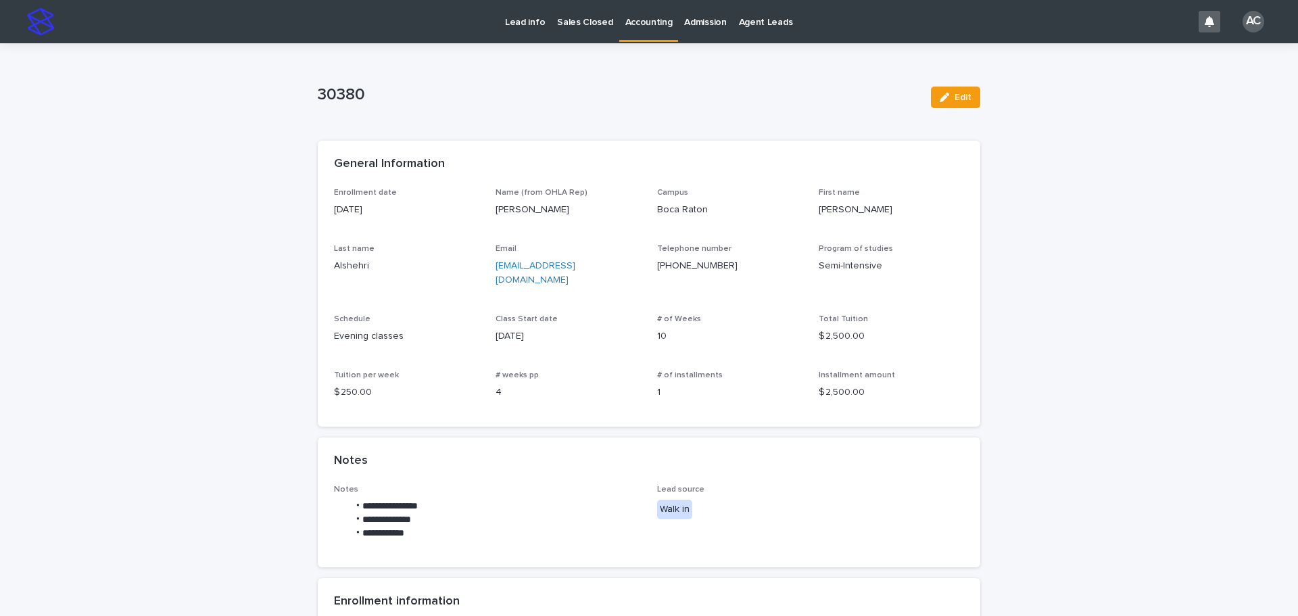
click at [632, 25] on p "Accounting" at bounding box center [649, 14] width 47 height 28
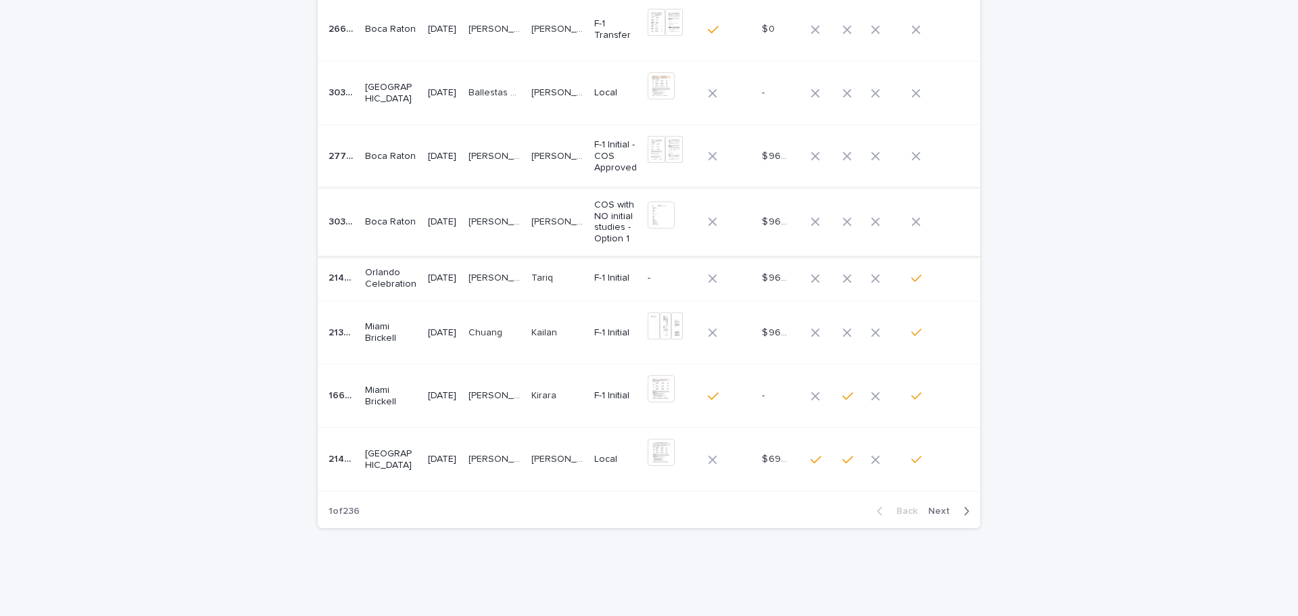
scroll to position [68, 0]
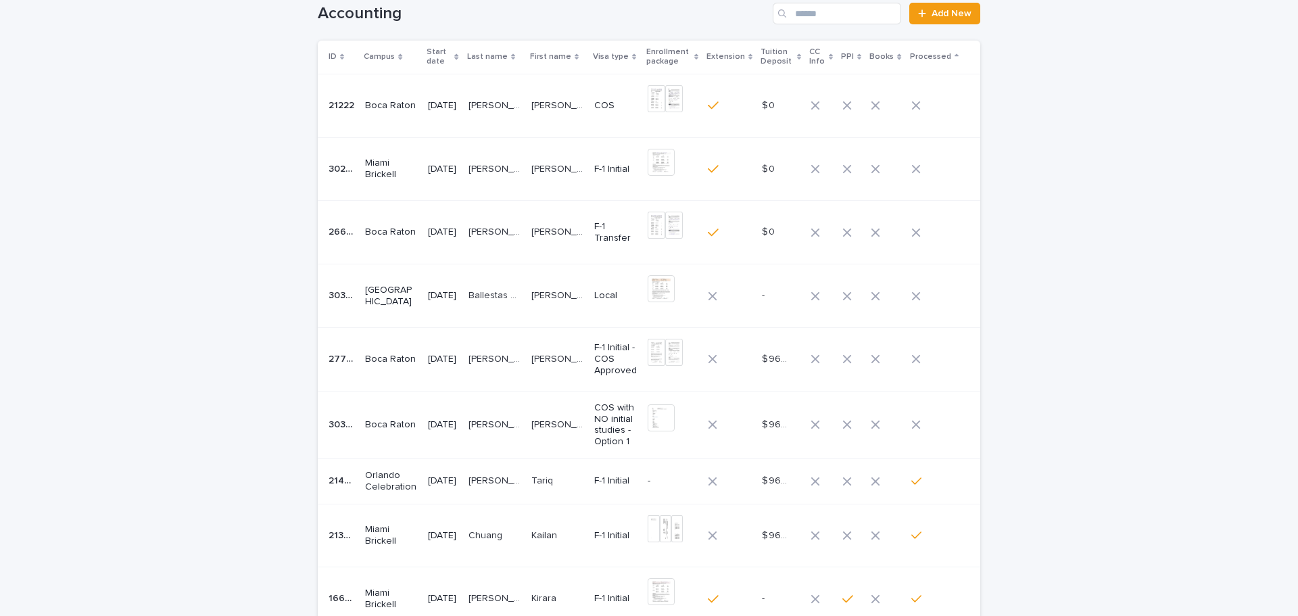
click at [487, 424] on p "[PERSON_NAME] Dos [PERSON_NAME]" at bounding box center [496, 424] width 55 height 14
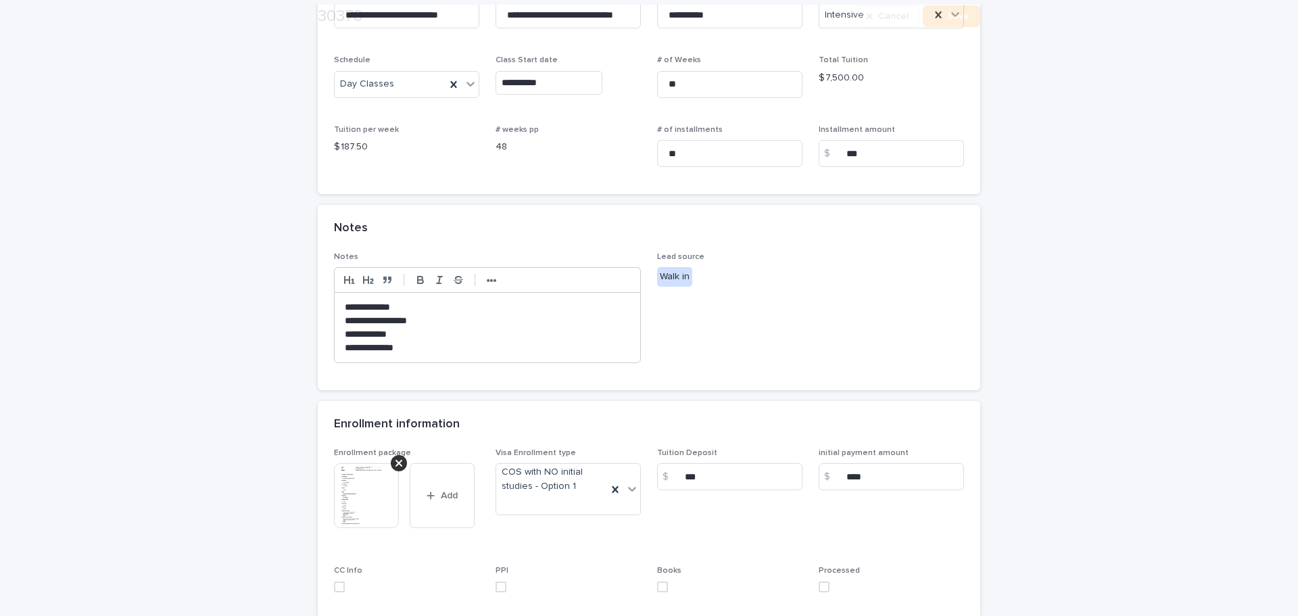
scroll to position [338, 0]
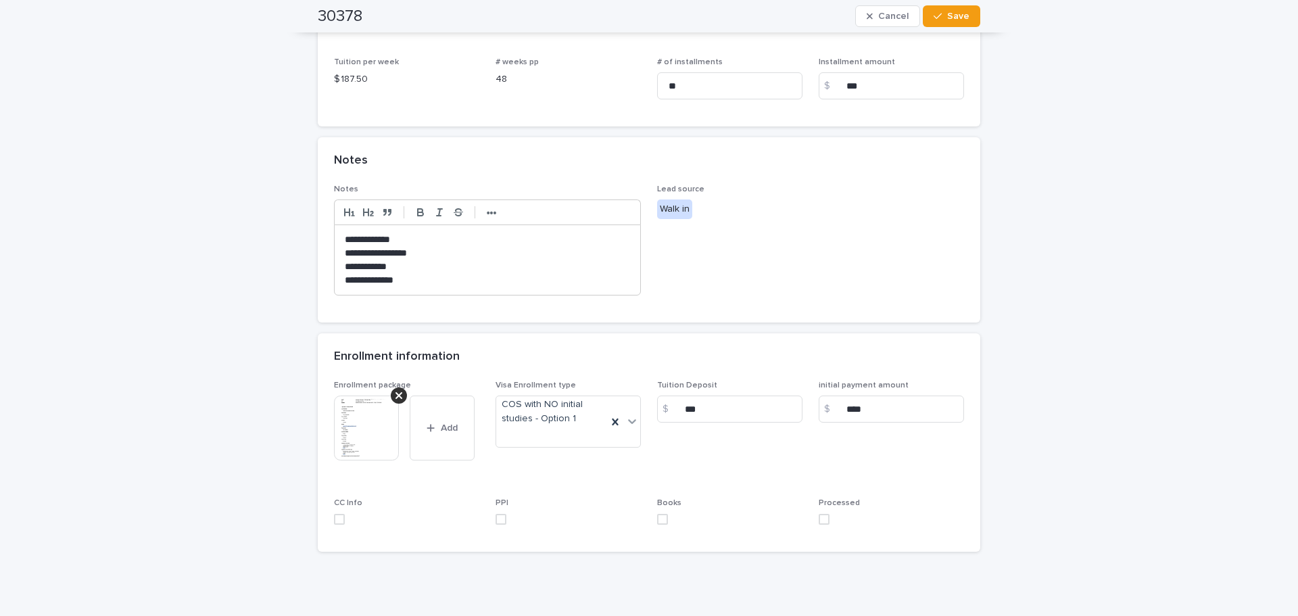
click at [373, 438] on img at bounding box center [366, 428] width 65 height 65
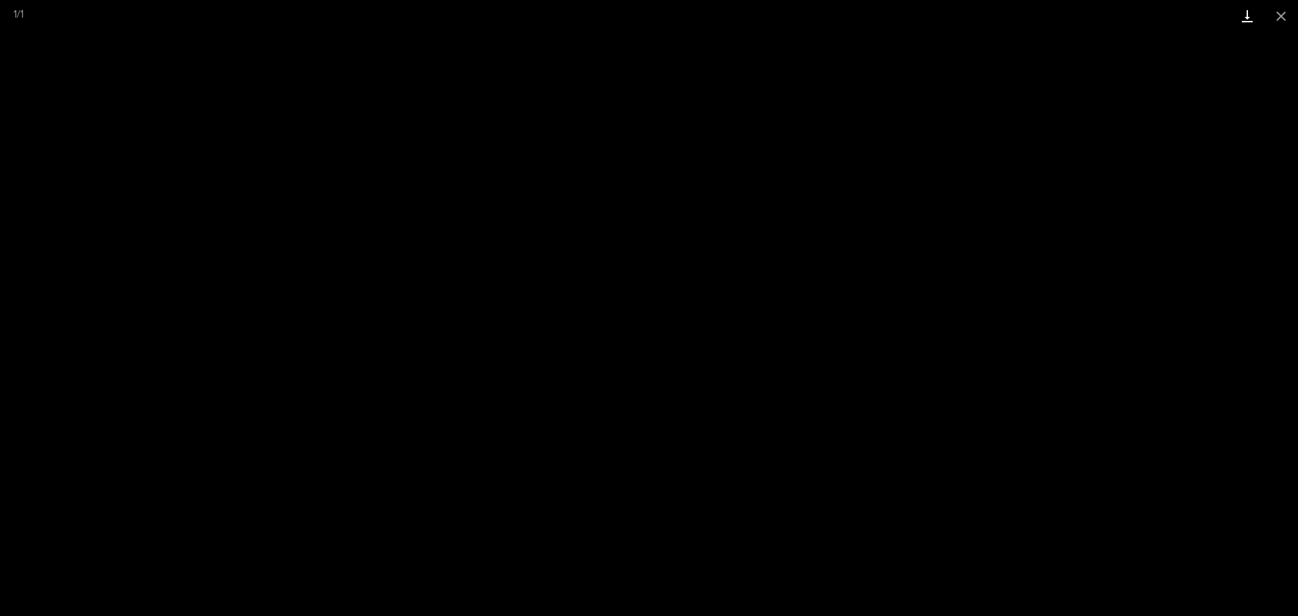
click at [1249, 22] on link "Download" at bounding box center [1248, 16] width 34 height 32
click at [1290, 12] on button "Close gallery" at bounding box center [1282, 16] width 34 height 32
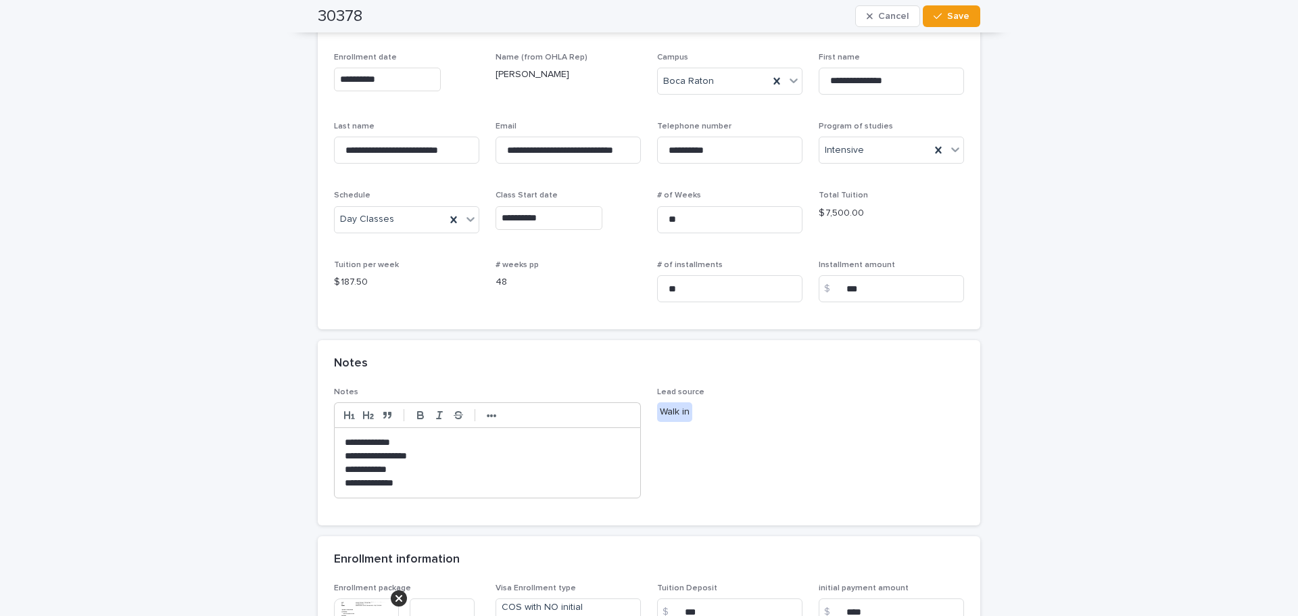
scroll to position [391, 0]
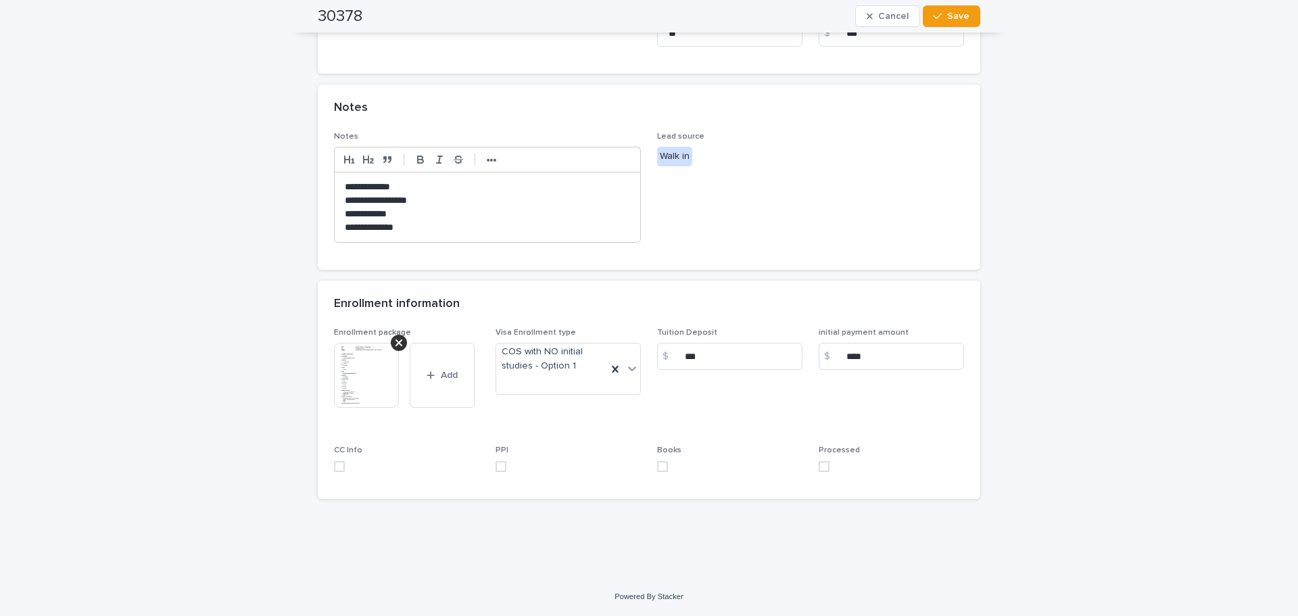
click at [820, 465] on span at bounding box center [824, 466] width 11 height 11
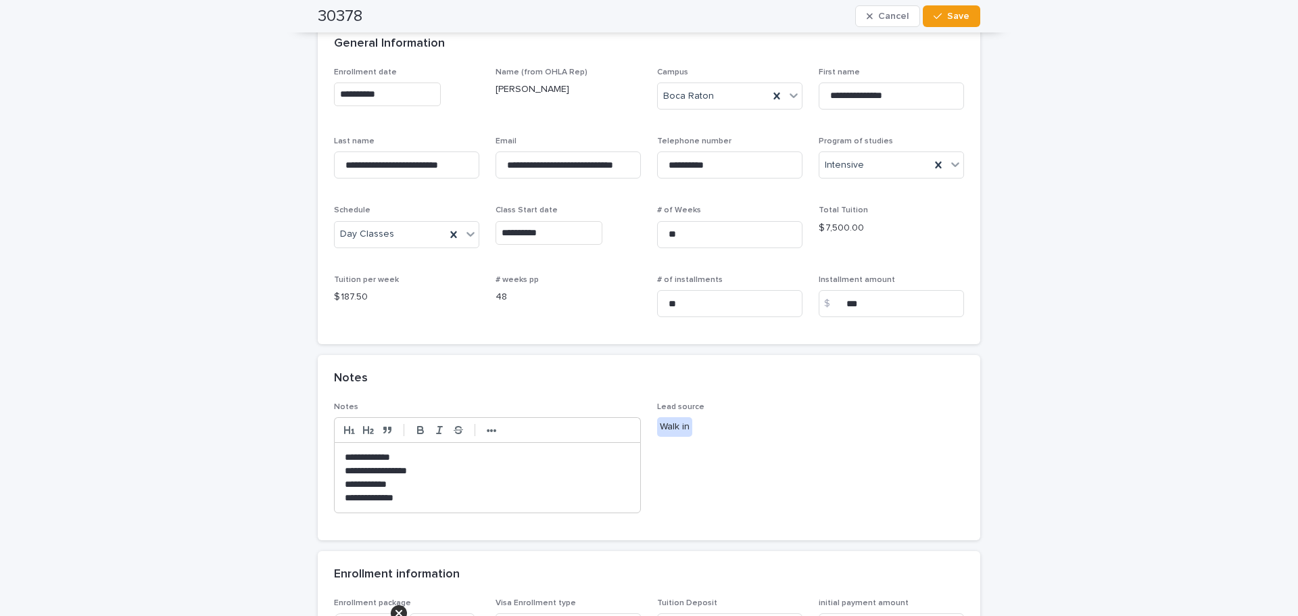
drag, startPoint x: 930, startPoint y: 537, endPoint x: 933, endPoint y: 521, distance: 15.9
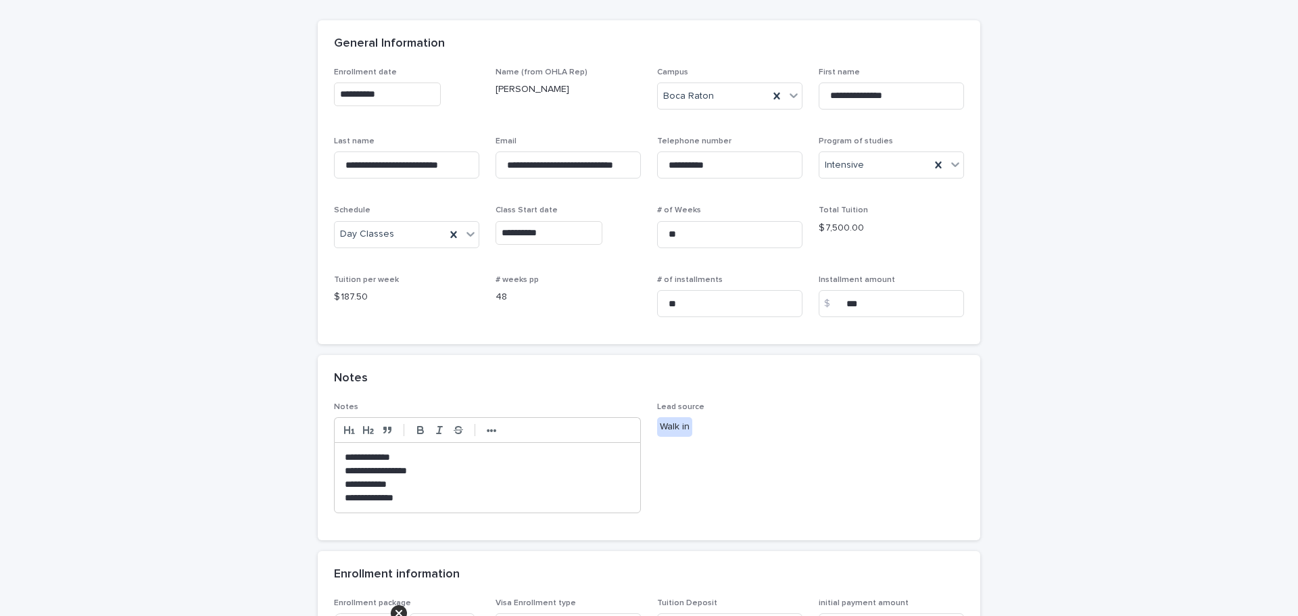
drag, startPoint x: 933, startPoint y: 521, endPoint x: 814, endPoint y: 518, distance: 119.1
click at [780, 513] on span "Lead source Walk in" at bounding box center [810, 463] width 307 height 122
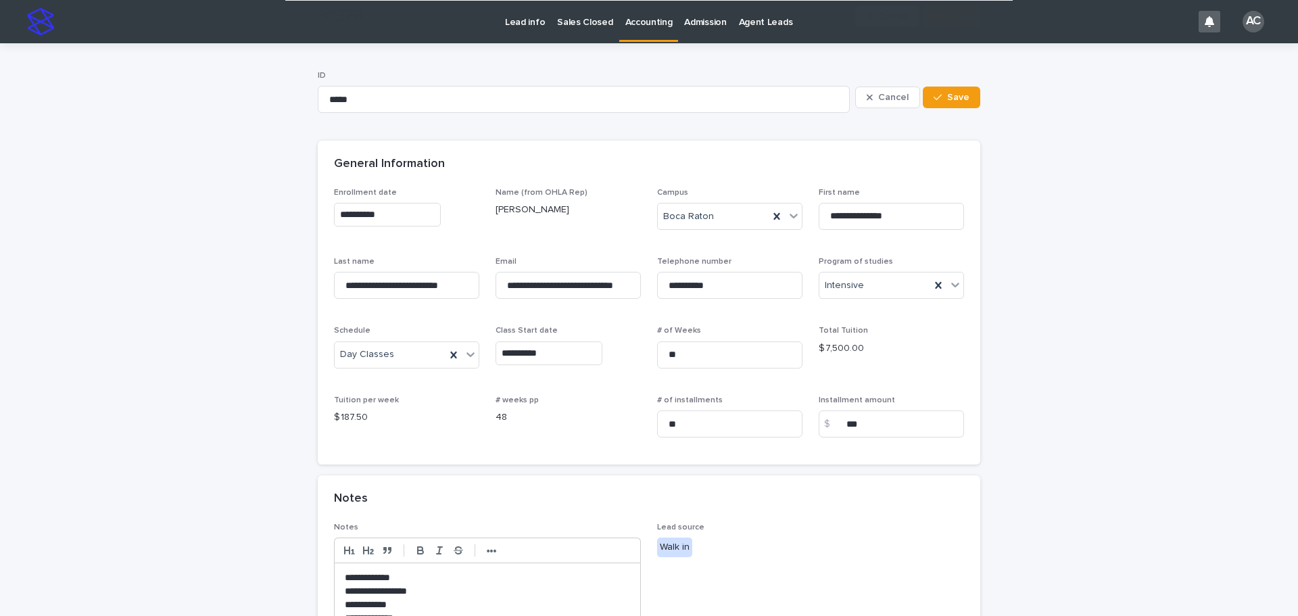
scroll to position [271, 0]
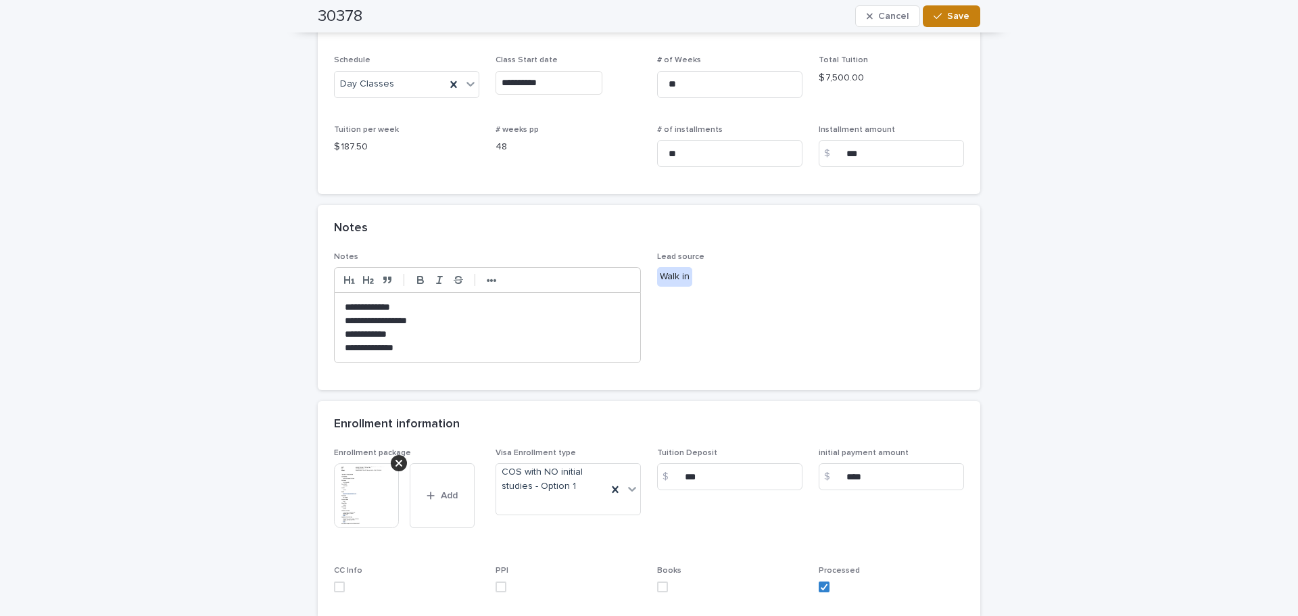
click at [947, 18] on span "Save" at bounding box center [958, 15] width 22 height 9
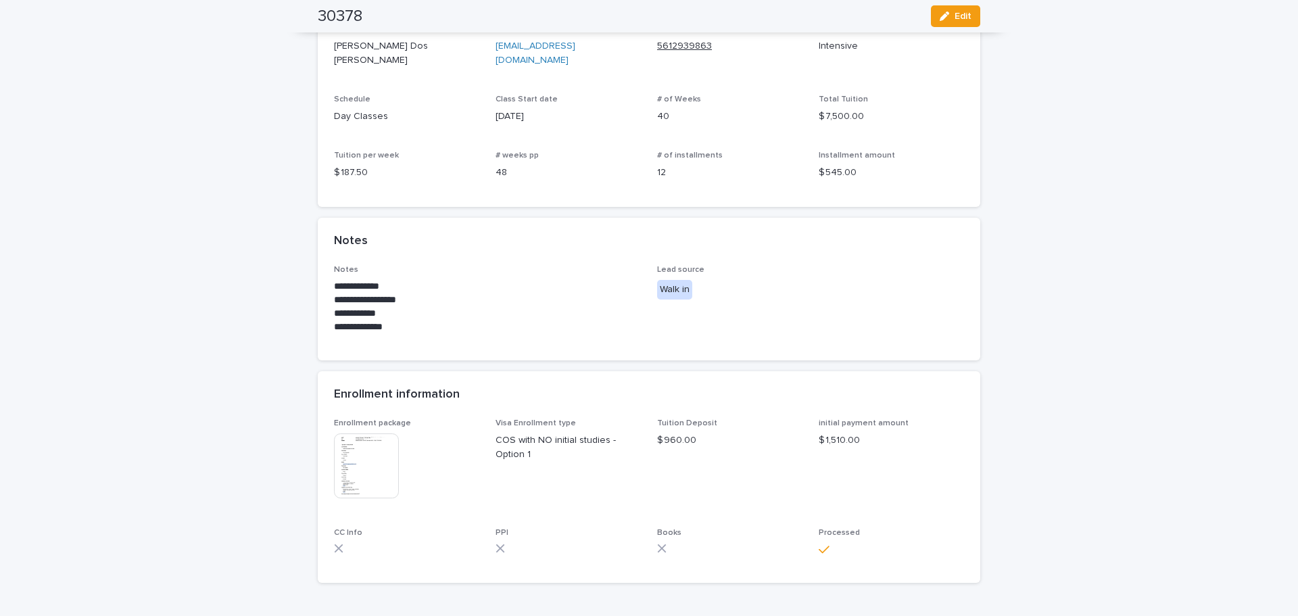
scroll to position [0, 0]
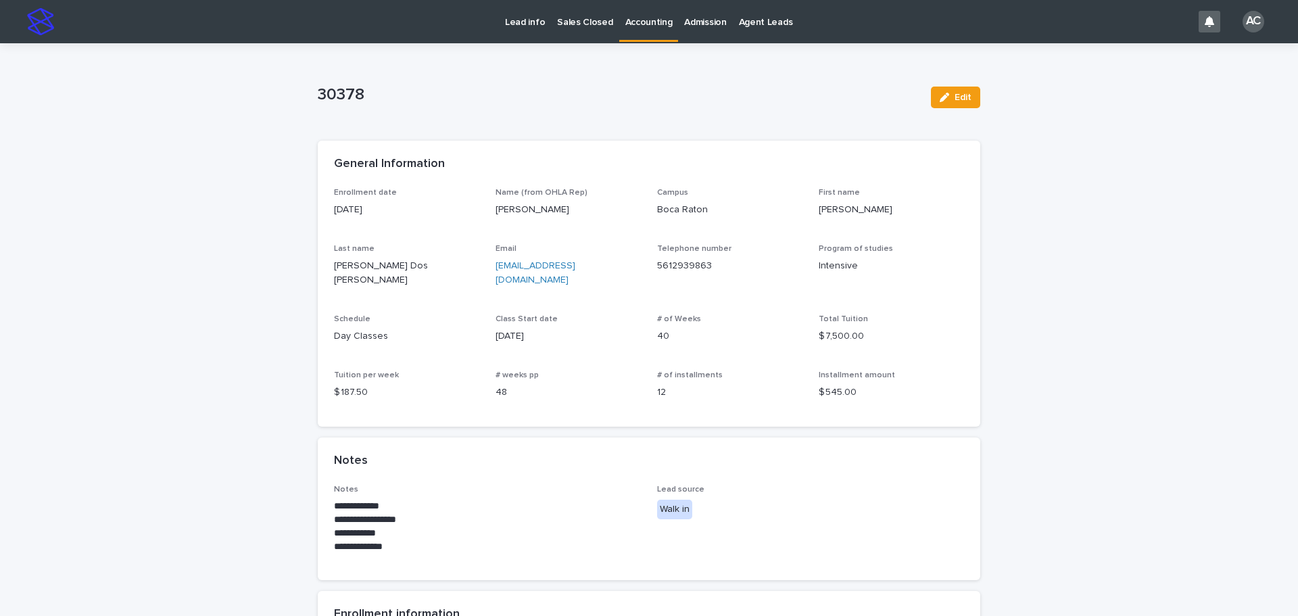
click at [619, 21] on div "Accounting" at bounding box center [649, 14] width 60 height 28
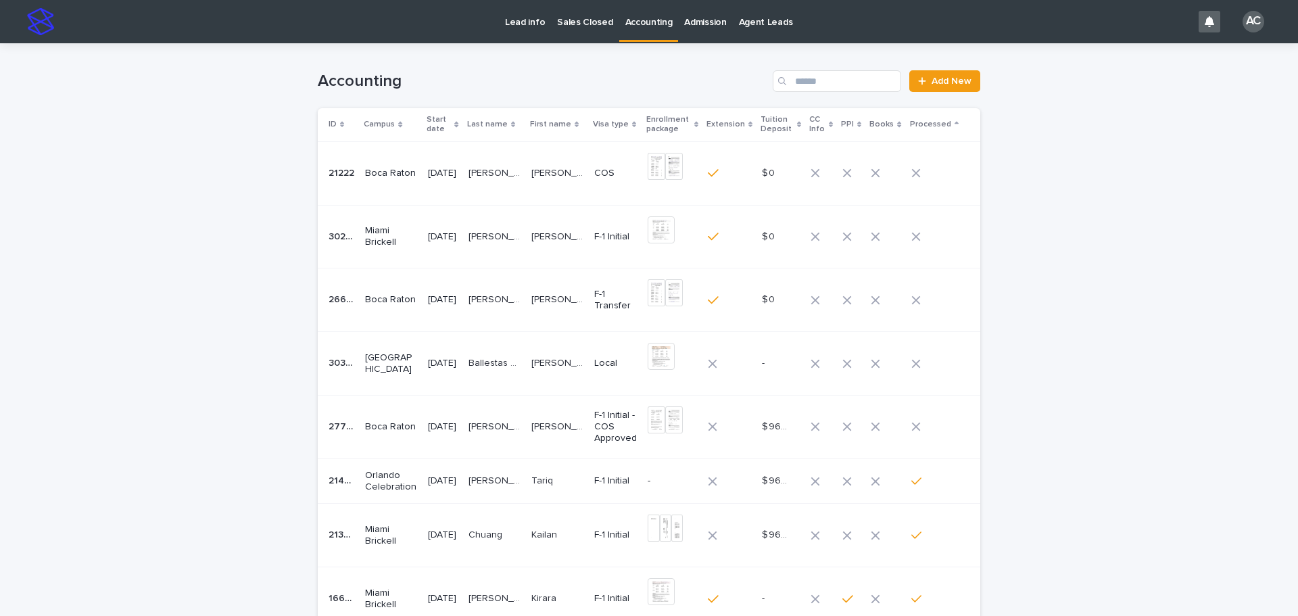
click at [580, 414] on td "[PERSON_NAME]" at bounding box center [557, 427] width 63 height 64
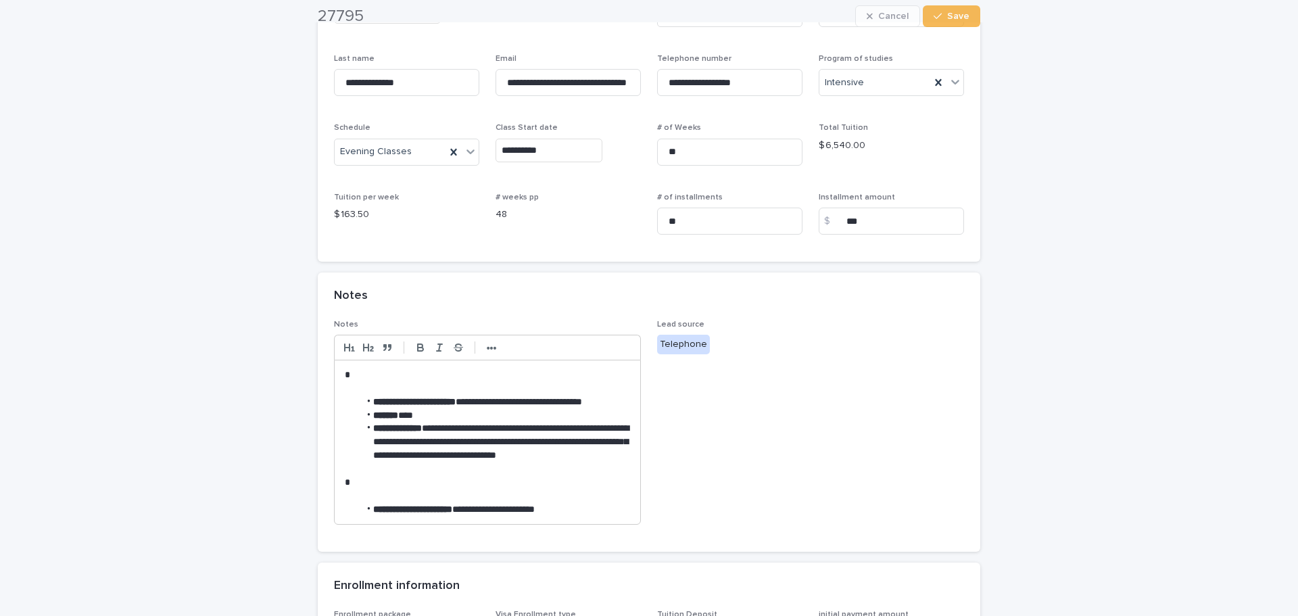
scroll to position [406, 0]
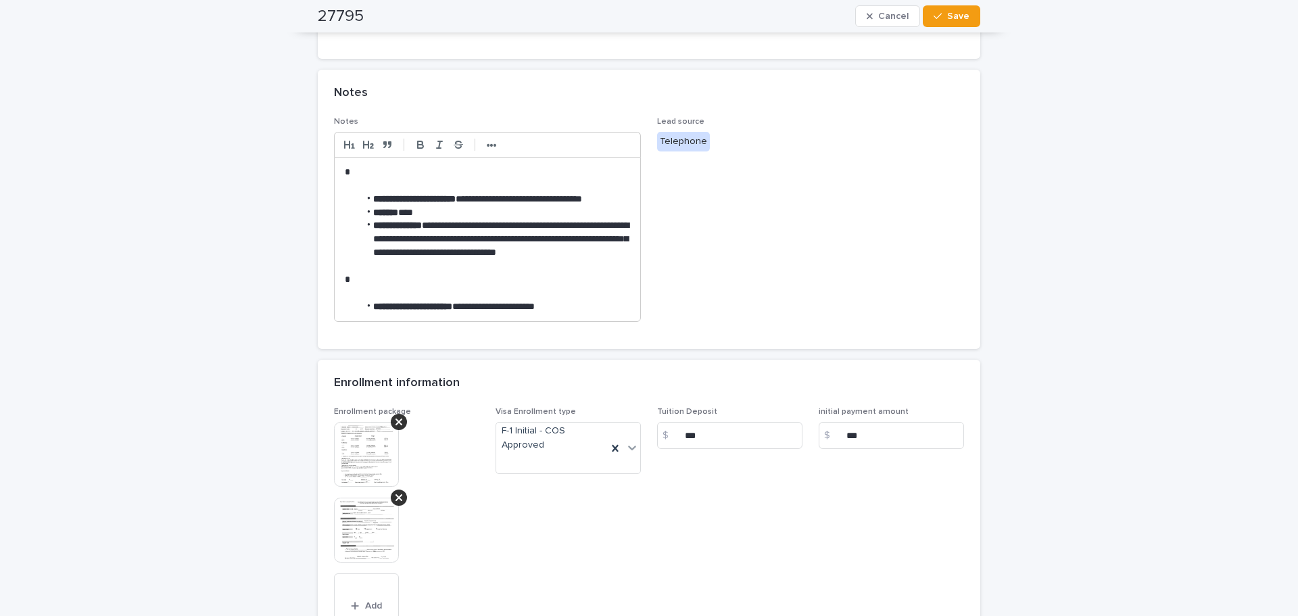
click at [355, 537] on img at bounding box center [366, 530] width 65 height 65
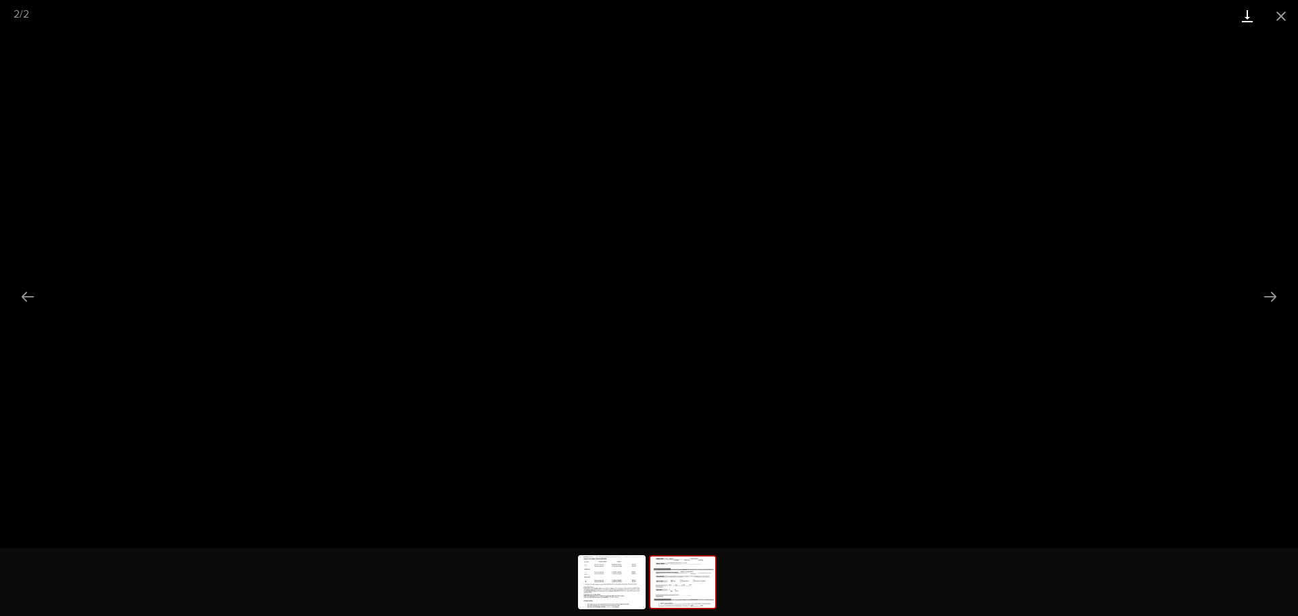
click at [1242, 20] on link "Download" at bounding box center [1248, 16] width 34 height 32
click at [1286, 21] on button "Close gallery" at bounding box center [1282, 16] width 34 height 32
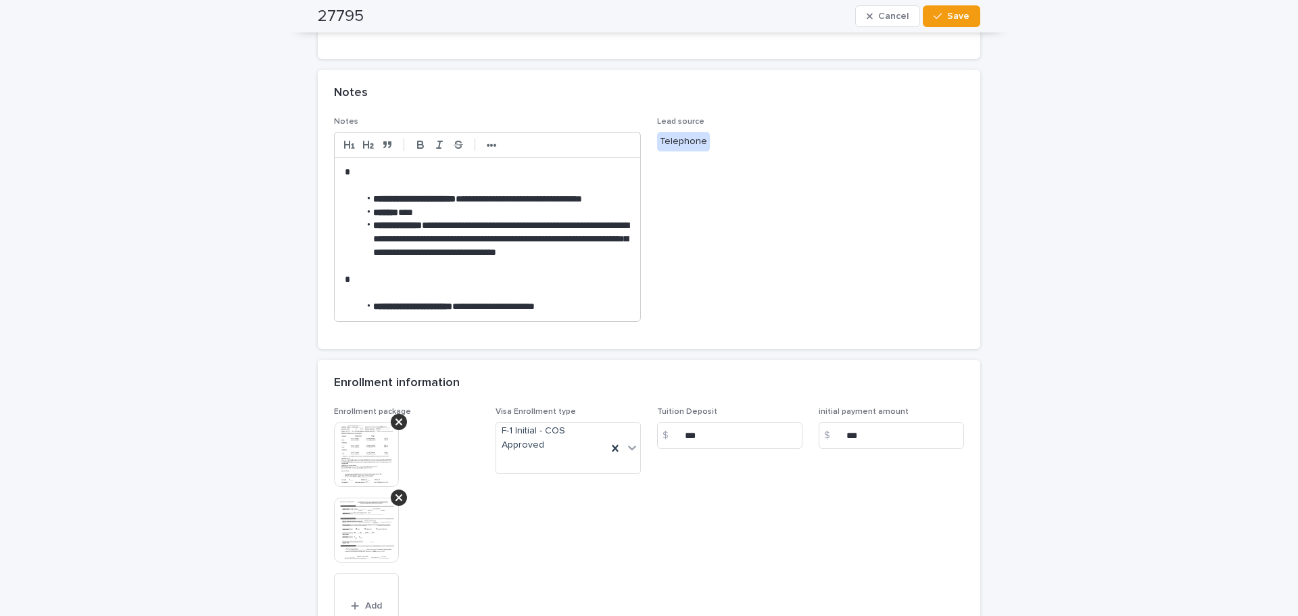
click at [362, 454] on img at bounding box center [366, 454] width 65 height 65
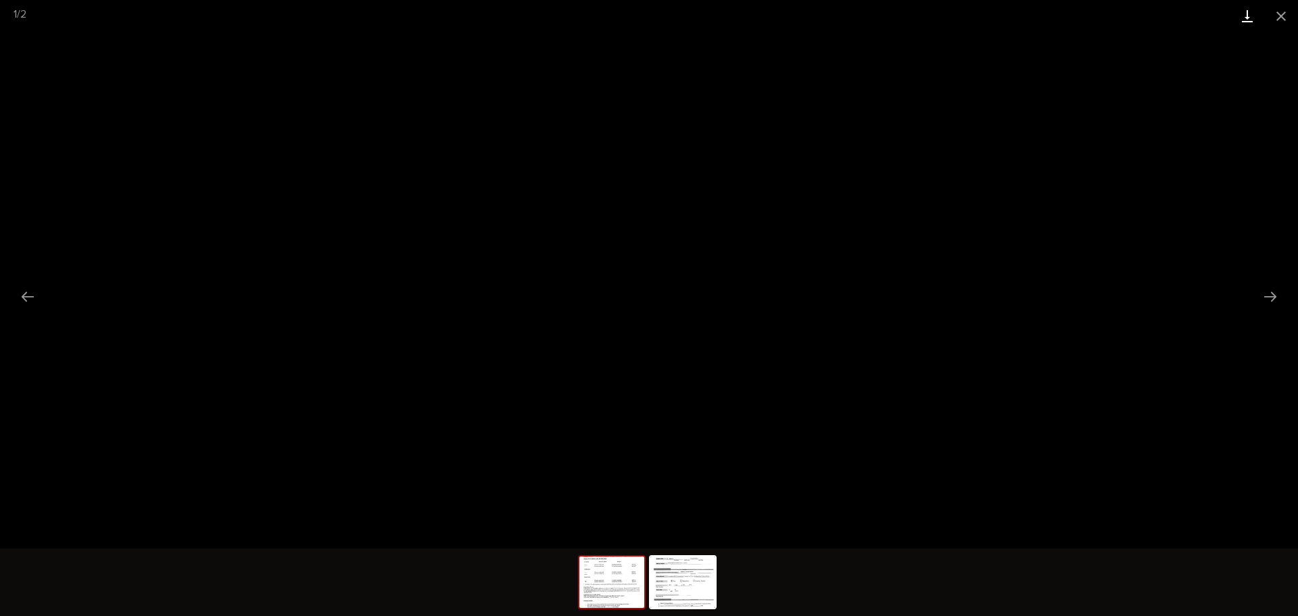
click at [1252, 7] on link "Download" at bounding box center [1248, 16] width 34 height 32
click at [1291, 17] on button "Close gallery" at bounding box center [1282, 16] width 34 height 32
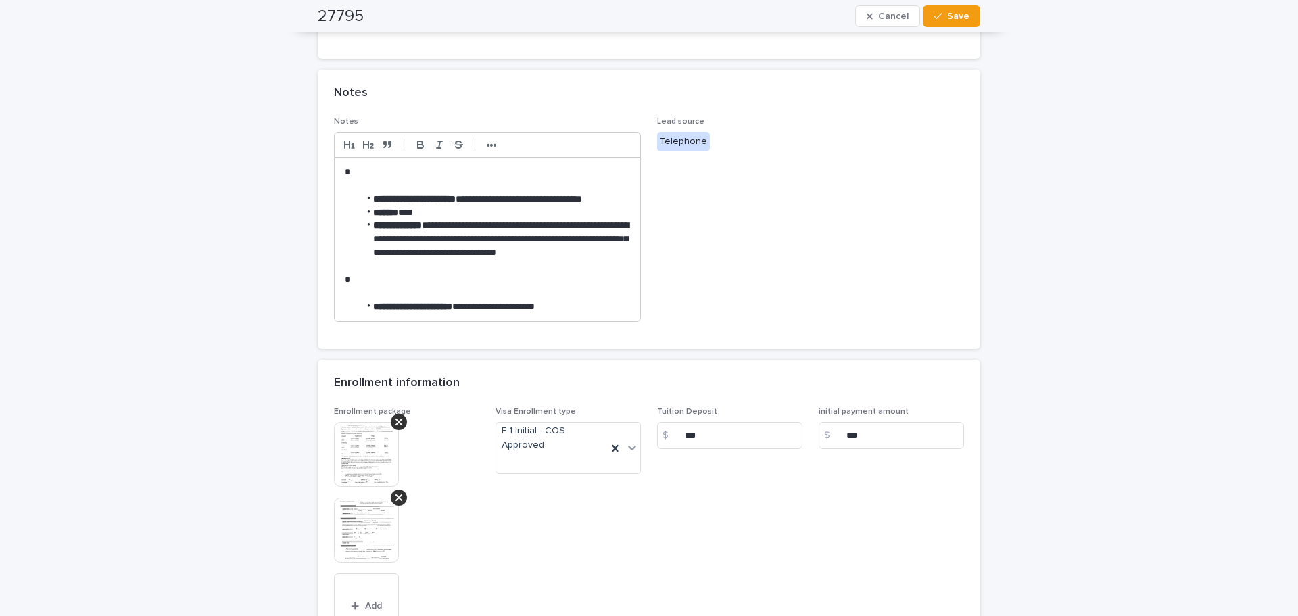
click at [857, 321] on span "Lead source Telephone" at bounding box center [810, 225] width 307 height 216
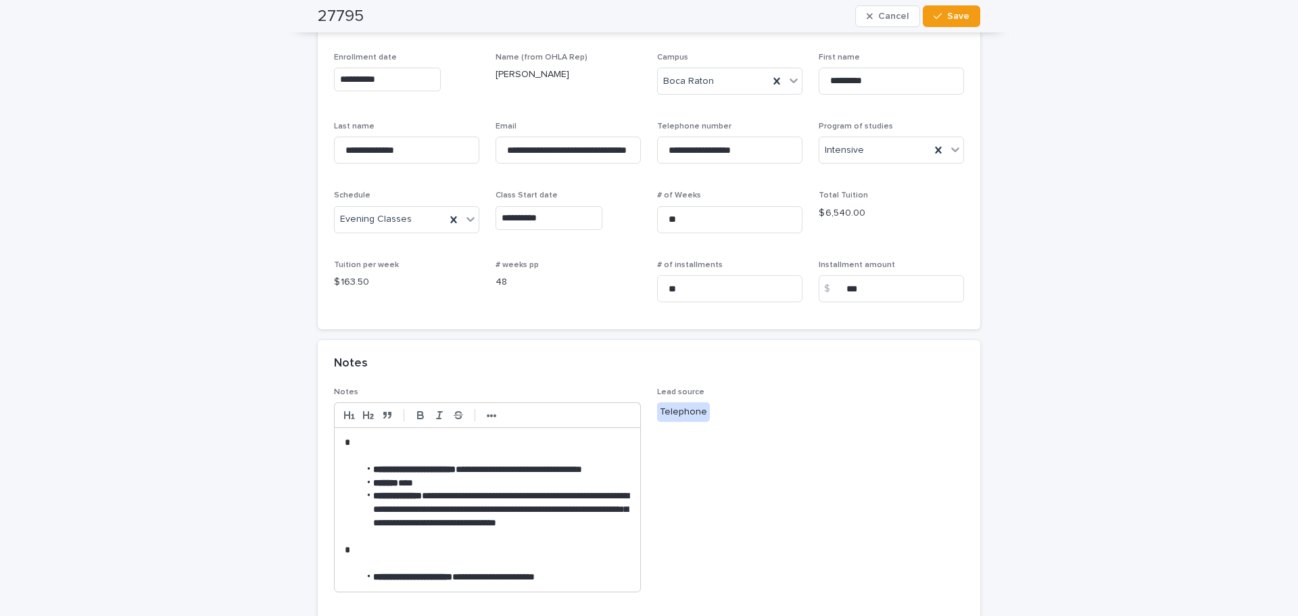
scroll to position [68, 0]
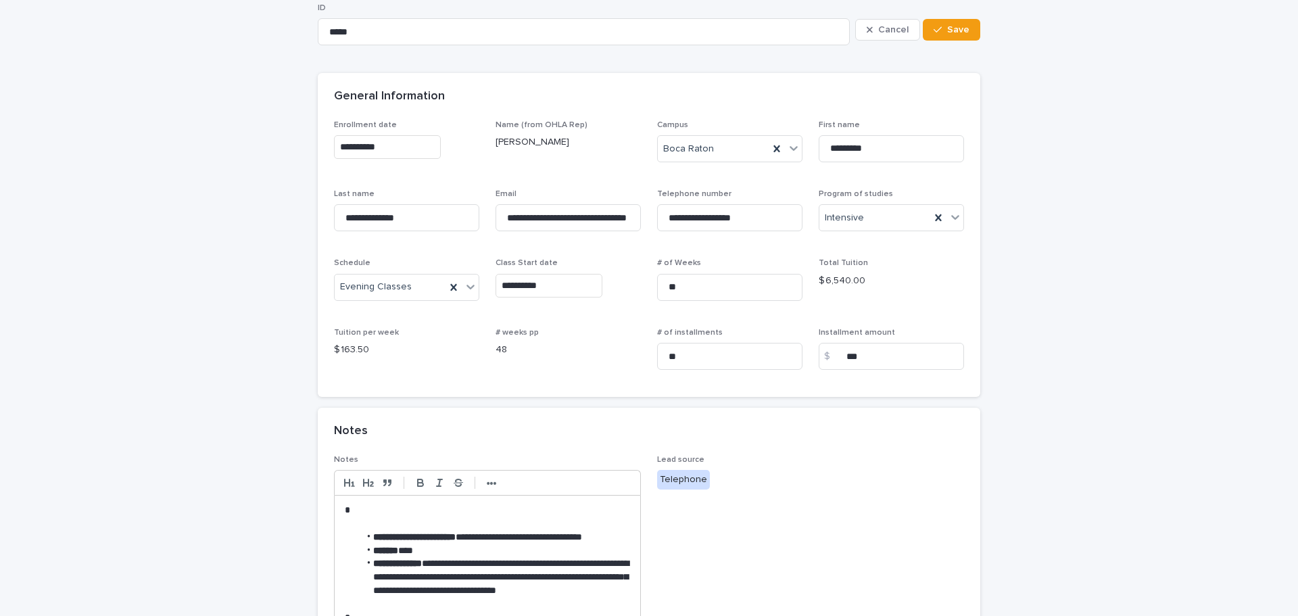
click at [181, 179] on div "**********" at bounding box center [649, 558] width 1298 height 1165
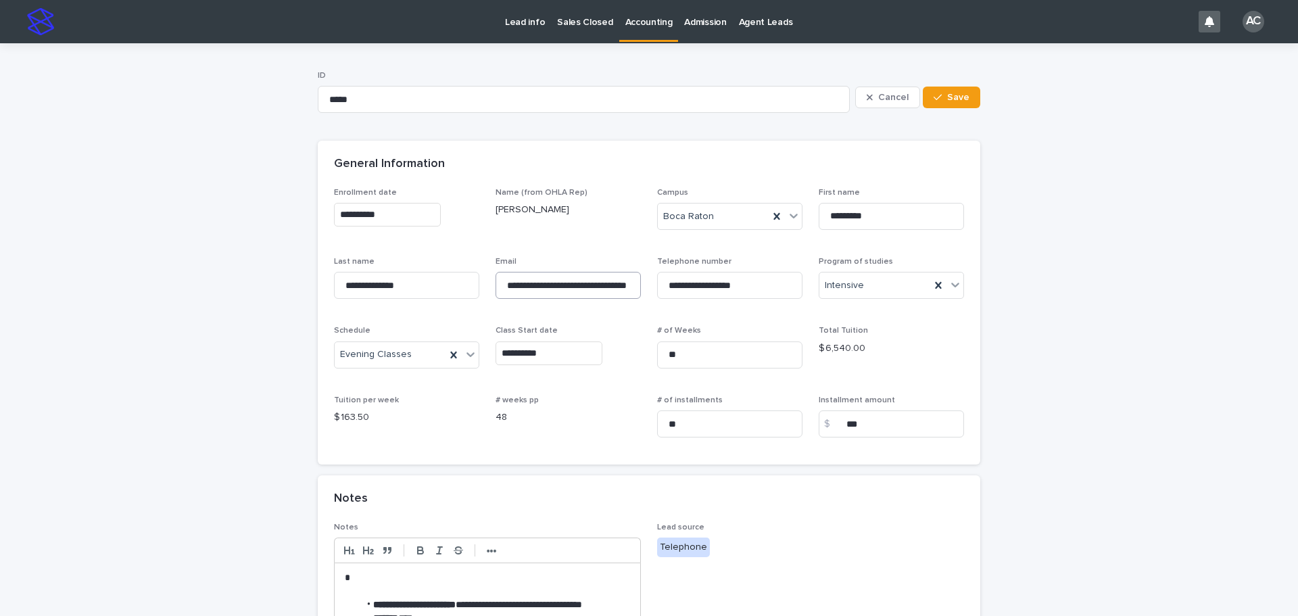
click at [565, 268] on div "**********" at bounding box center [568, 283] width 145 height 53
click at [569, 285] on input "**********" at bounding box center [568, 285] width 145 height 27
click at [715, 281] on input "**********" at bounding box center [729, 285] width 145 height 27
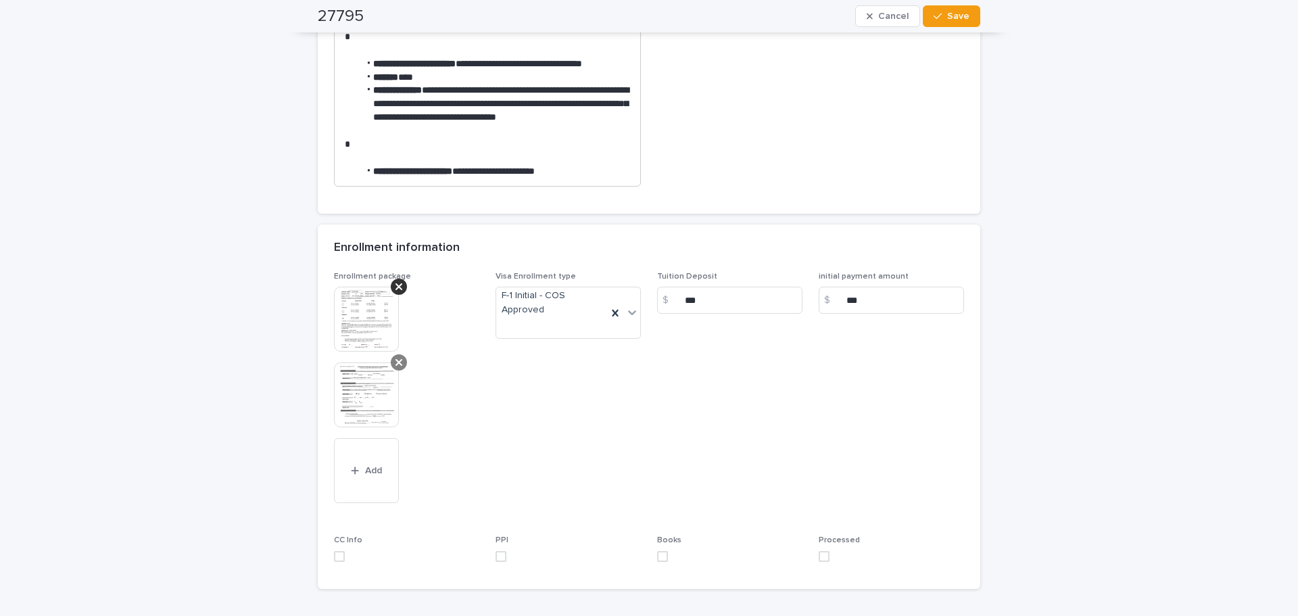
click at [396, 367] on icon at bounding box center [399, 362] width 7 height 11
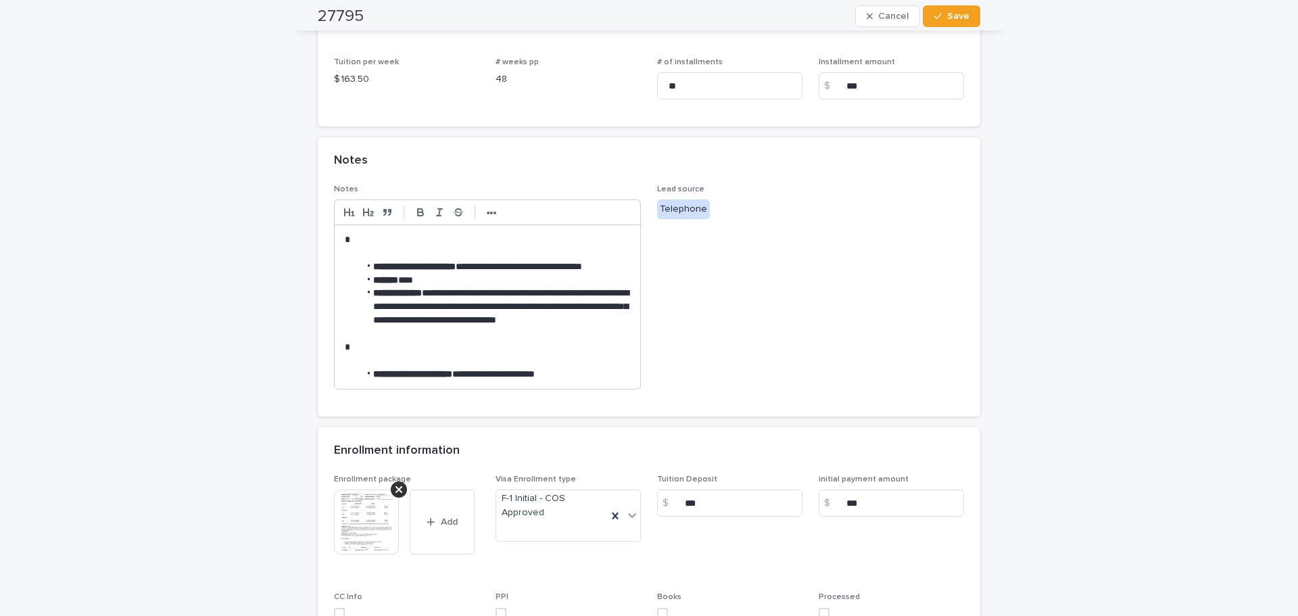
scroll to position [485, 0]
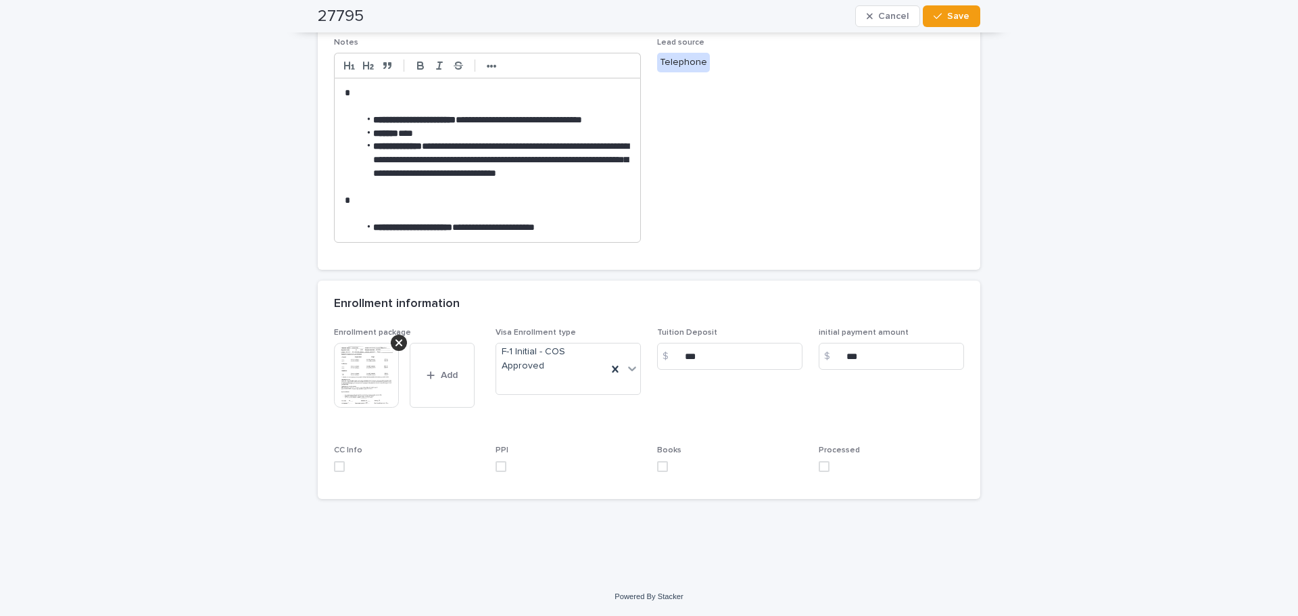
drag, startPoint x: 331, startPoint y: 464, endPoint x: 444, endPoint y: 469, distance: 112.4
click at [334, 467] on span at bounding box center [339, 466] width 11 height 11
click at [496, 467] on span at bounding box center [501, 466] width 11 height 11
click at [664, 467] on label at bounding box center [729, 466] width 145 height 11
click at [820, 469] on span at bounding box center [824, 466] width 11 height 11
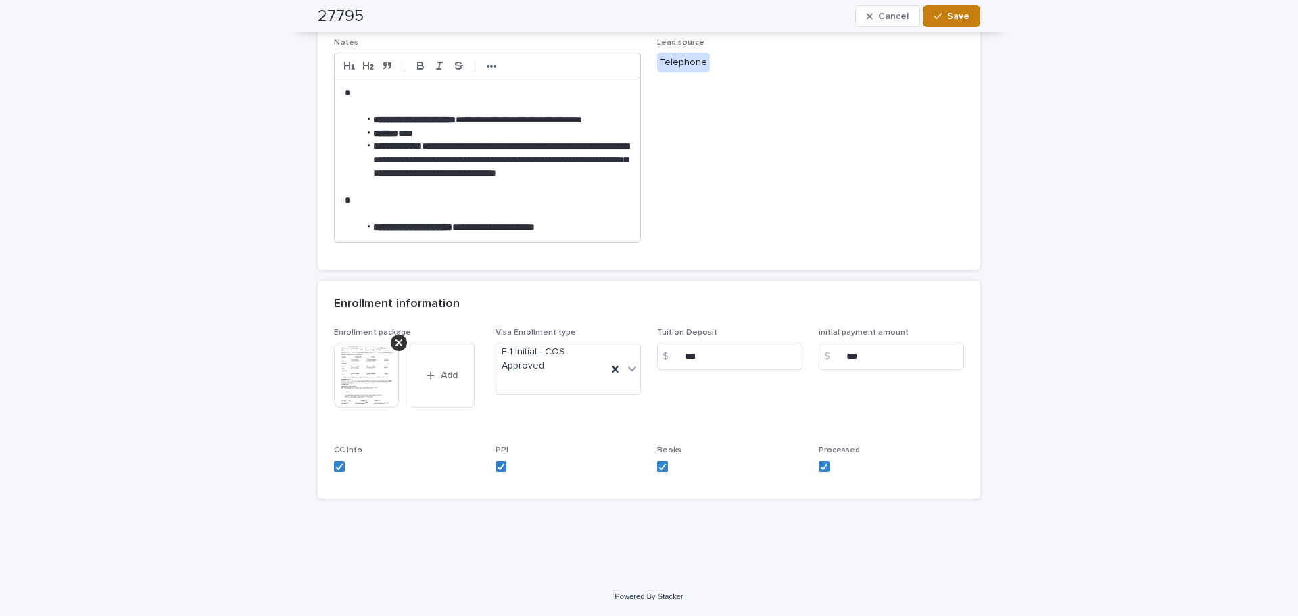
click at [942, 20] on button "Save" at bounding box center [951, 16] width 57 height 22
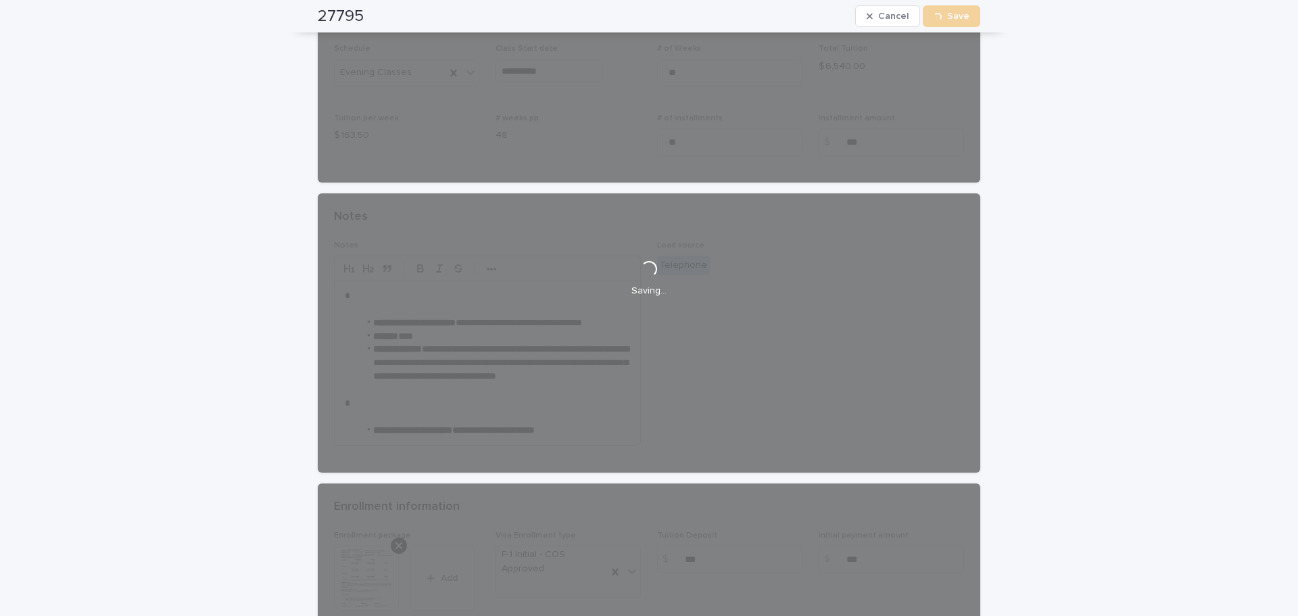
scroll to position [0, 0]
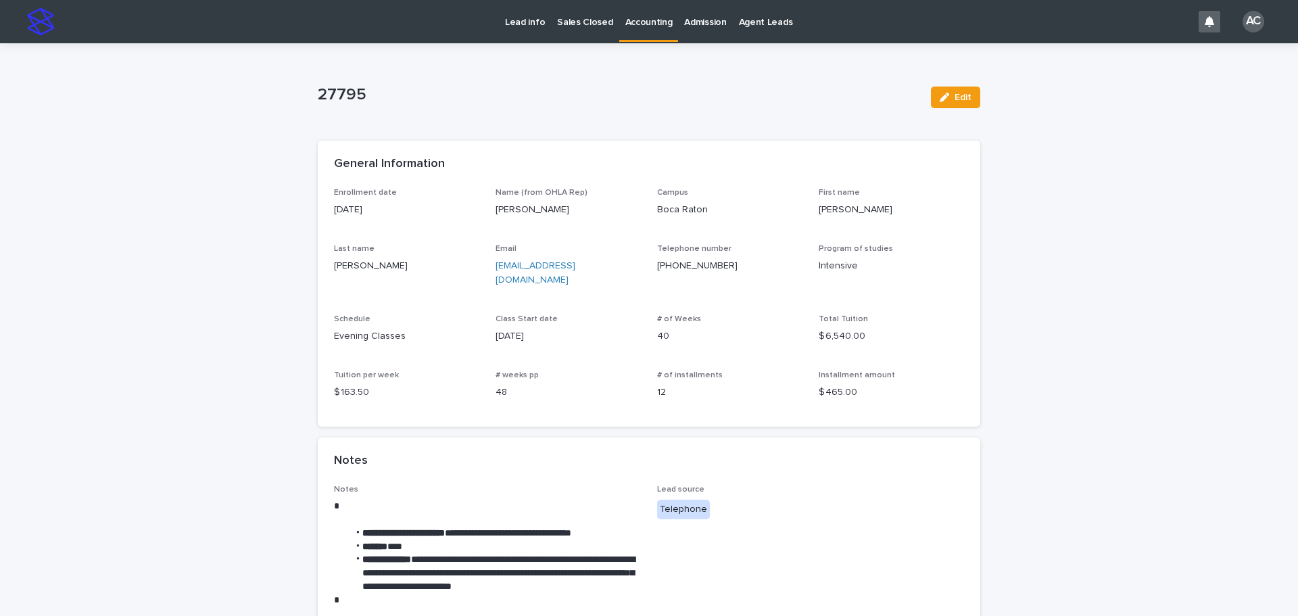
click at [654, 20] on p "Accounting" at bounding box center [649, 14] width 47 height 28
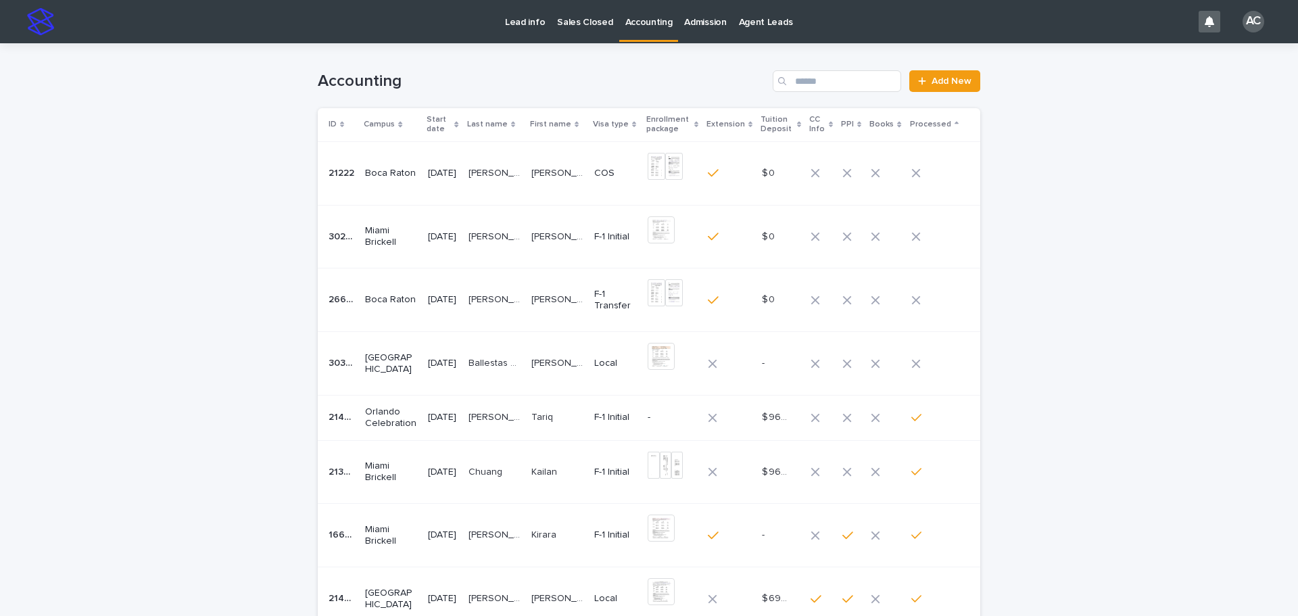
click at [569, 360] on p "[PERSON_NAME]" at bounding box center [559, 362] width 55 height 14
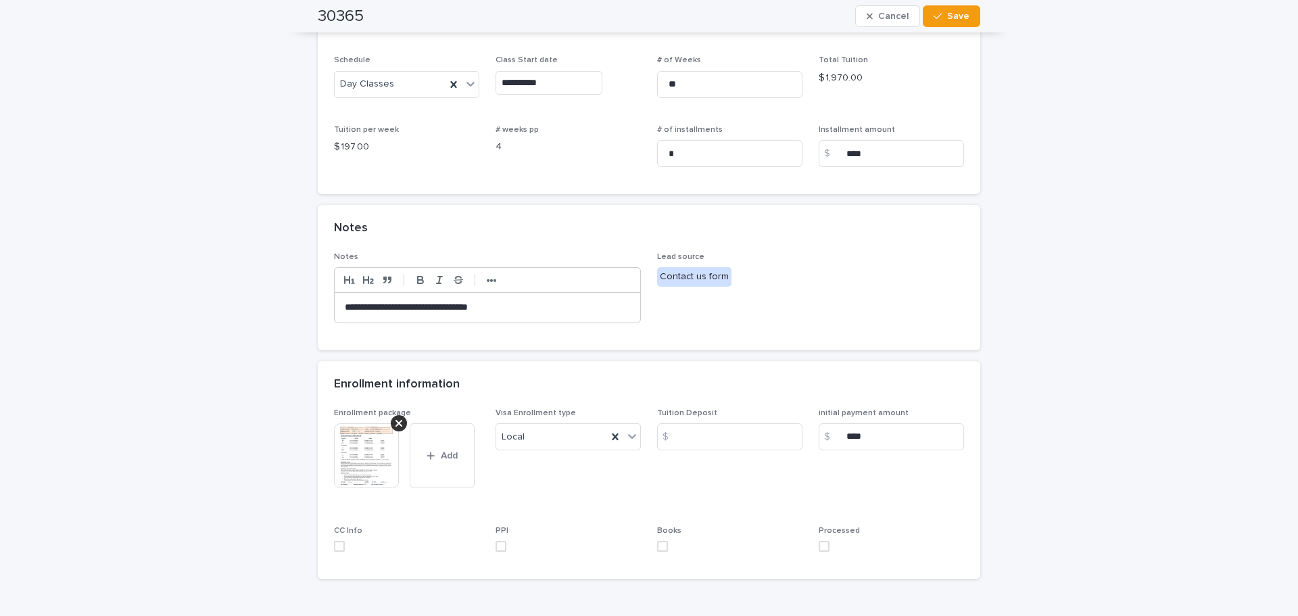
scroll to position [350, 0]
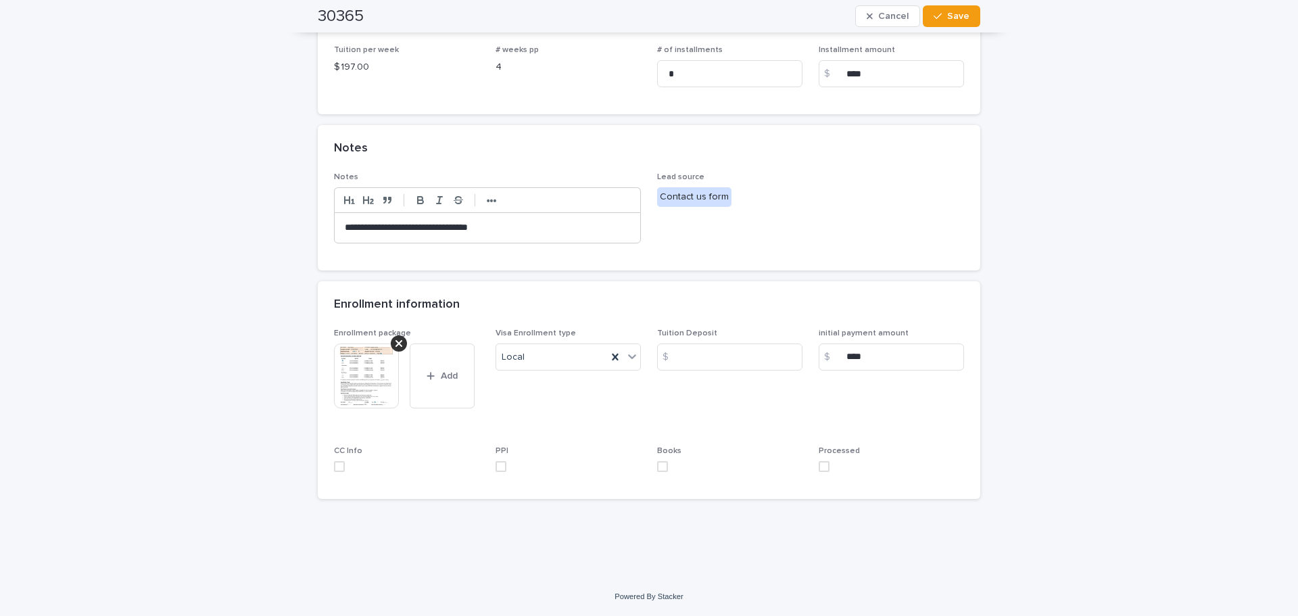
click at [376, 375] on img at bounding box center [366, 376] width 65 height 65
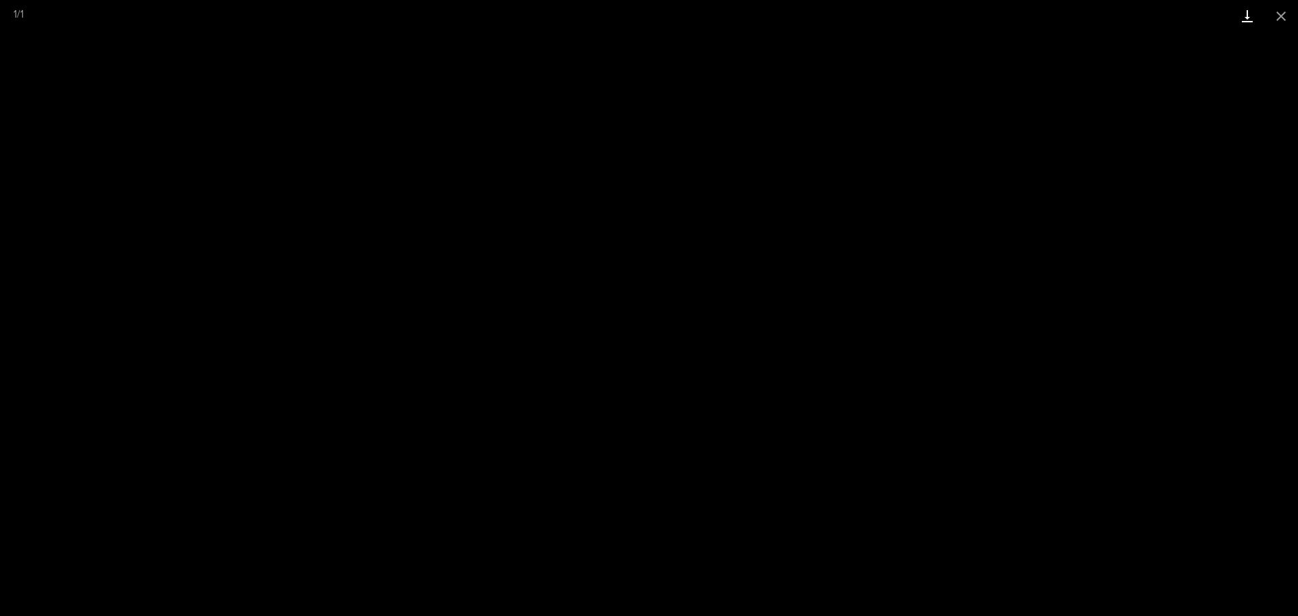
click at [1248, 23] on link "Download" at bounding box center [1248, 16] width 34 height 32
drag, startPoint x: 1283, startPoint y: 16, endPoint x: 1271, endPoint y: 18, distance: 12.5
click at [1277, 16] on button "Close gallery" at bounding box center [1282, 16] width 34 height 32
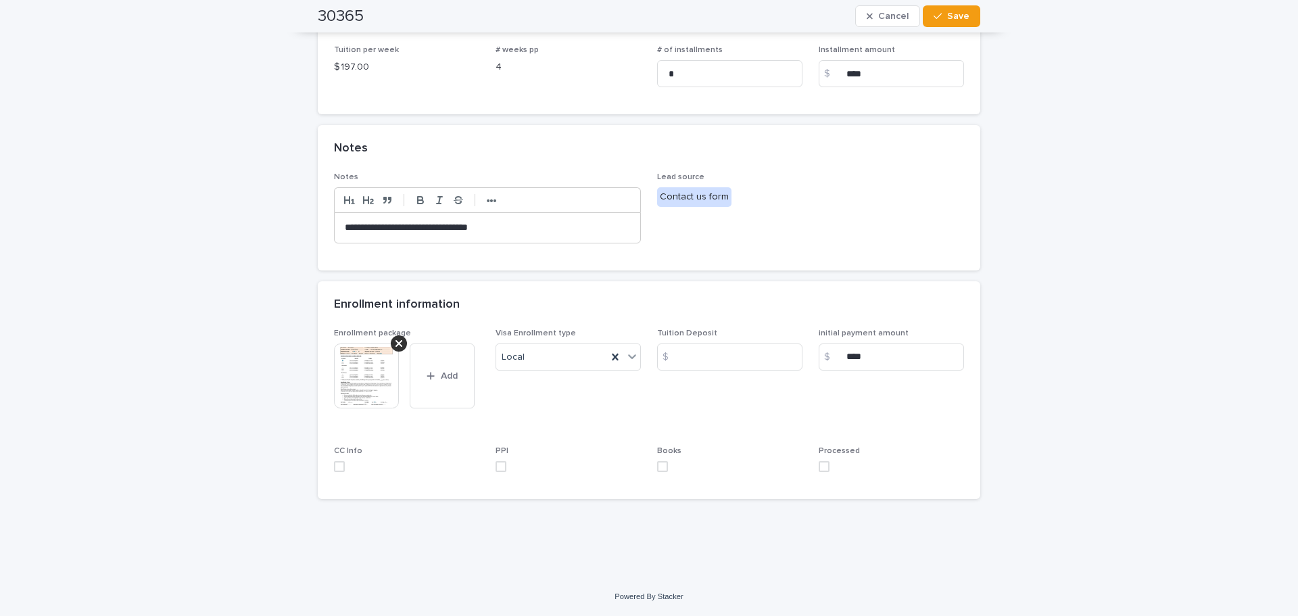
click at [819, 467] on span at bounding box center [824, 466] width 11 height 11
click at [660, 467] on span at bounding box center [662, 466] width 11 height 11
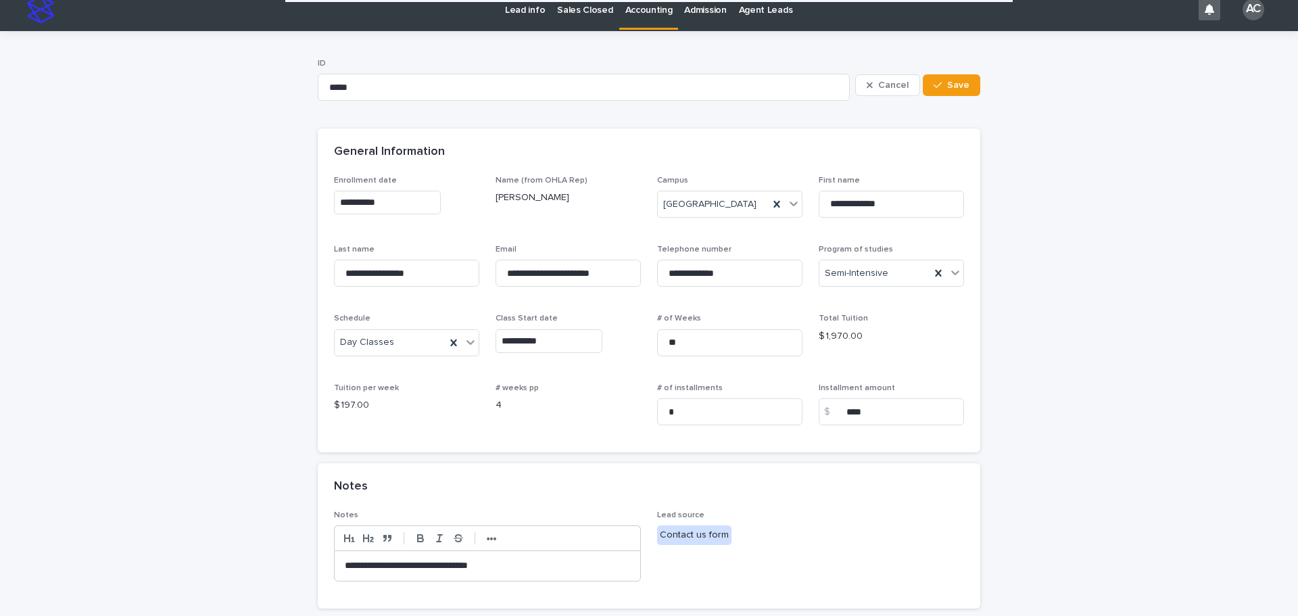
scroll to position [0, 0]
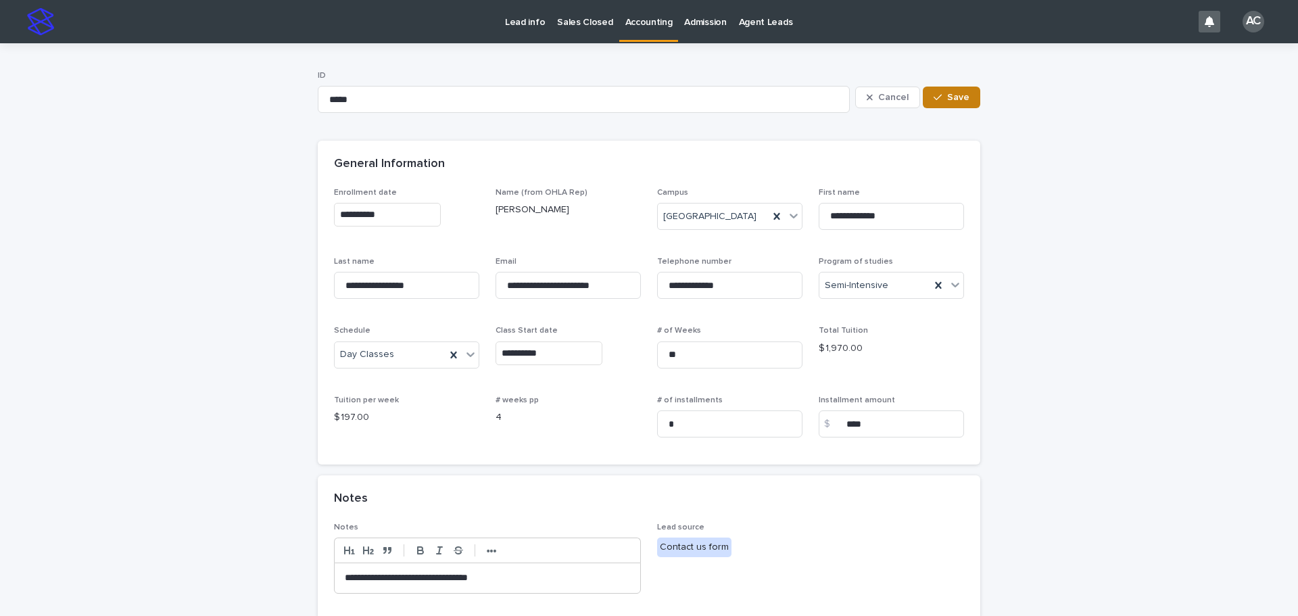
click at [949, 99] on span "Save" at bounding box center [958, 97] width 22 height 9
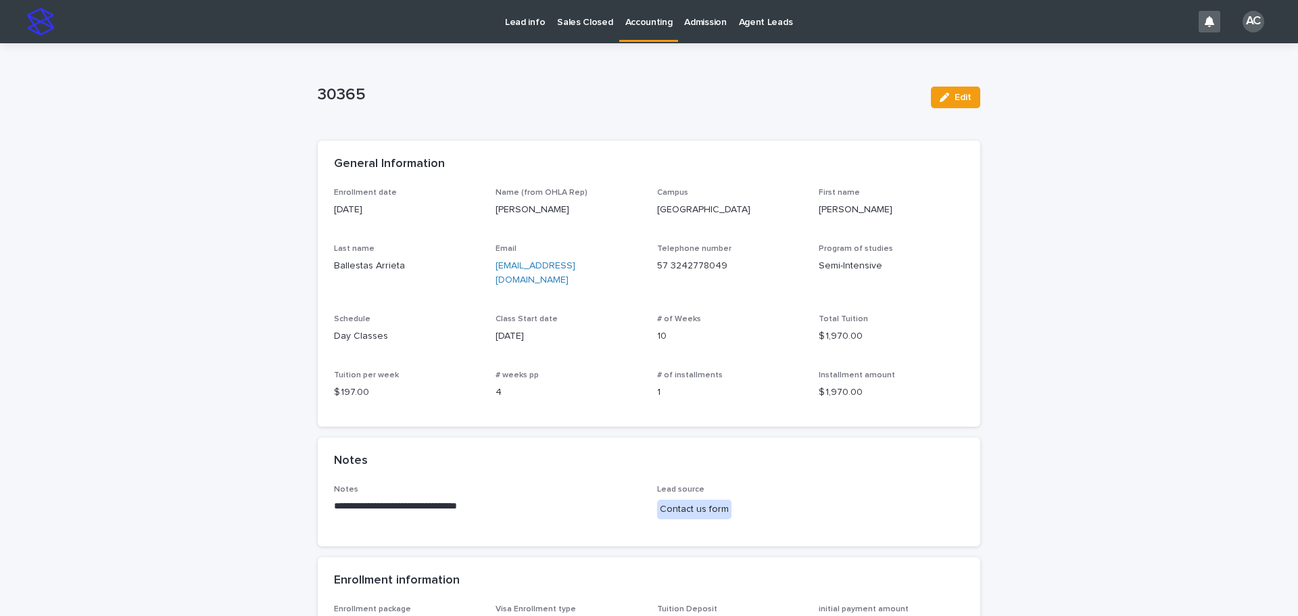
click at [643, 21] on p "Accounting" at bounding box center [649, 14] width 47 height 28
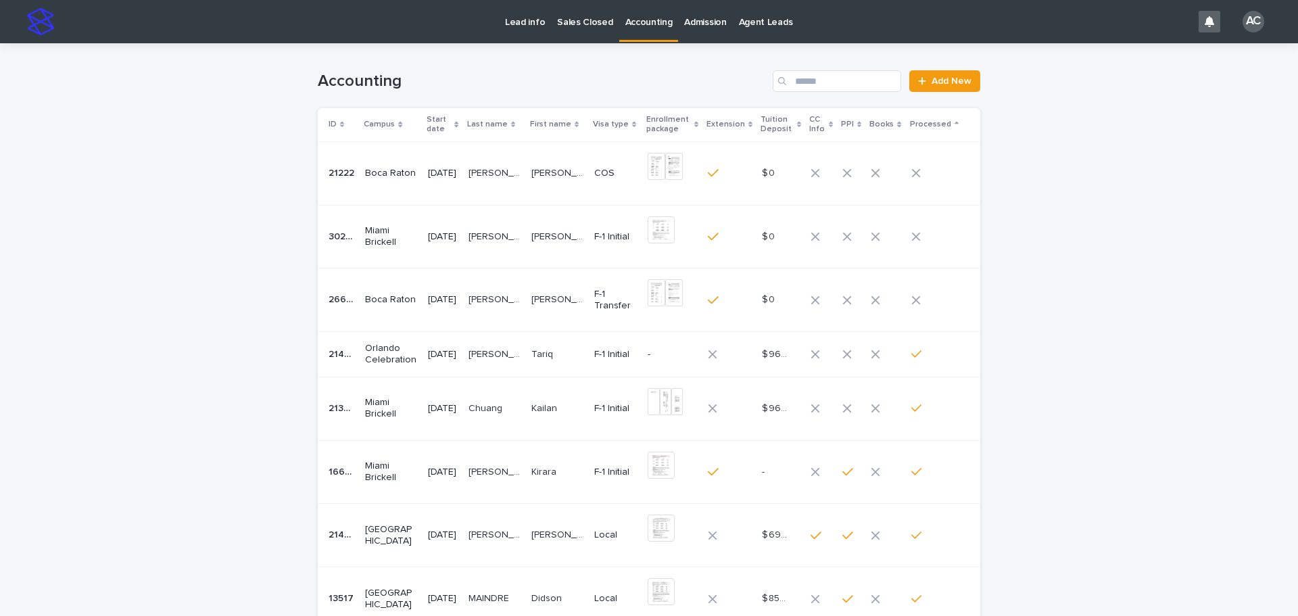
click at [490, 310] on div "[PERSON_NAME] [PERSON_NAME]" at bounding box center [495, 300] width 52 height 22
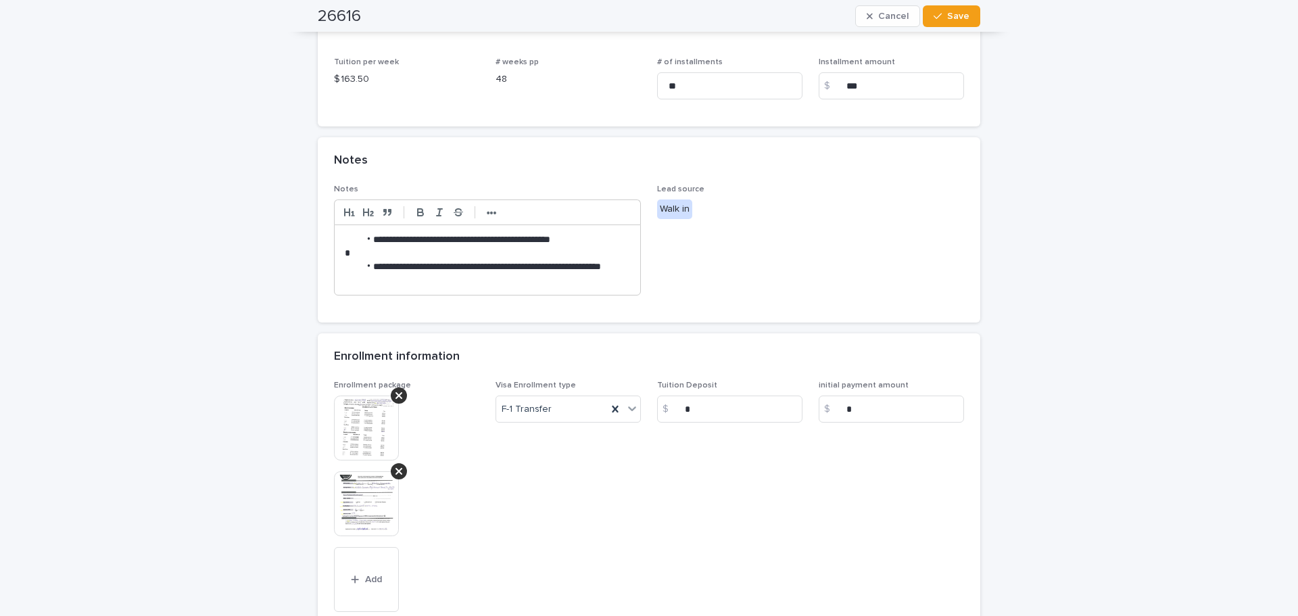
scroll to position [537, 0]
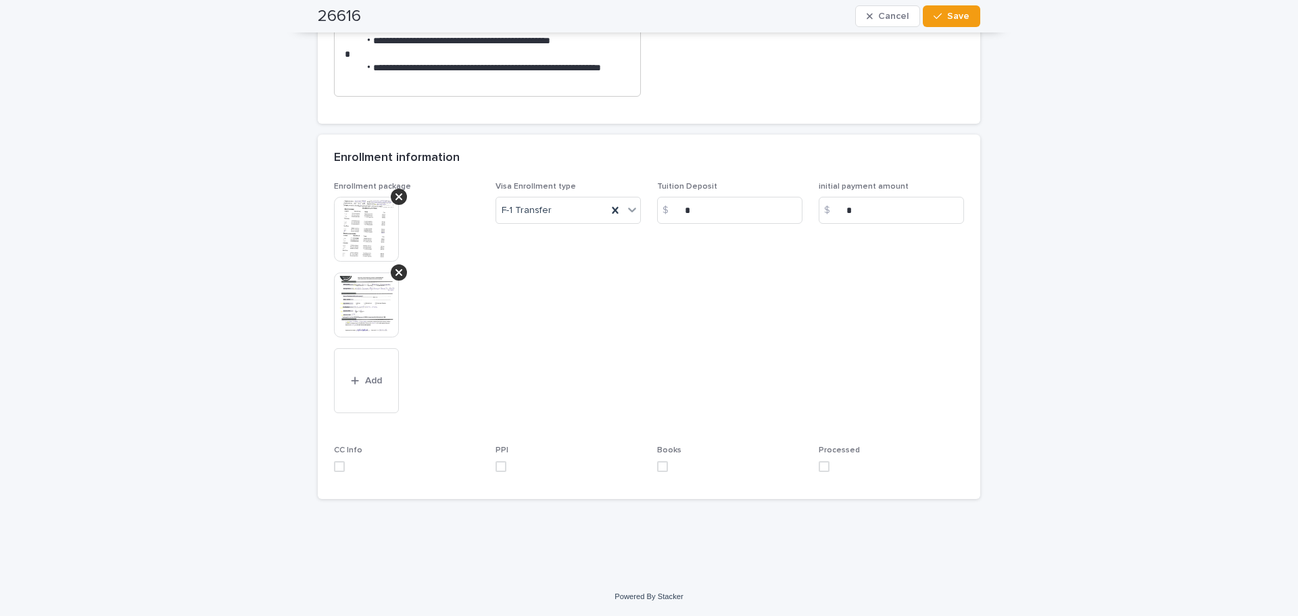
click at [371, 306] on img at bounding box center [366, 305] width 65 height 65
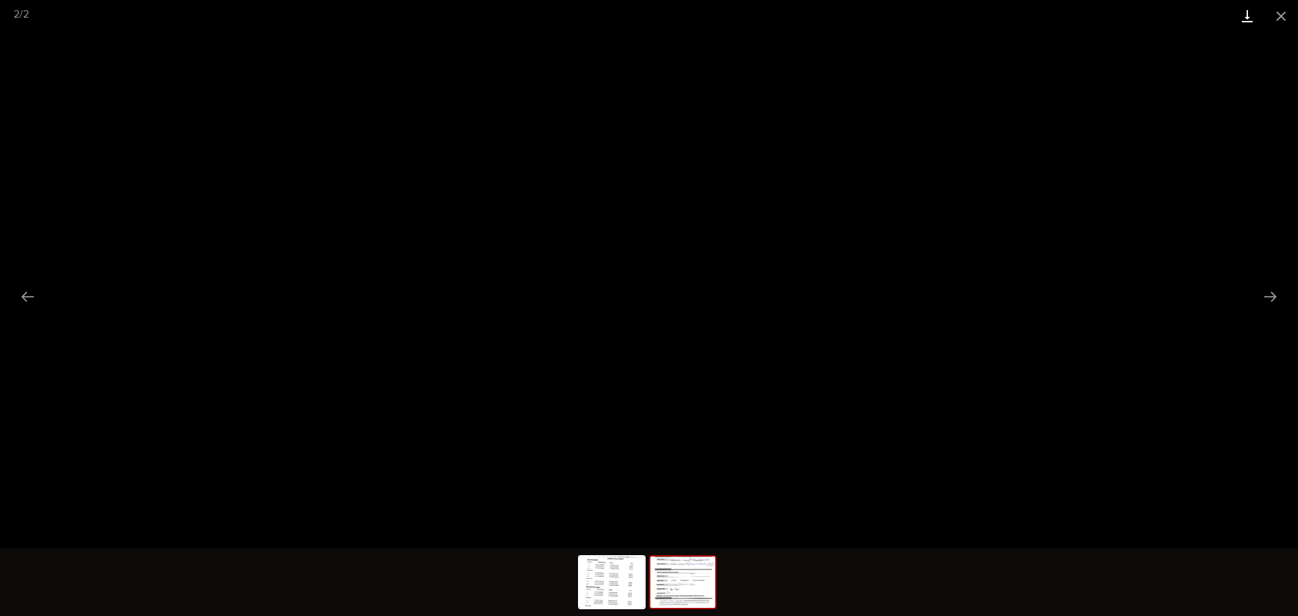
click at [1245, 24] on link "Download" at bounding box center [1248, 16] width 34 height 32
click at [1290, 13] on button "Close gallery" at bounding box center [1282, 16] width 34 height 32
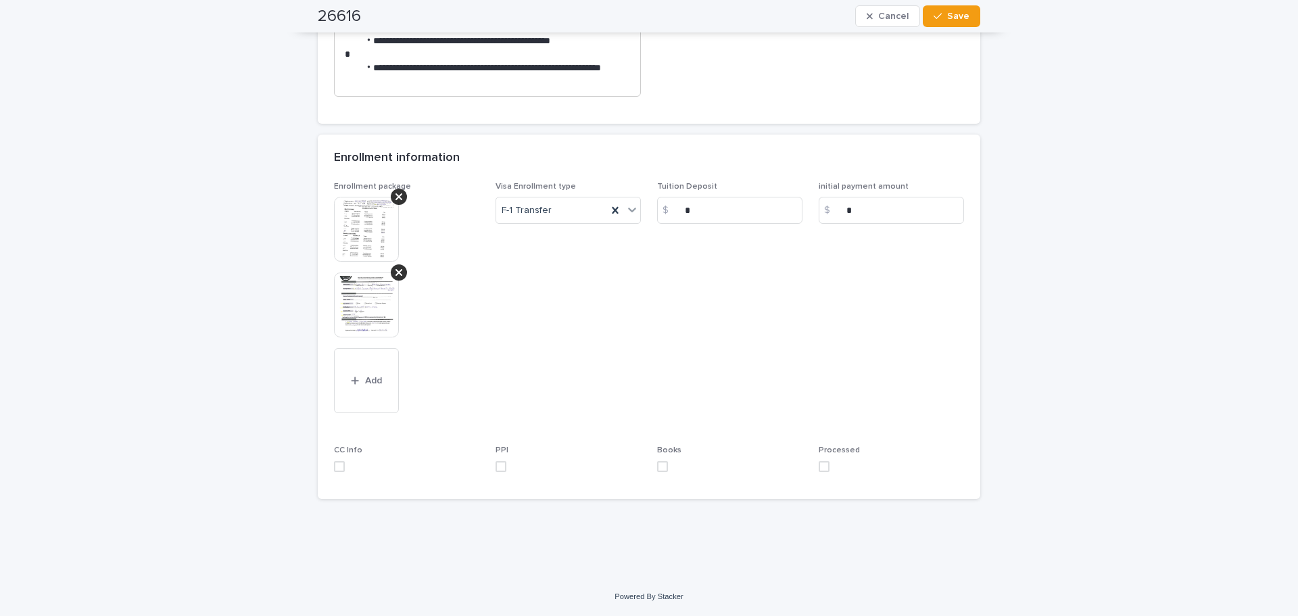
click at [379, 219] on img at bounding box center [366, 229] width 65 height 65
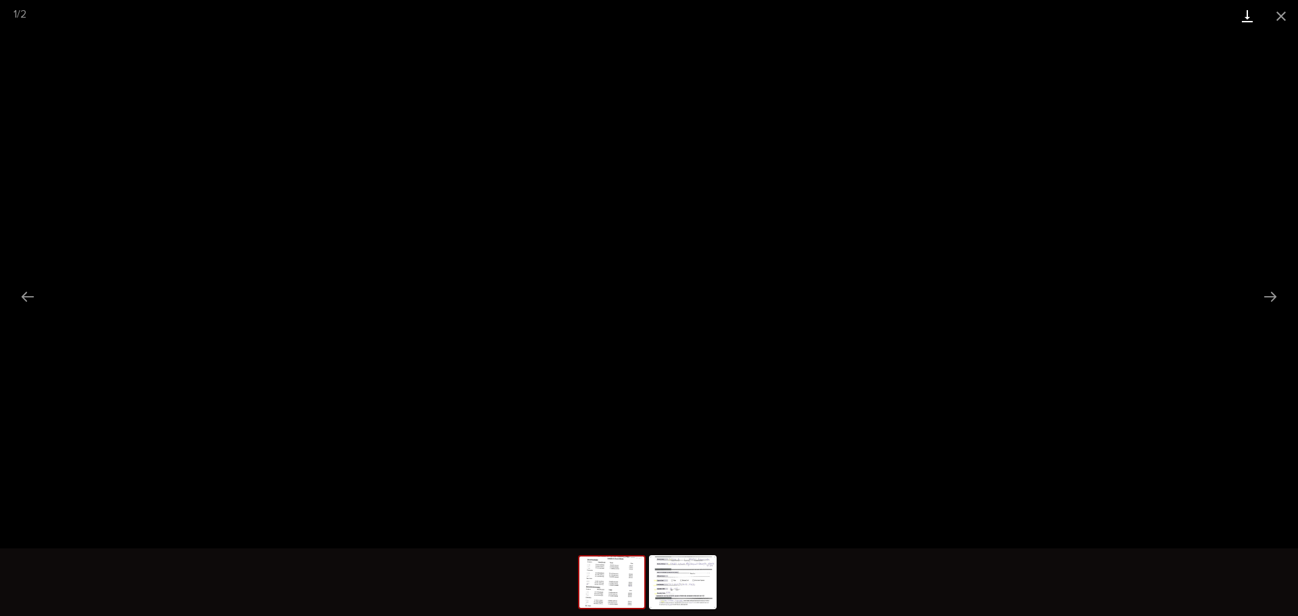
click at [1243, 11] on link "Download" at bounding box center [1248, 16] width 34 height 32
click at [1295, 24] on button "Close gallery" at bounding box center [1282, 16] width 34 height 32
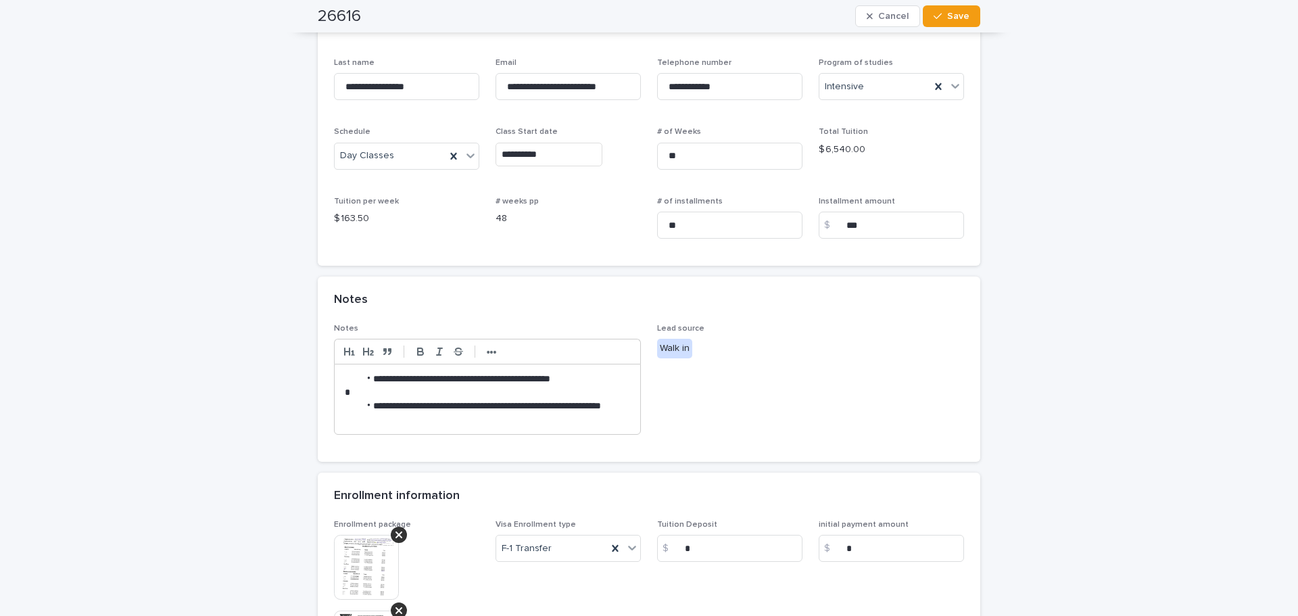
scroll to position [0, 0]
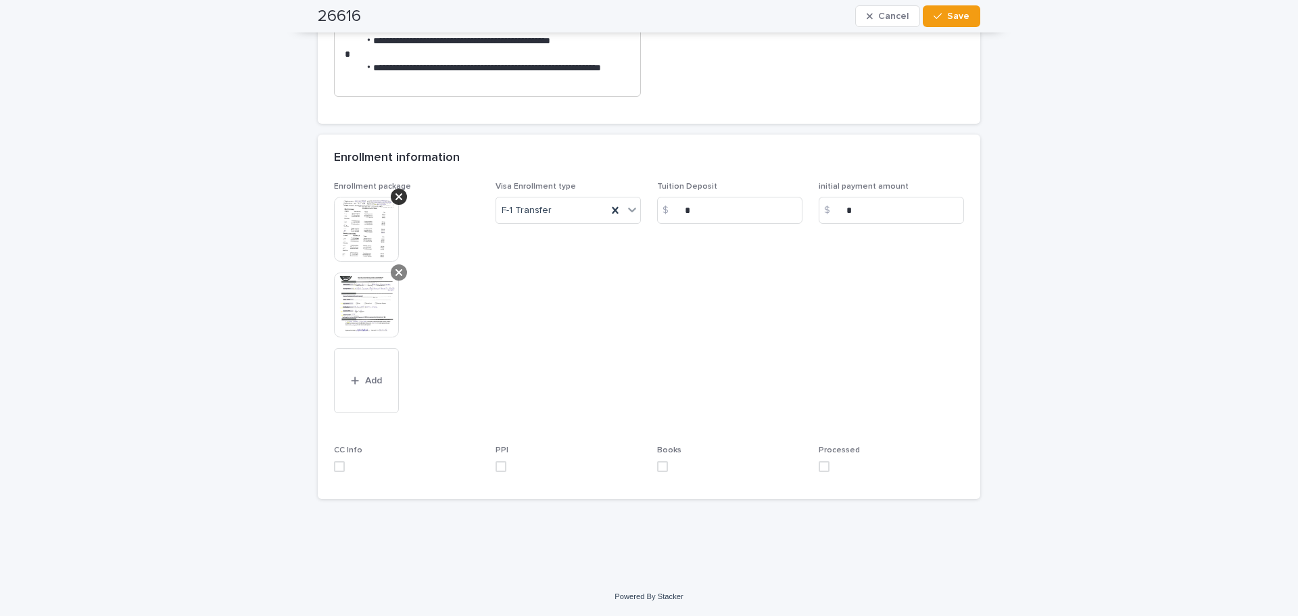
click at [396, 273] on icon at bounding box center [399, 272] width 7 height 11
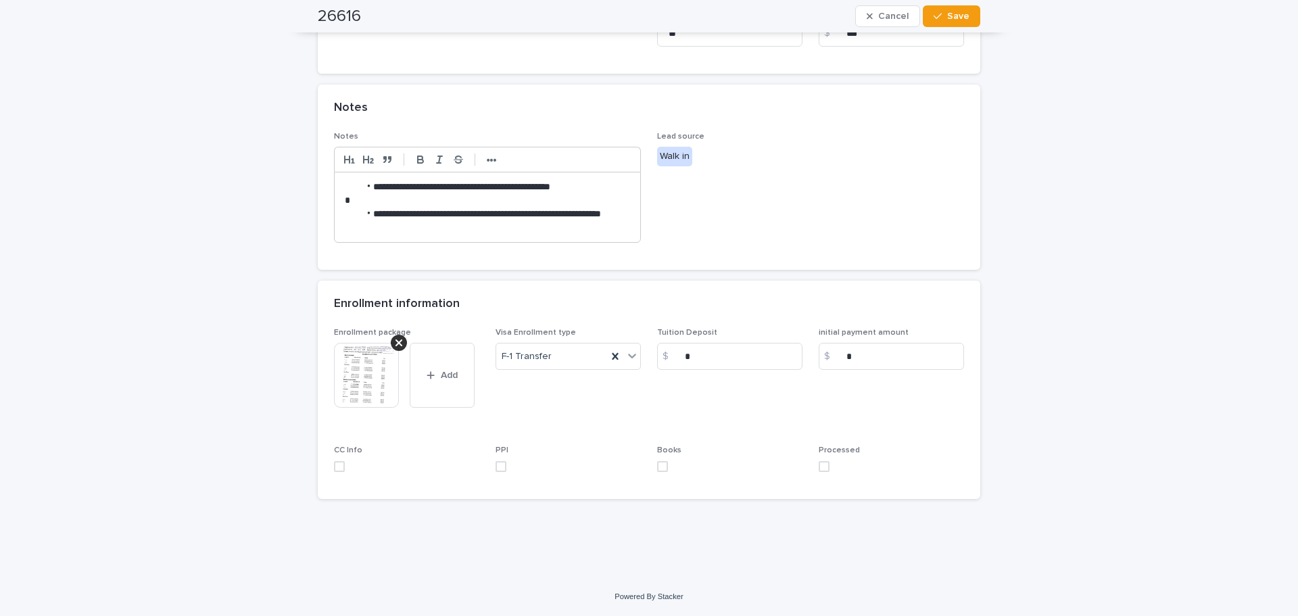
scroll to position [391, 0]
click at [335, 463] on span at bounding box center [339, 466] width 11 height 11
click at [502, 463] on label at bounding box center [568, 466] width 145 height 11
click at [824, 473] on div "Processed" at bounding box center [891, 464] width 145 height 37
click at [819, 471] on span at bounding box center [824, 466] width 11 height 11
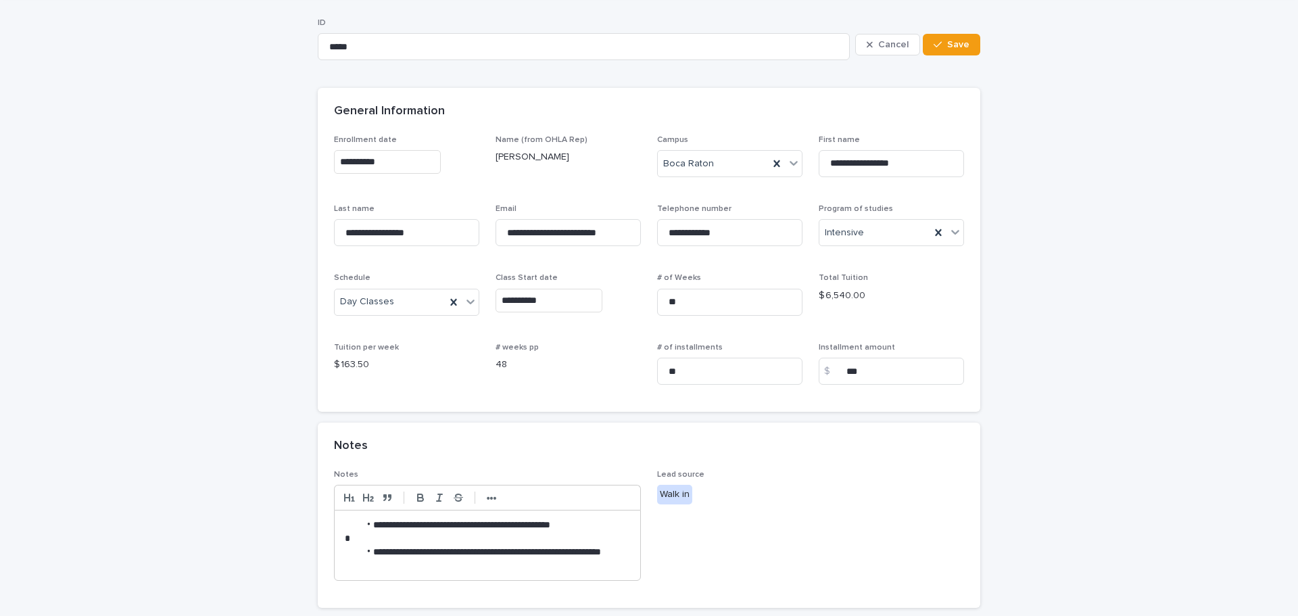
scroll to position [0, 0]
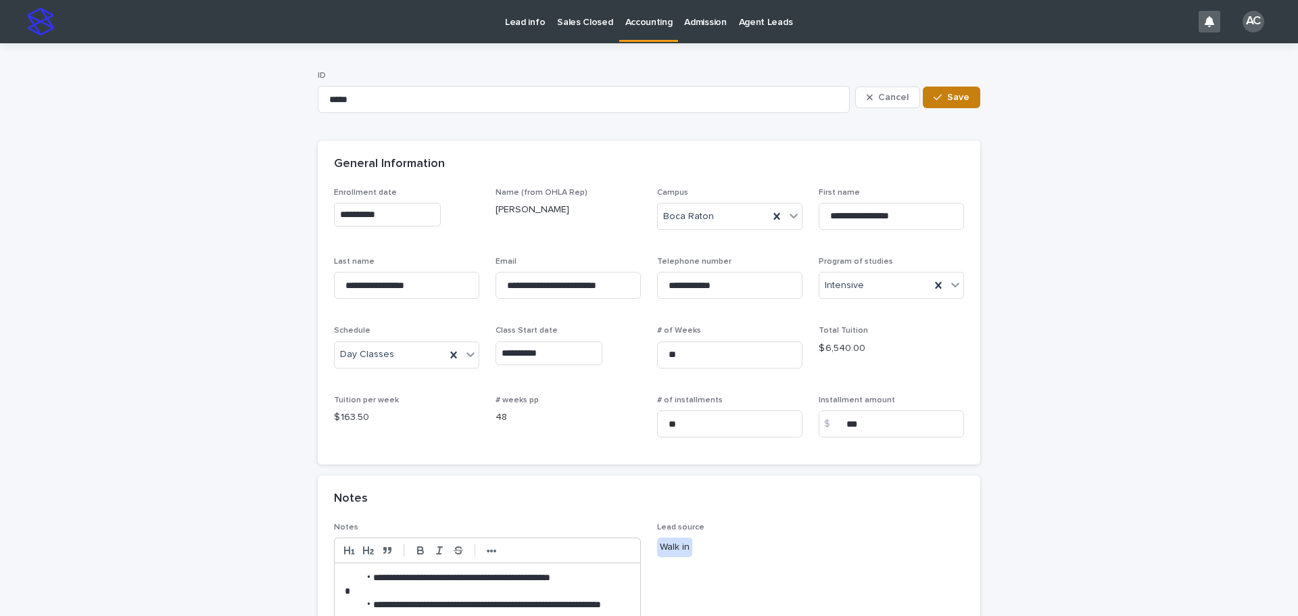
click at [941, 106] on button "Save" at bounding box center [951, 98] width 57 height 22
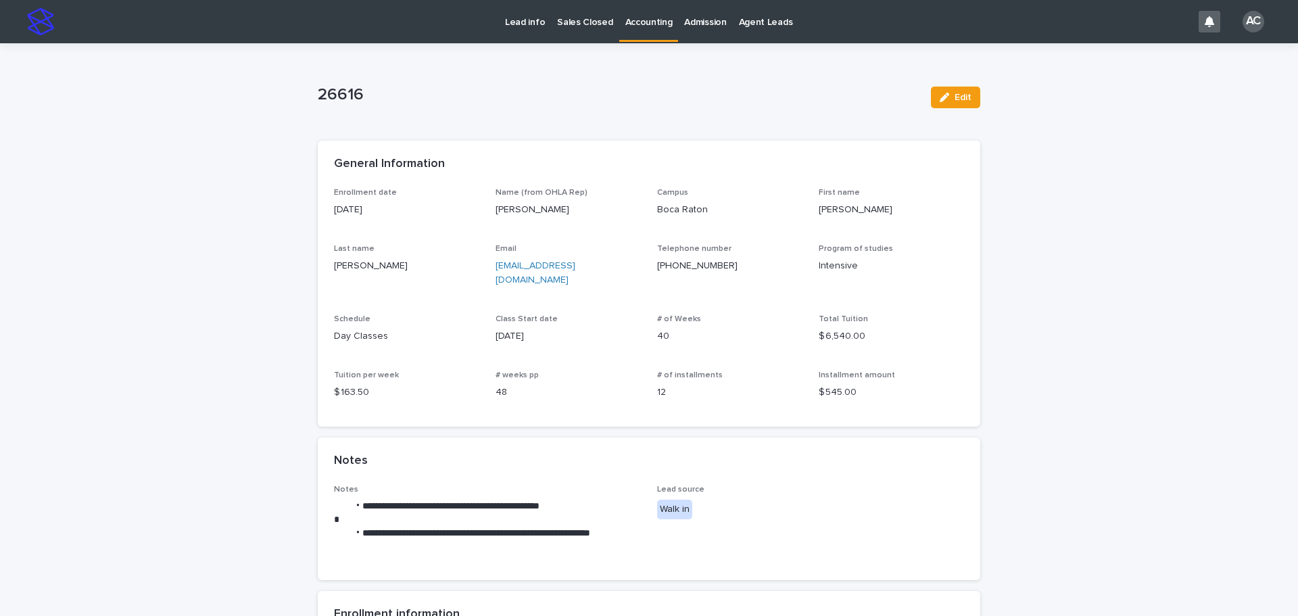
click at [633, 21] on p "Accounting" at bounding box center [649, 14] width 47 height 28
